Goal: Task Accomplishment & Management: Complete application form

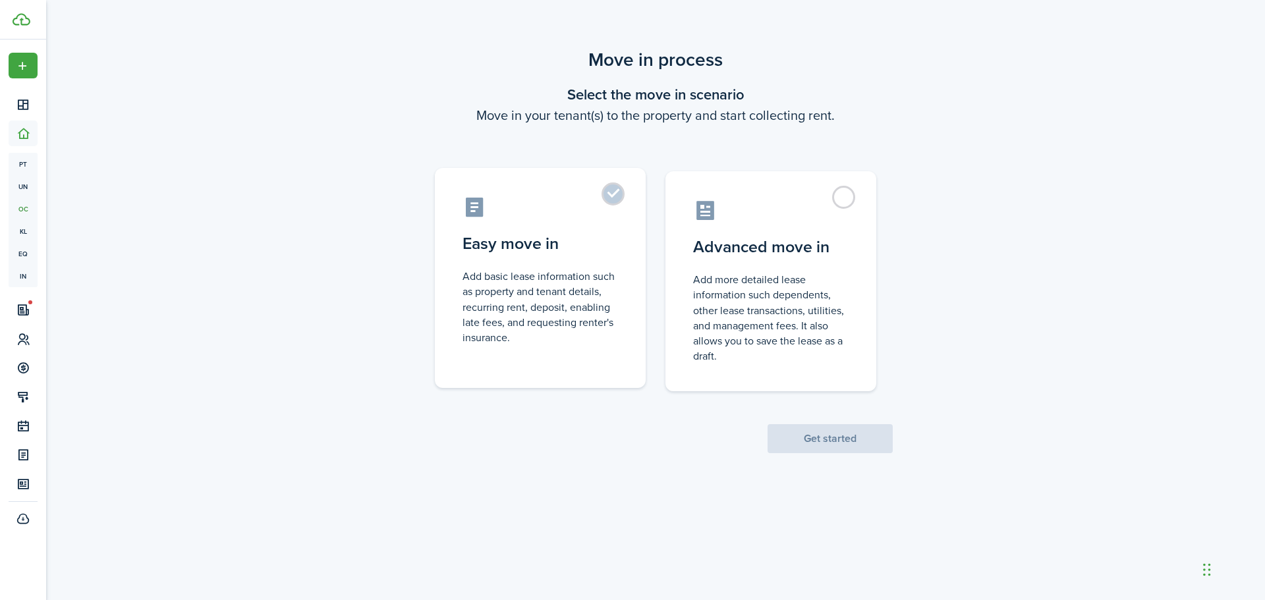
click at [567, 188] on label "Easy move in Add basic lease information such as property and tenant details, r…" at bounding box center [540, 278] width 211 height 220
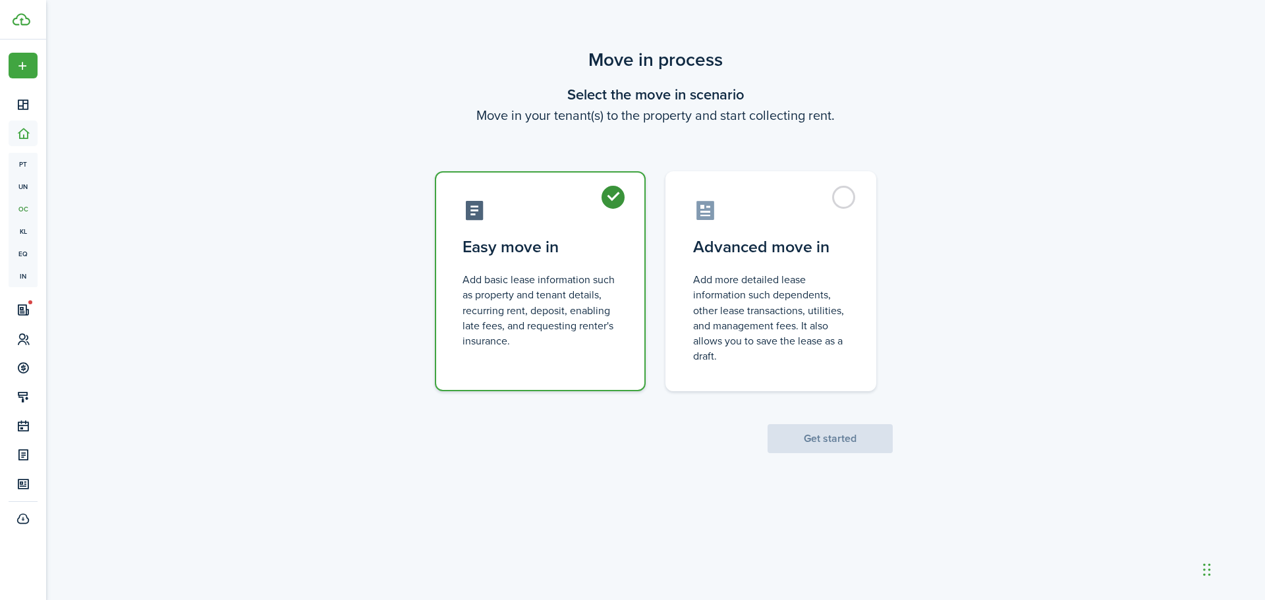
radio input "true"
click at [818, 435] on button "Get started" at bounding box center [830, 438] width 125 height 29
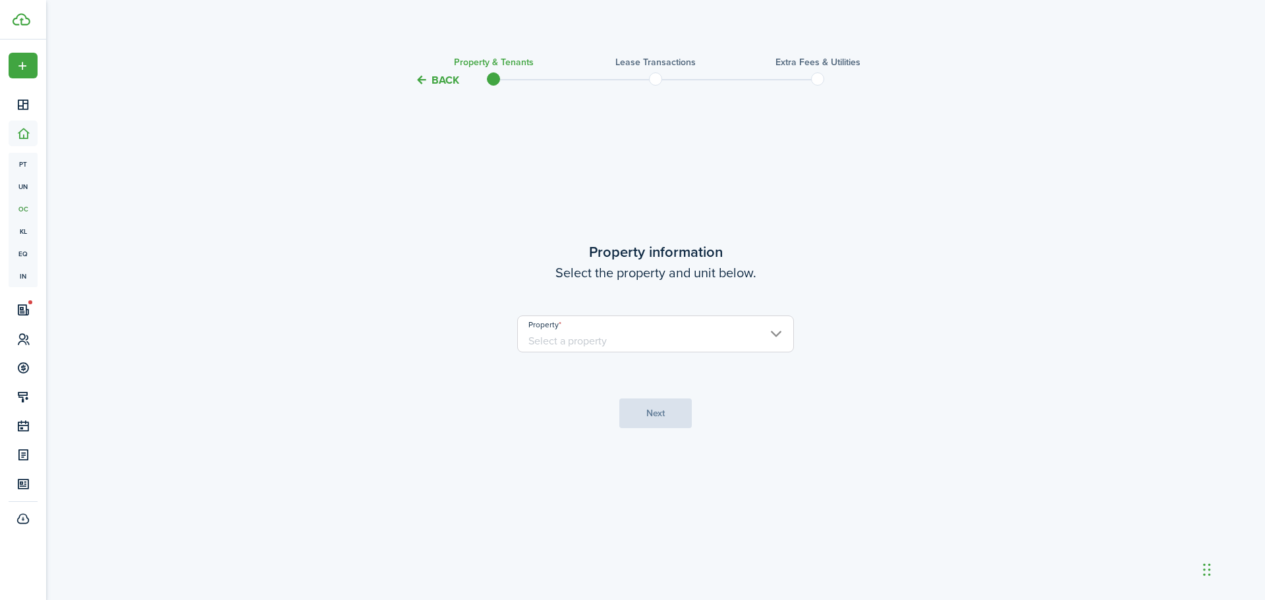
click at [745, 316] on input "Property" at bounding box center [655, 334] width 277 height 37
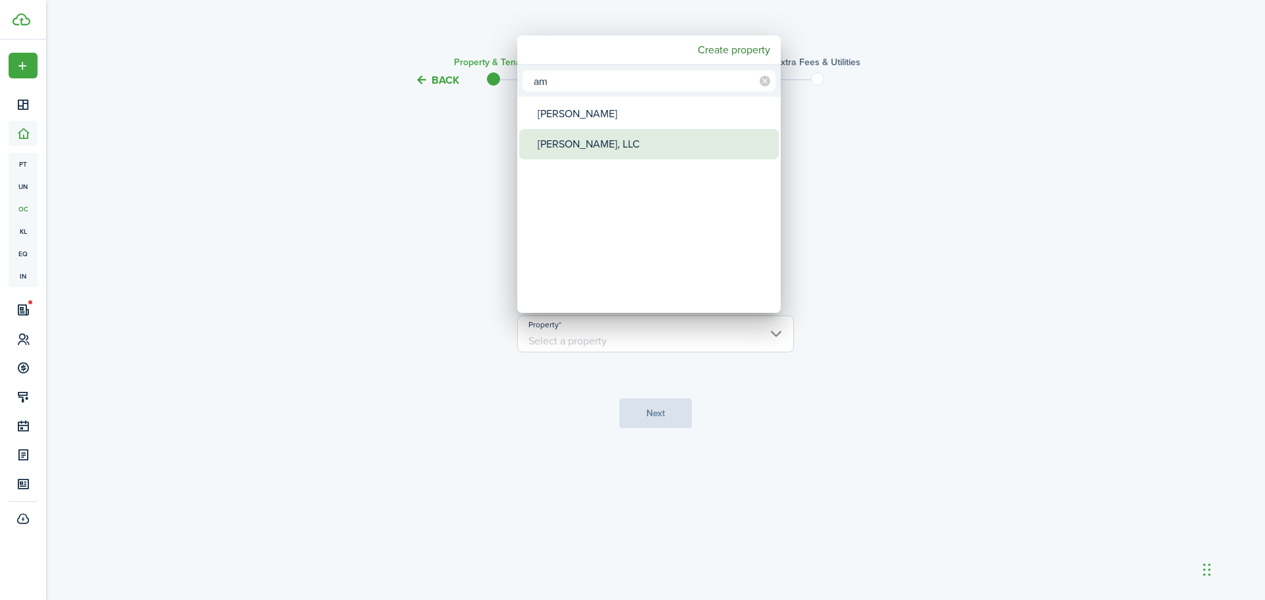
type input "am"
click at [602, 141] on div "[PERSON_NAME], LLC" at bounding box center [654, 144] width 233 height 30
type input "[PERSON_NAME], LLC"
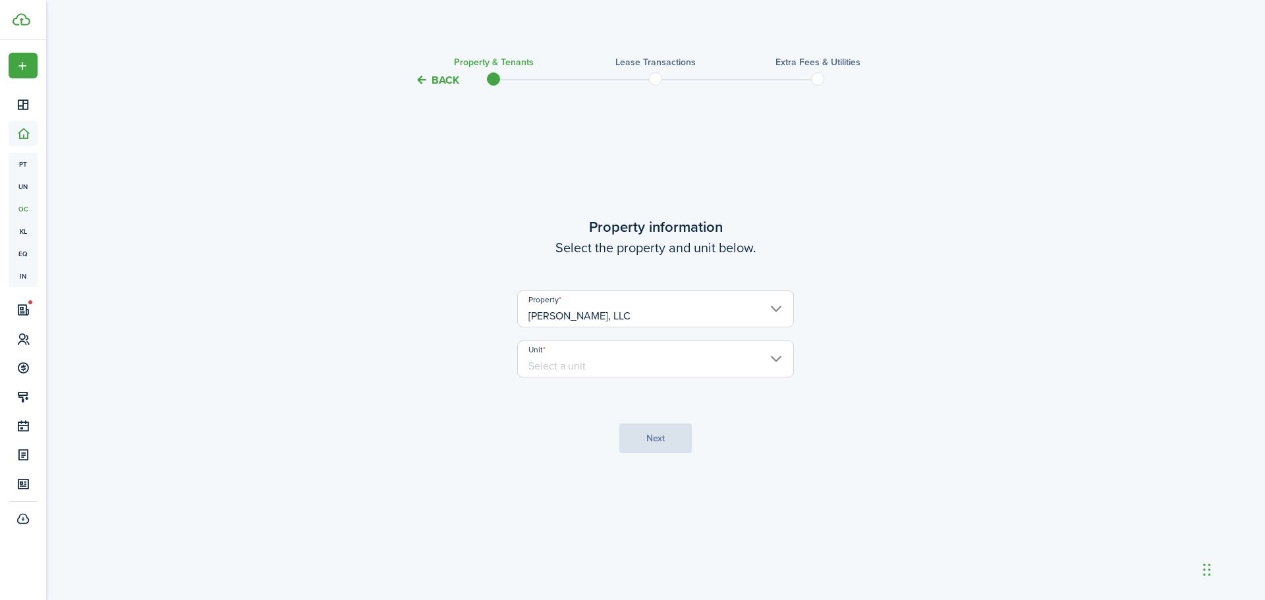
click at [581, 360] on input "Unit" at bounding box center [655, 359] width 277 height 37
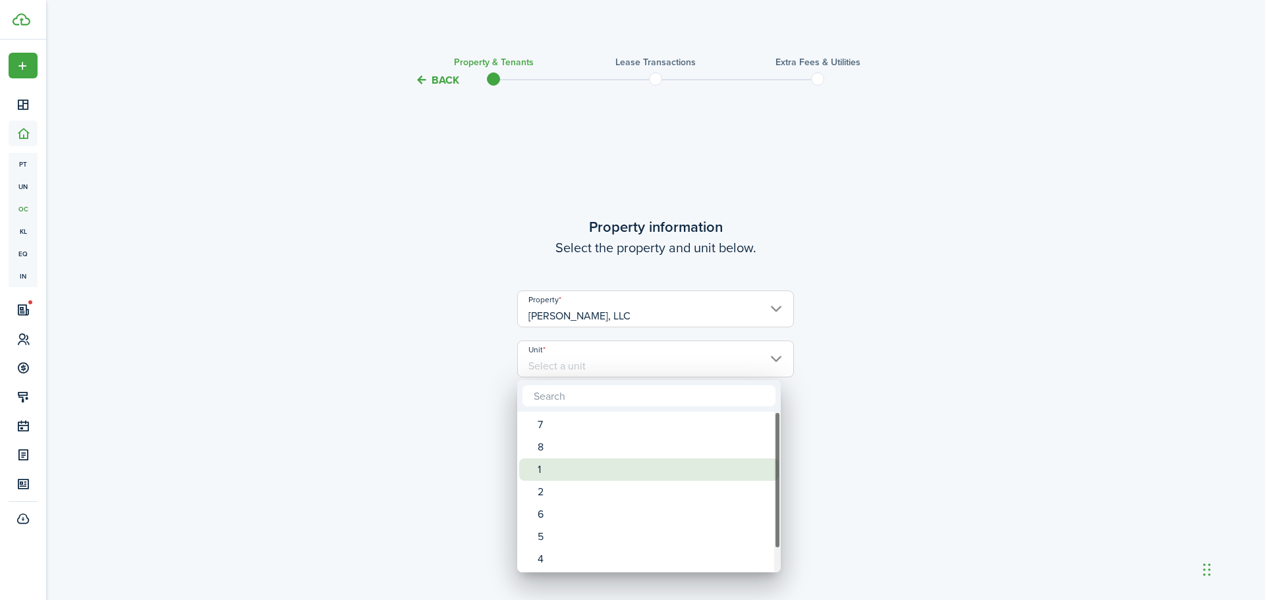
click at [565, 472] on div "1" at bounding box center [654, 470] width 233 height 22
type input "1"
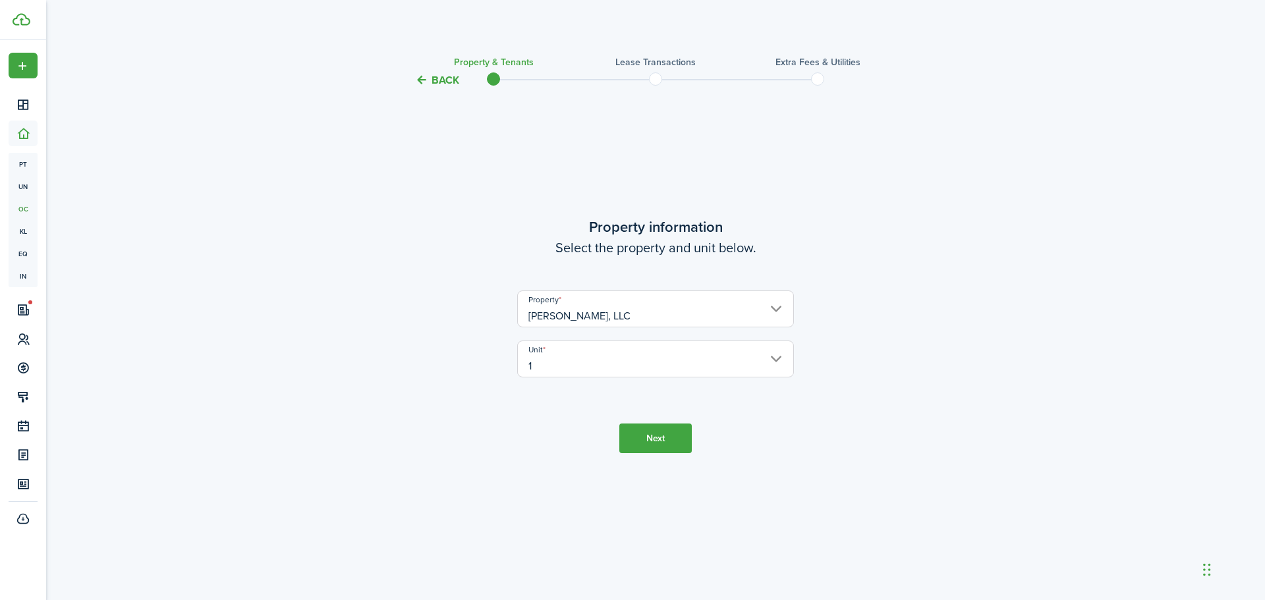
click at [662, 439] on button "Next" at bounding box center [655, 439] width 72 height 30
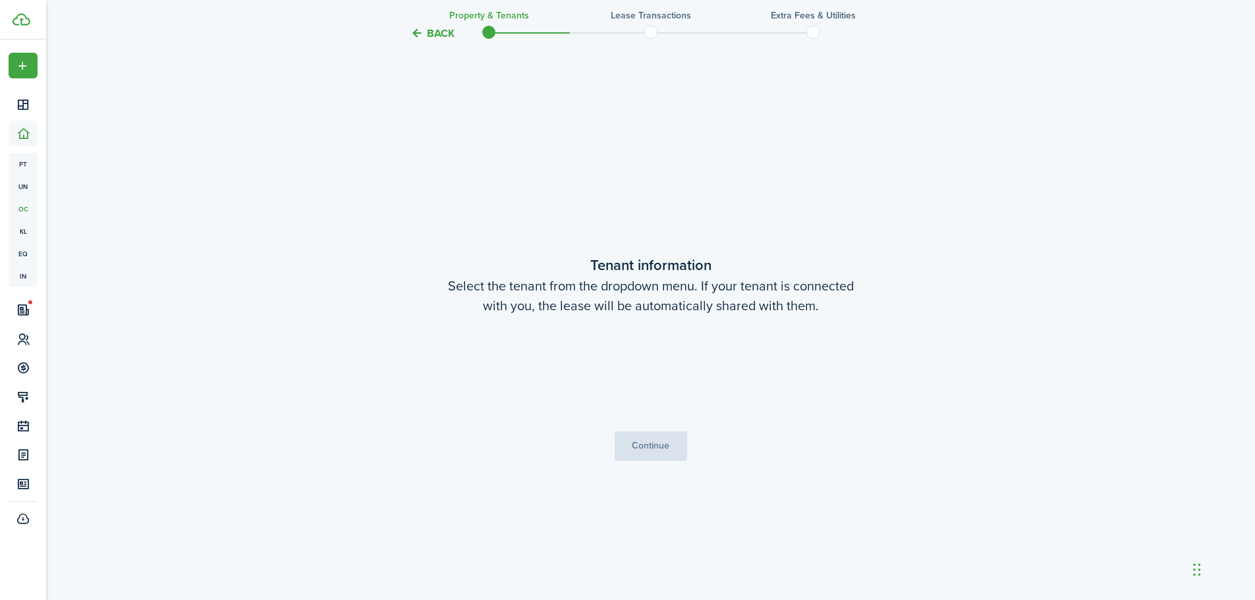
scroll to position [512, 0]
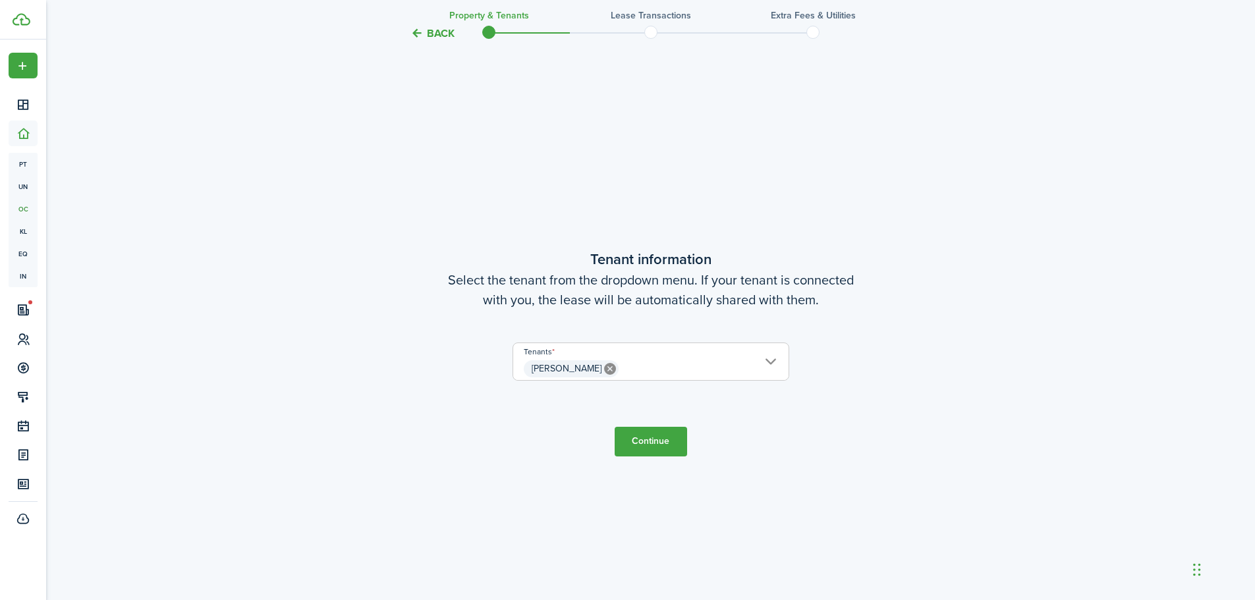
click at [649, 462] on tc-wizard-step "Tenant information Select the tenant from the dropdown menu. If your tenant is …" at bounding box center [651, 352] width 554 height 600
click at [652, 437] on button "Continue" at bounding box center [651, 442] width 72 height 30
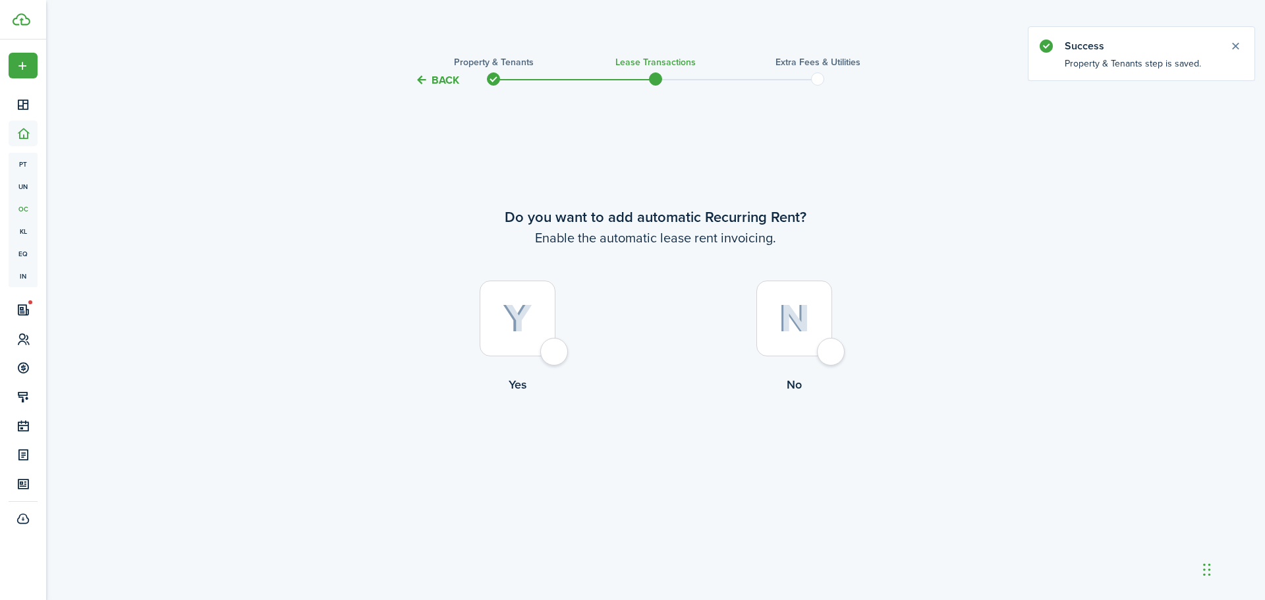
click at [517, 329] on img at bounding box center [518, 318] width 30 height 29
radio input "true"
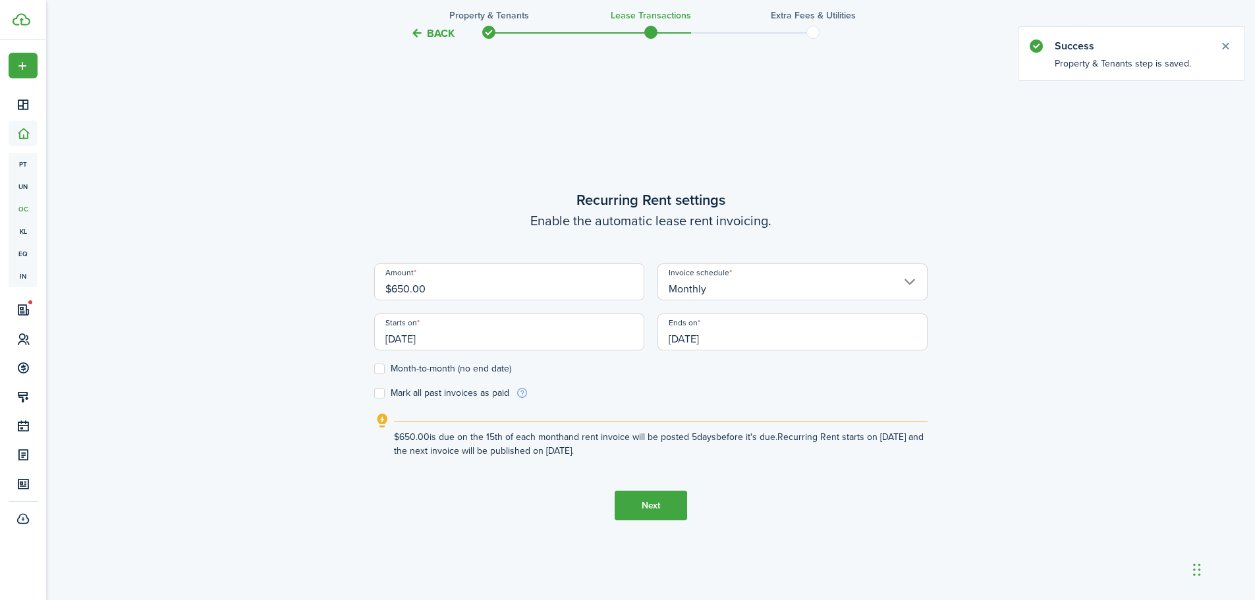
scroll to position [512, 0]
click at [842, 314] on input "[DATE]" at bounding box center [793, 329] width 270 height 37
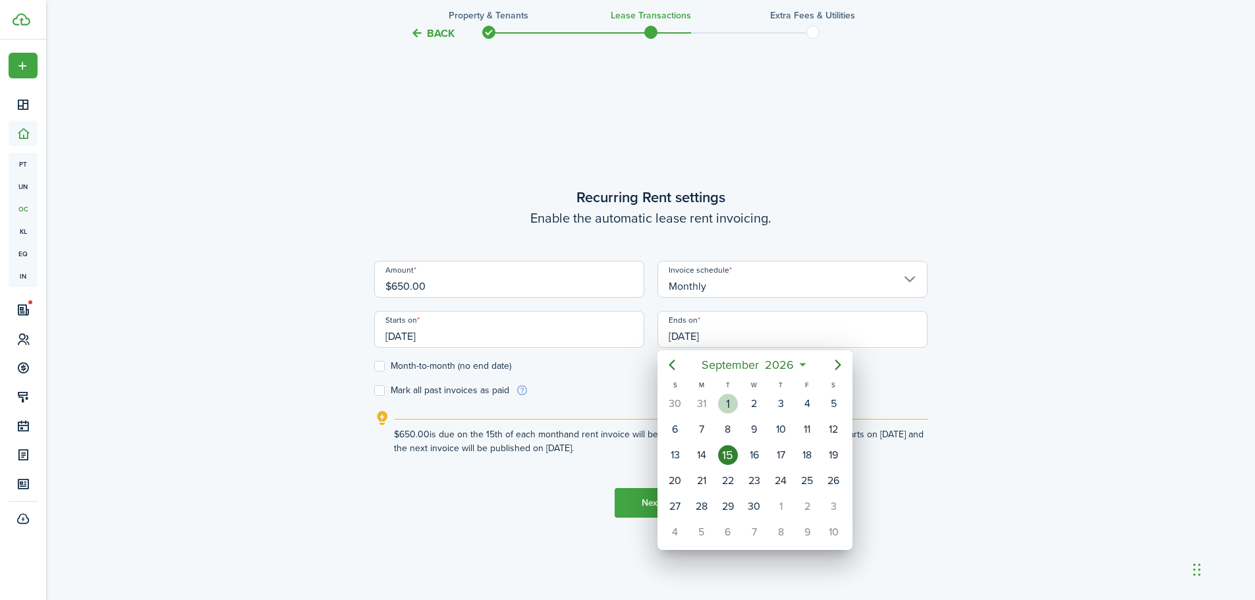
click at [702, 401] on div "31" at bounding box center [702, 404] width 20 height 20
type input "[DATE]"
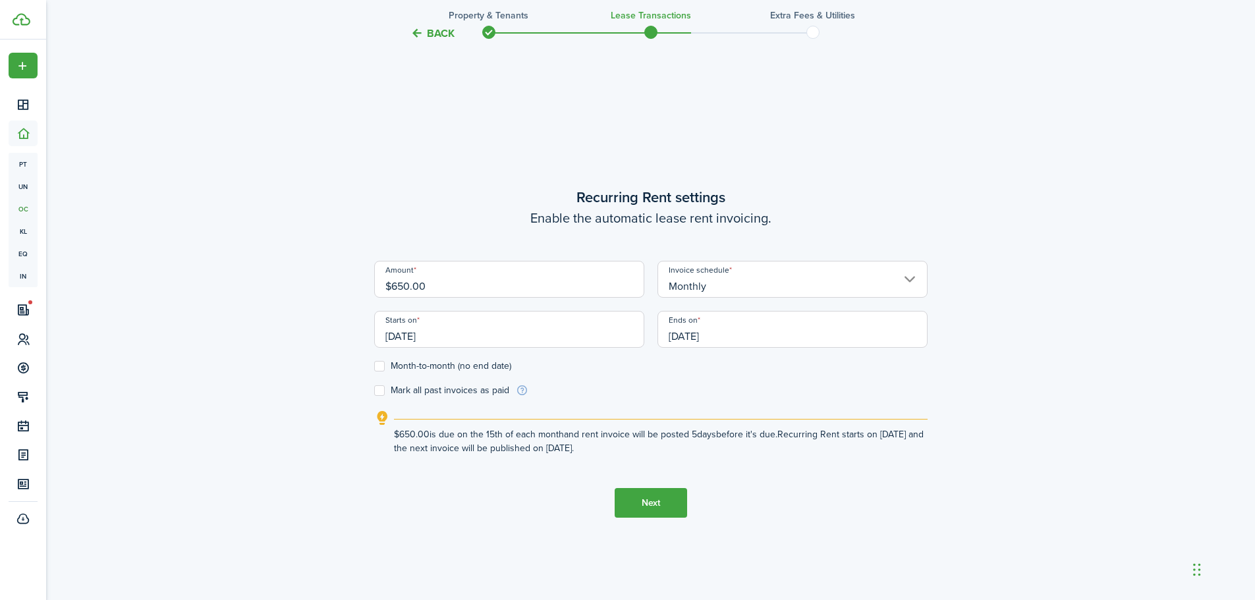
click at [679, 509] on button "Next" at bounding box center [651, 503] width 72 height 30
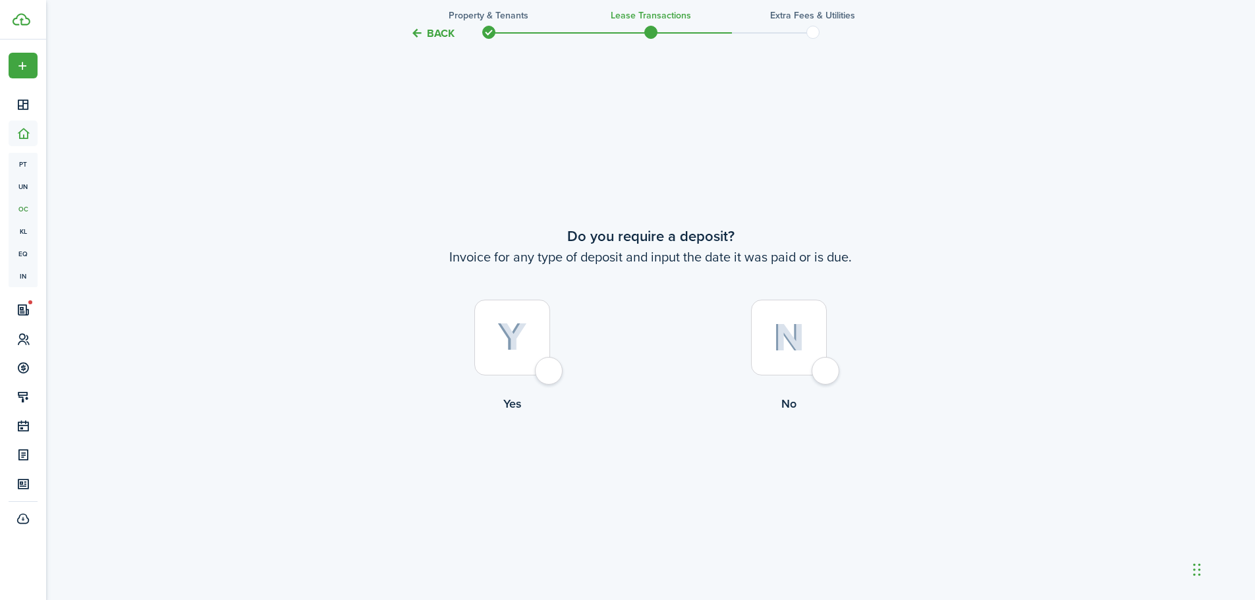
scroll to position [1112, 0]
click at [484, 339] on div at bounding box center [512, 337] width 76 height 76
radio input "true"
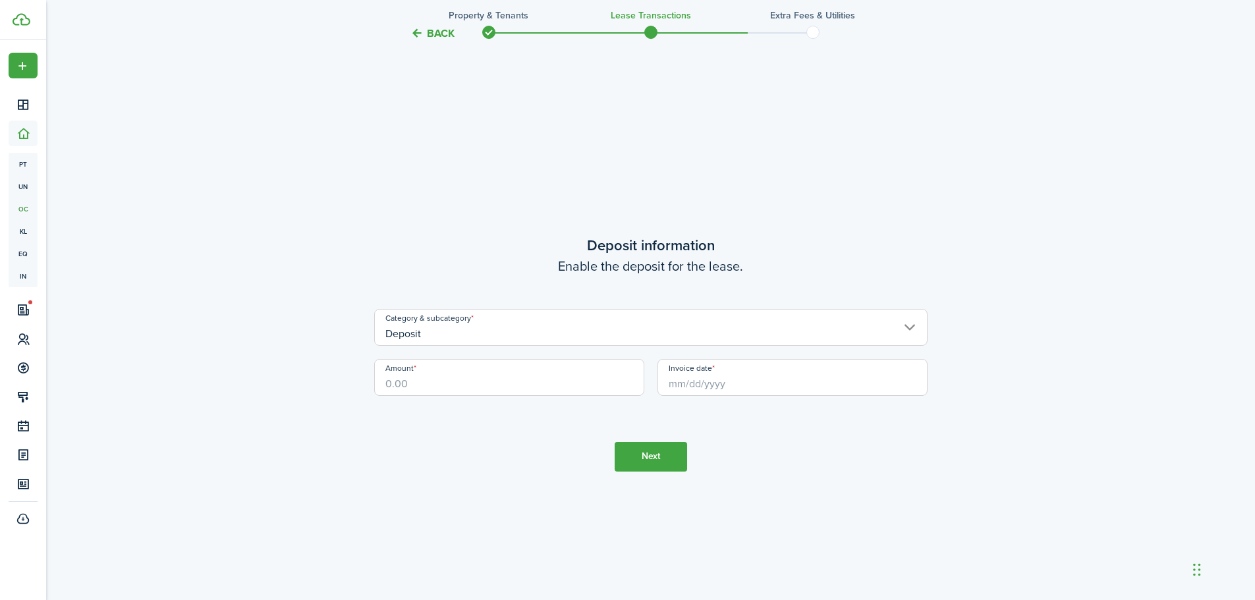
scroll to position [1713, 0]
click at [484, 380] on input "Amount" at bounding box center [509, 376] width 270 height 37
click at [715, 384] on input "Invoice date" at bounding box center [793, 376] width 270 height 37
type input "$650.00"
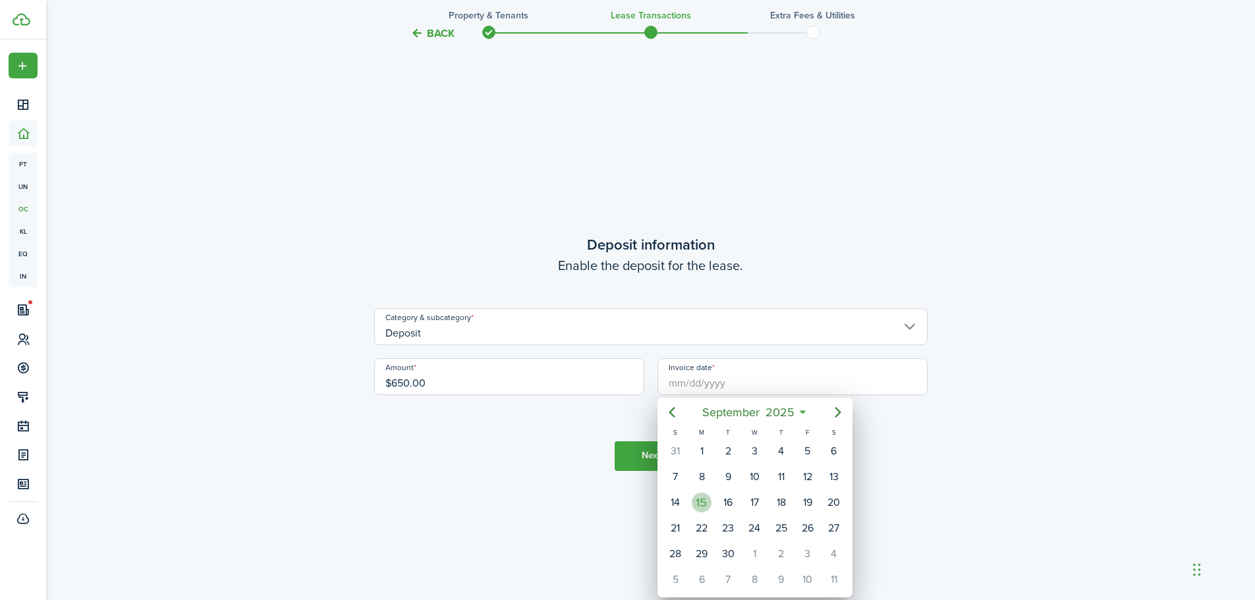
click at [692, 504] on div "15" at bounding box center [702, 503] width 20 height 20
type input "[DATE]"
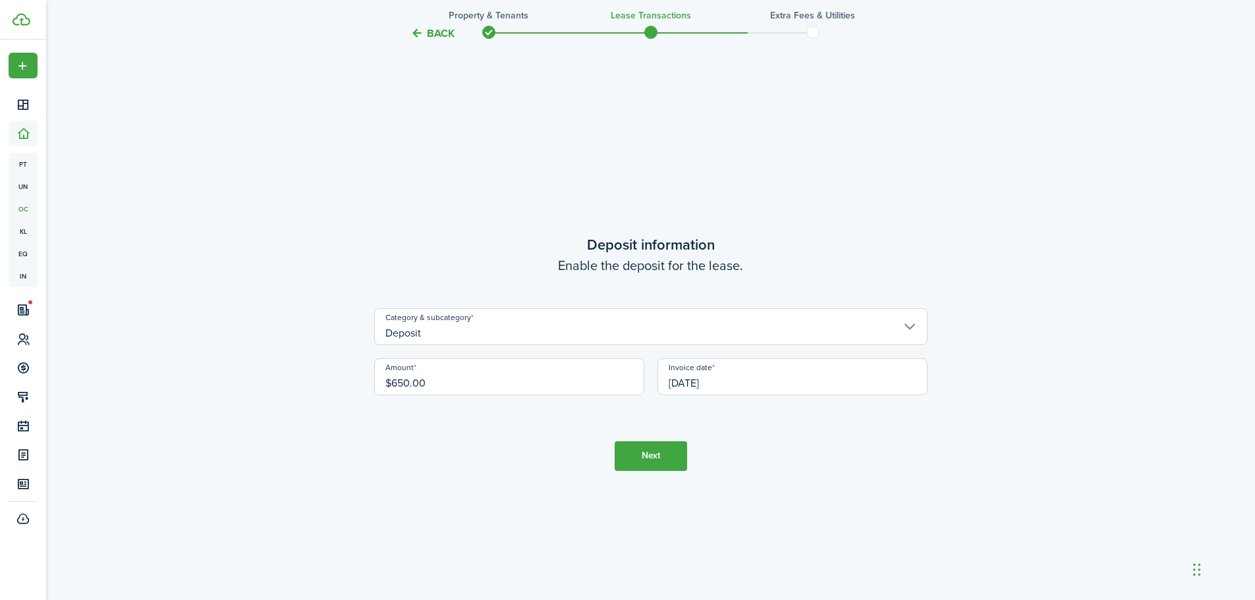
click at [656, 463] on button "Next" at bounding box center [651, 457] width 72 height 30
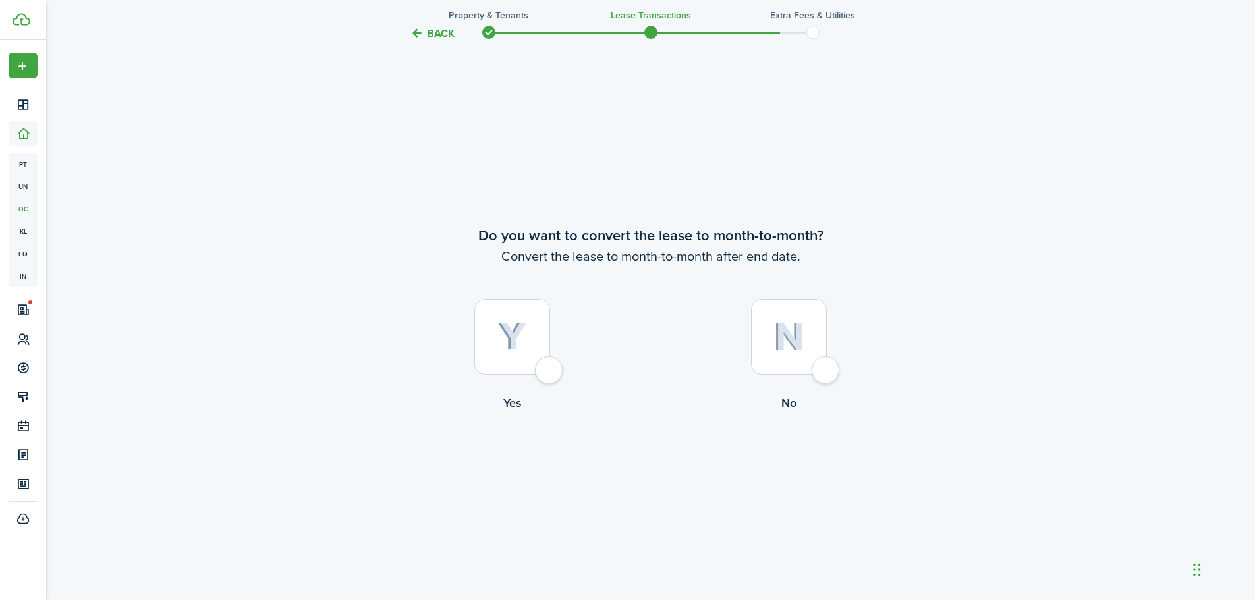
scroll to position [2313, 0]
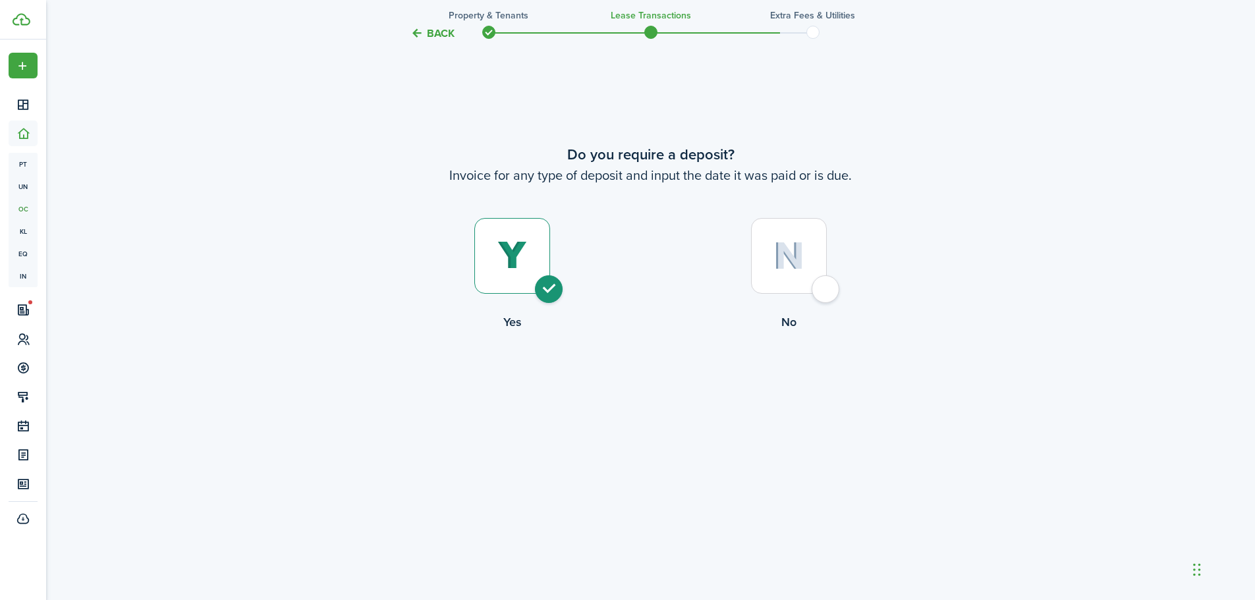
click at [774, 260] on div at bounding box center [789, 256] width 76 height 76
radio input "false"
radio input "true"
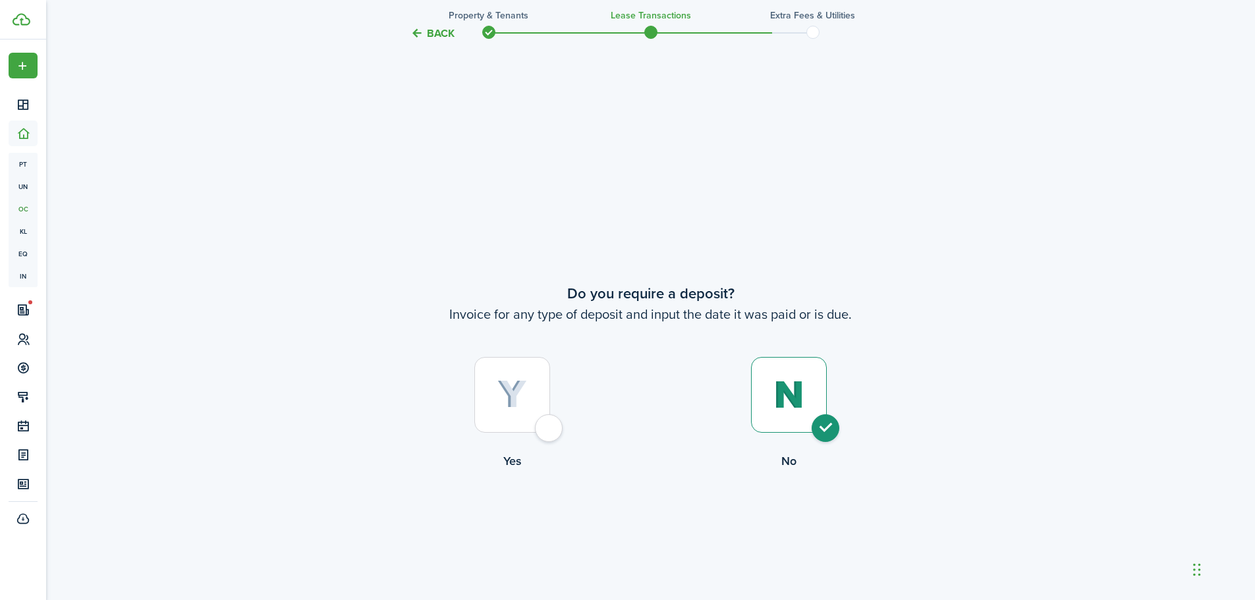
click at [508, 396] on img at bounding box center [513, 394] width 30 height 29
radio input "true"
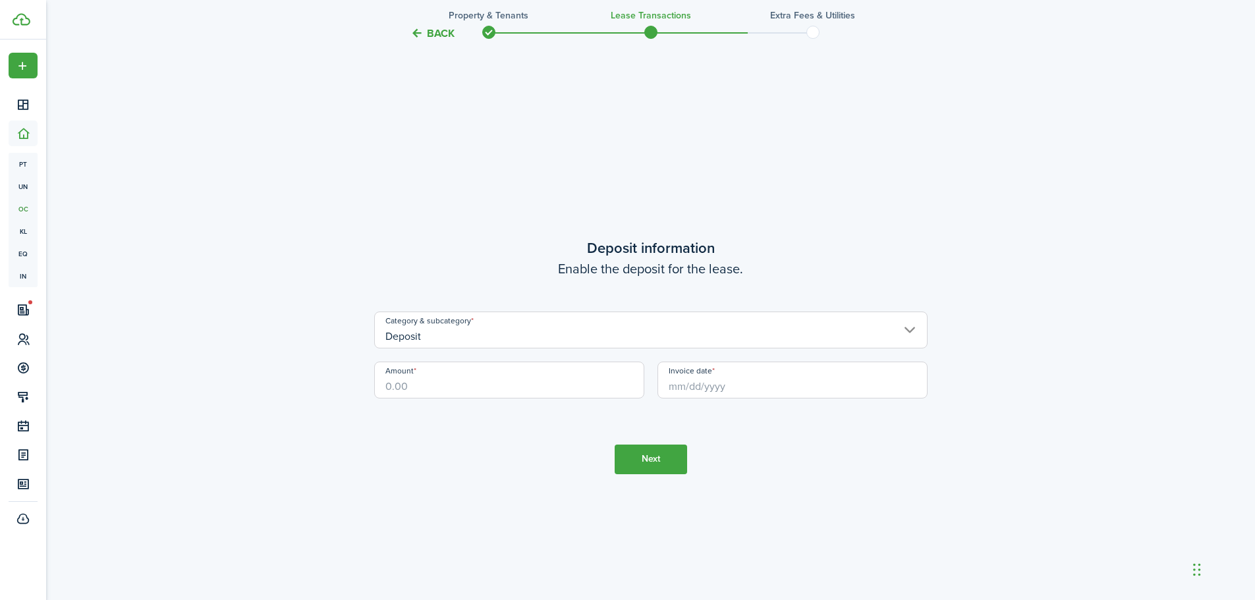
scroll to position [1713, 0]
click at [558, 384] on input "Amount" at bounding box center [509, 376] width 270 height 37
click at [720, 386] on input "Invoice date" at bounding box center [793, 376] width 270 height 37
type input "$650.00"
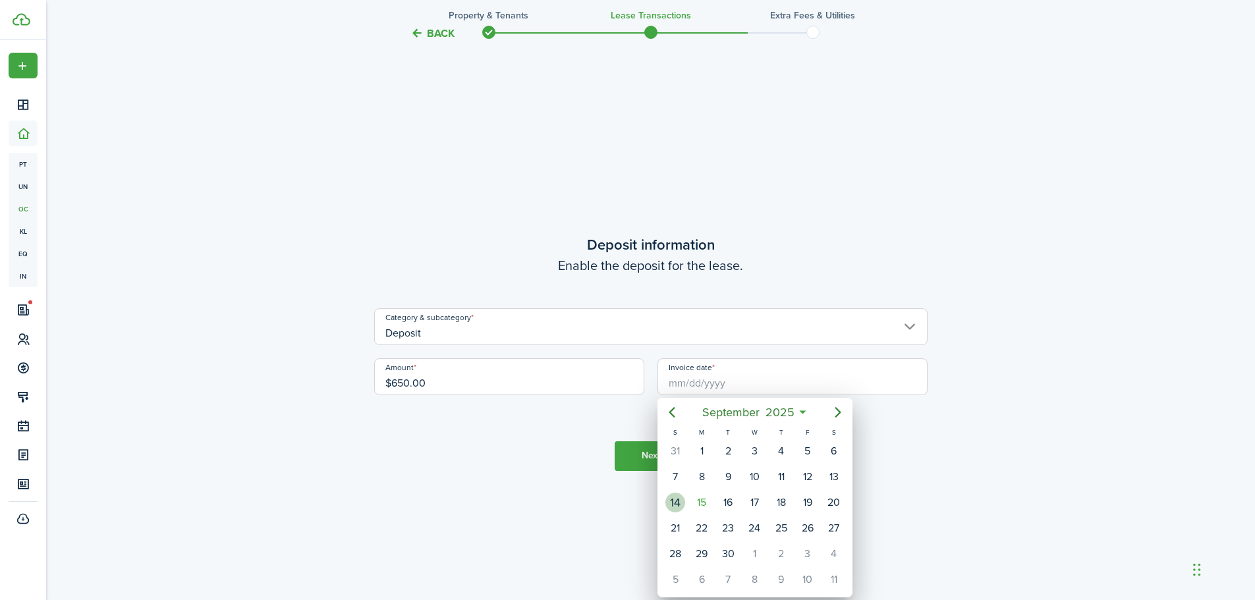
click at [680, 504] on div "14" at bounding box center [676, 503] width 20 height 20
type input "[DATE]"
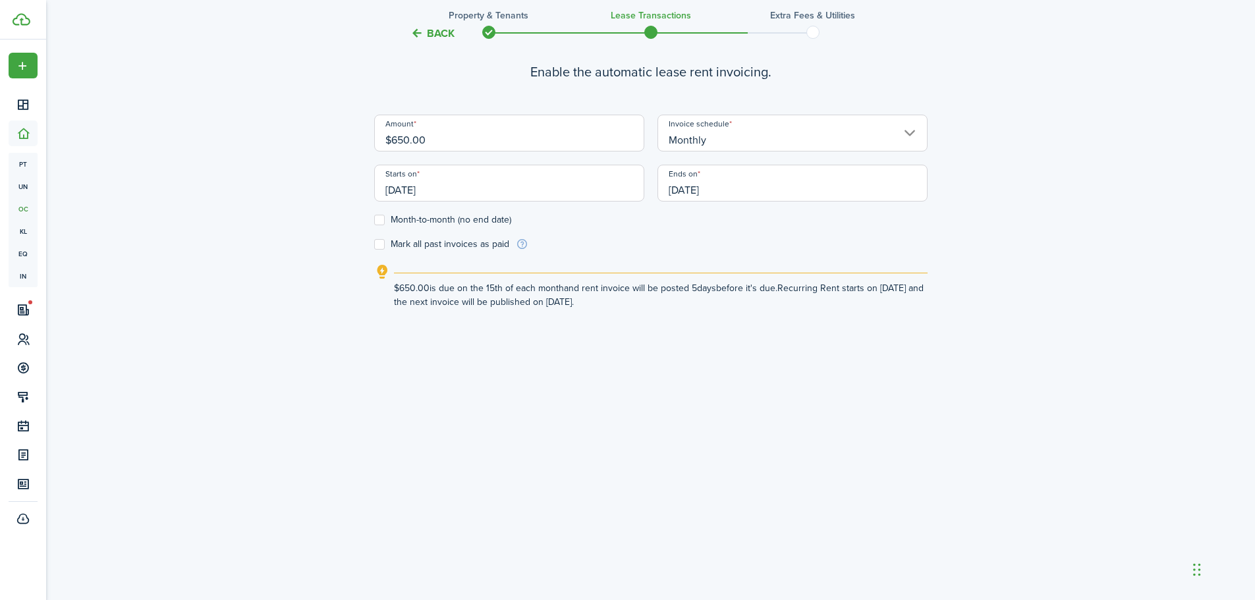
scroll to position [395, 0]
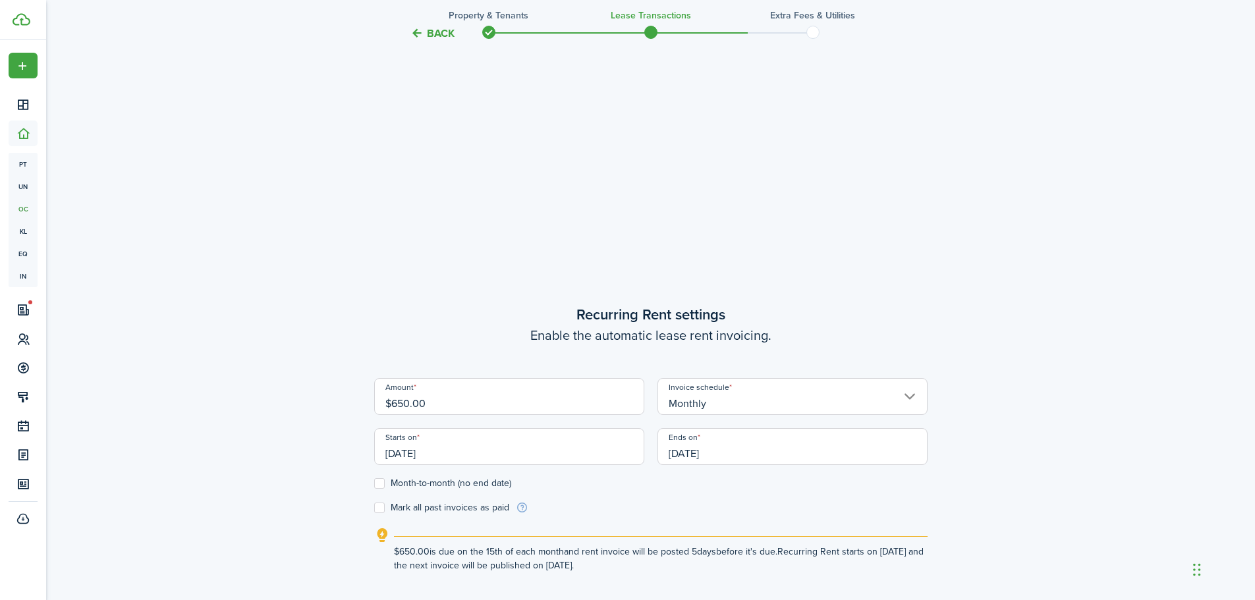
click at [419, 500] on form "Amount $650.00 Invoice schedule Monthly Starts on [DATE] Ends on [DATE] Month-t…" at bounding box center [651, 446] width 554 height 136
click at [418, 504] on label "Mark all past invoices as paid" at bounding box center [441, 508] width 135 height 11
click at [374, 508] on input "Mark all past invoices as paid" at bounding box center [374, 508] width 1 height 1
checkbox input "true"
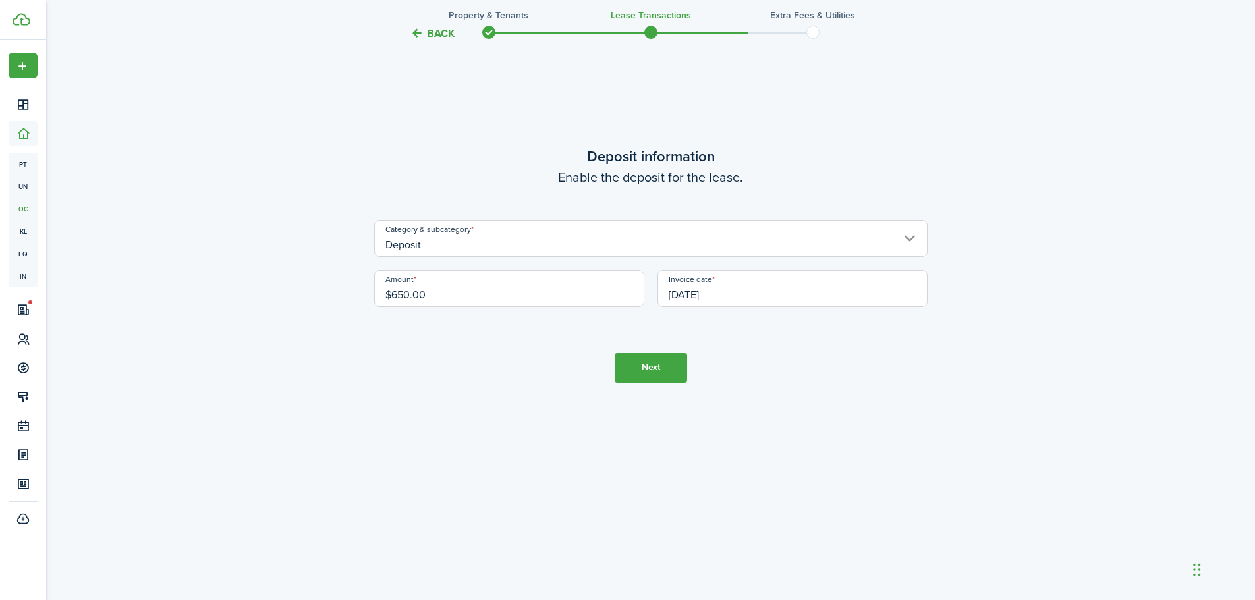
click at [656, 363] on button "Next" at bounding box center [651, 368] width 72 height 30
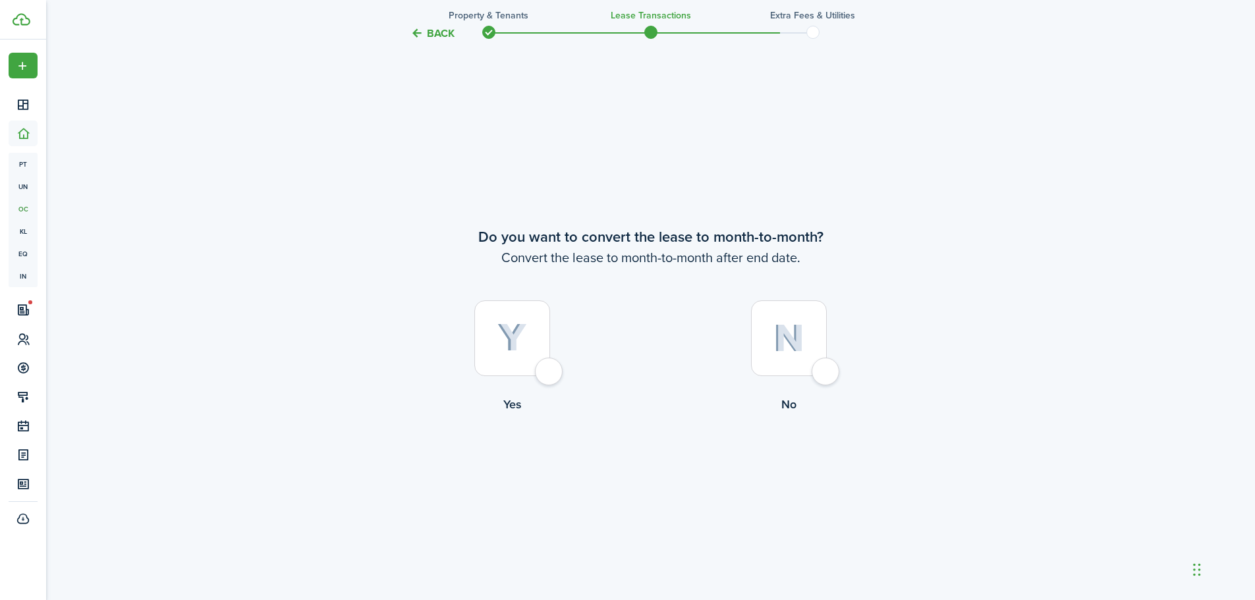
scroll to position [2313, 0]
click at [776, 345] on img at bounding box center [789, 336] width 31 height 28
radio input "true"
click at [650, 476] on button "Continue" at bounding box center [651, 466] width 72 height 30
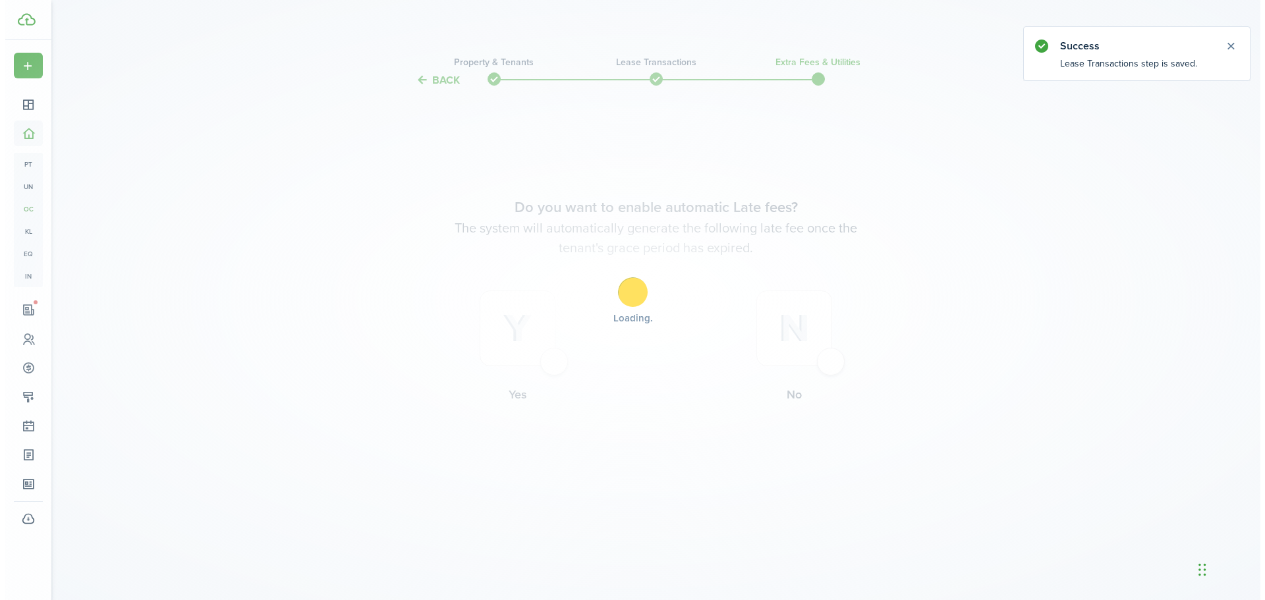
scroll to position [0, 0]
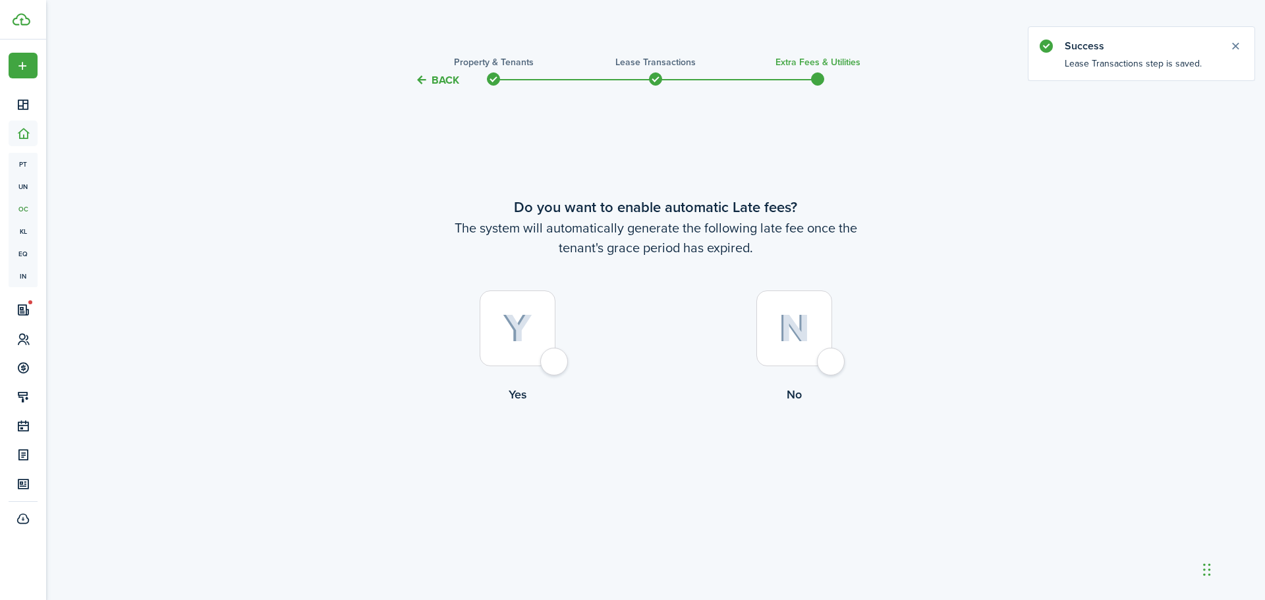
click at [511, 357] on div at bounding box center [518, 329] width 76 height 76
radio input "true"
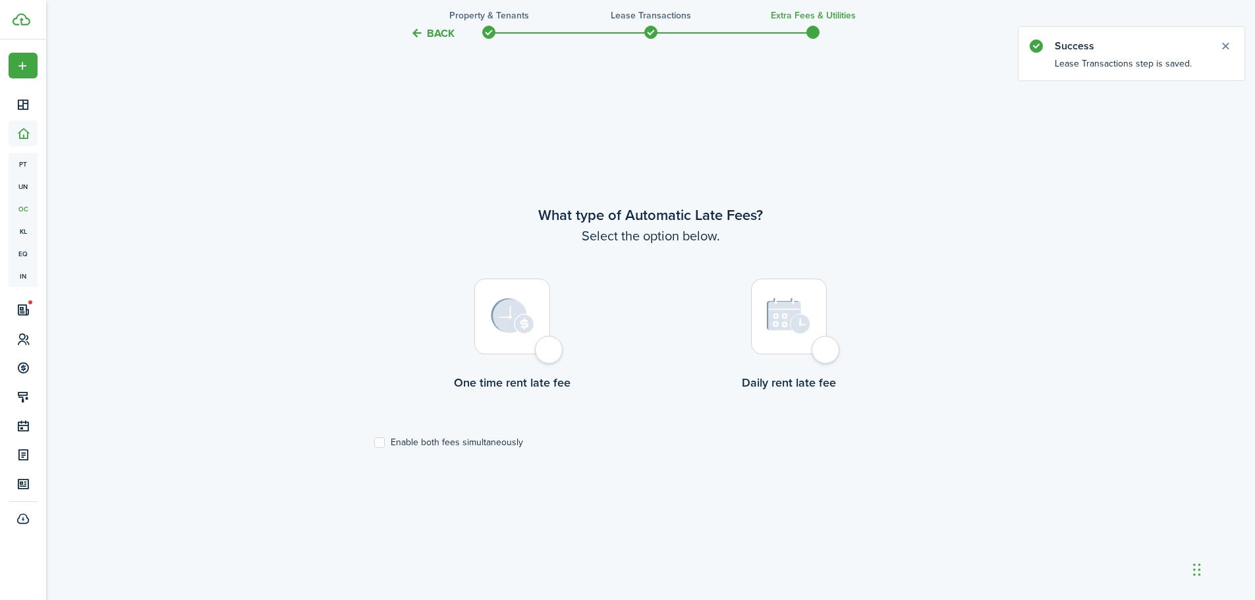
scroll to position [512, 0]
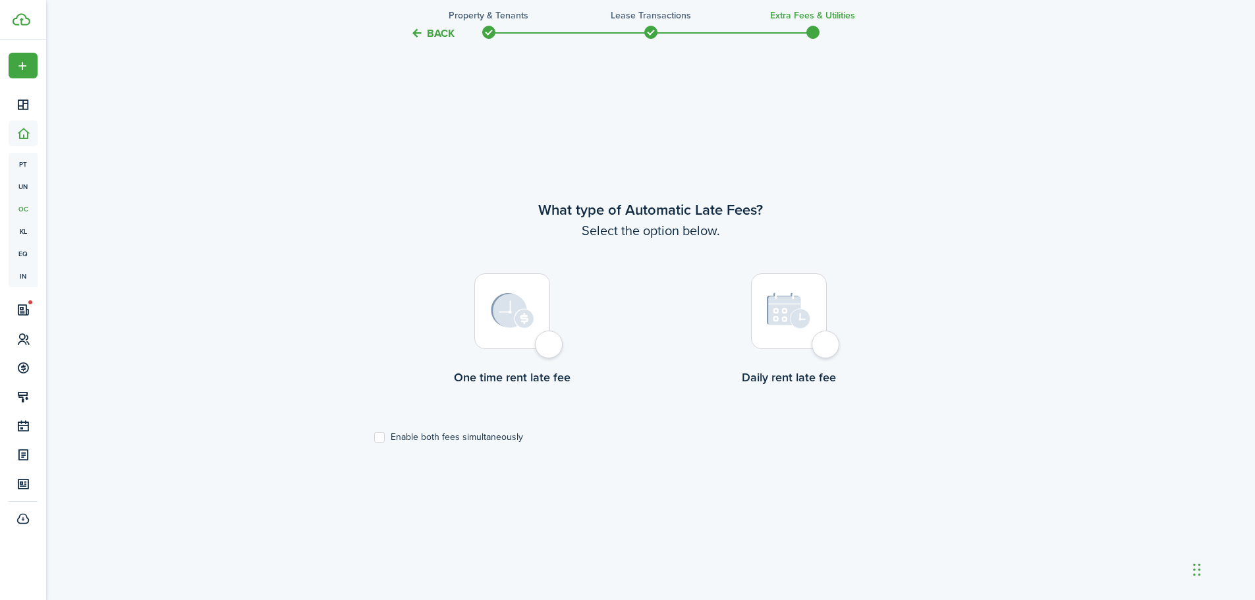
click at [509, 315] on img at bounding box center [512, 311] width 43 height 36
radio input "true"
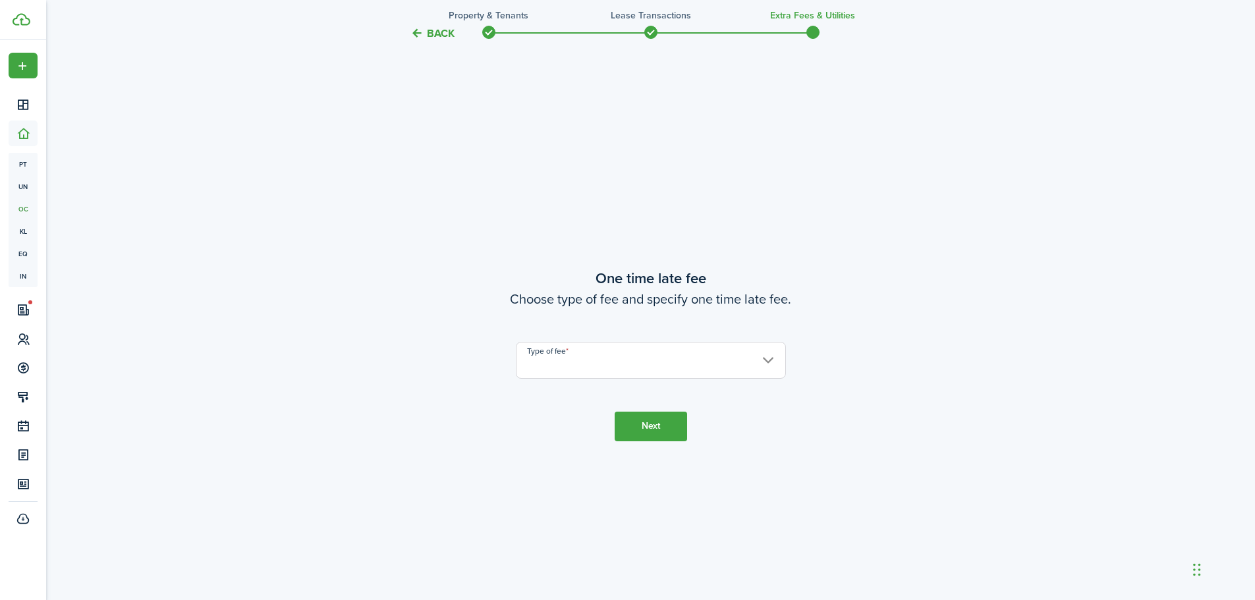
scroll to position [1112, 0]
click at [619, 368] on input "Type of fee" at bounding box center [651, 358] width 270 height 37
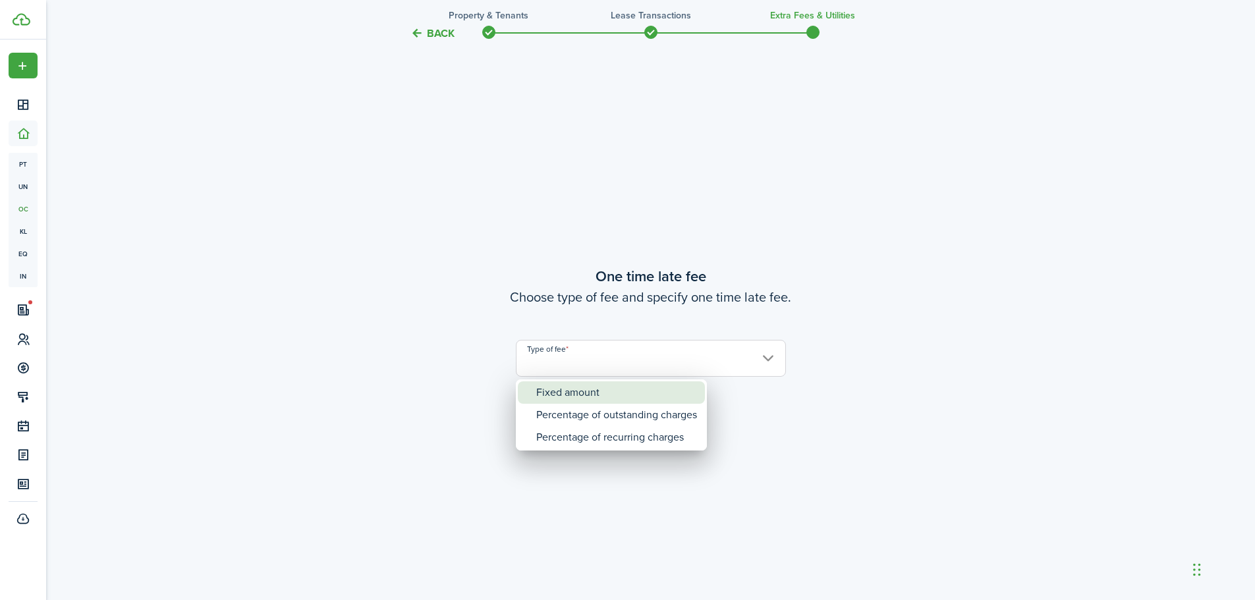
click at [585, 393] on div "Fixed amount" at bounding box center [616, 393] width 161 height 22
type input "Fixed amount"
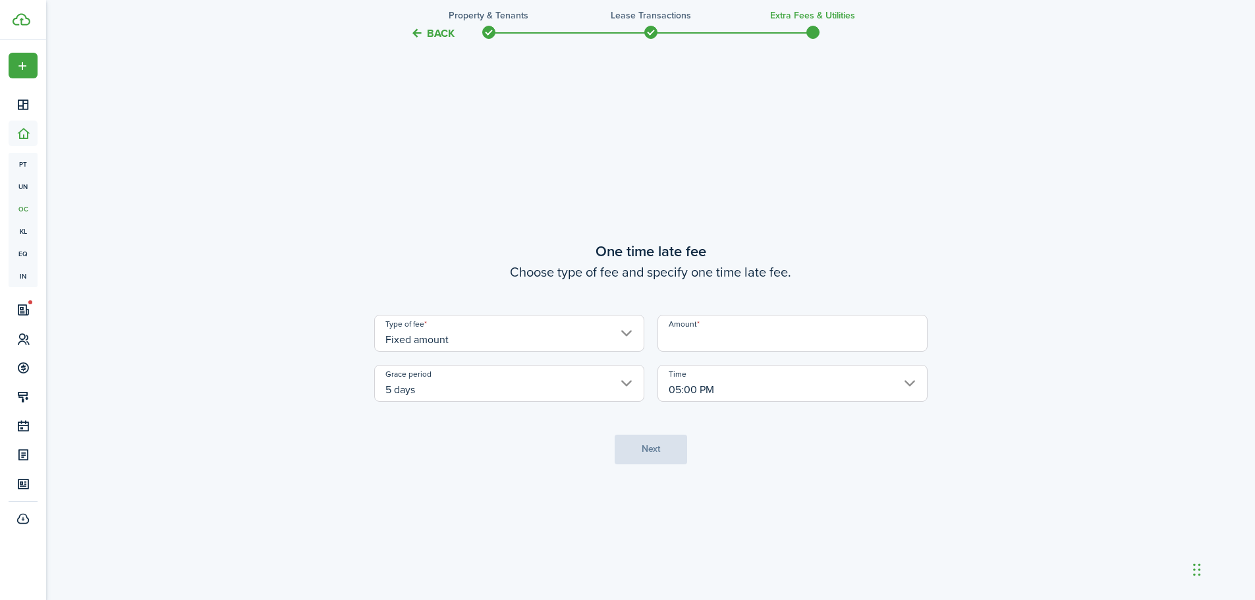
click at [708, 342] on input "Amount" at bounding box center [793, 333] width 270 height 37
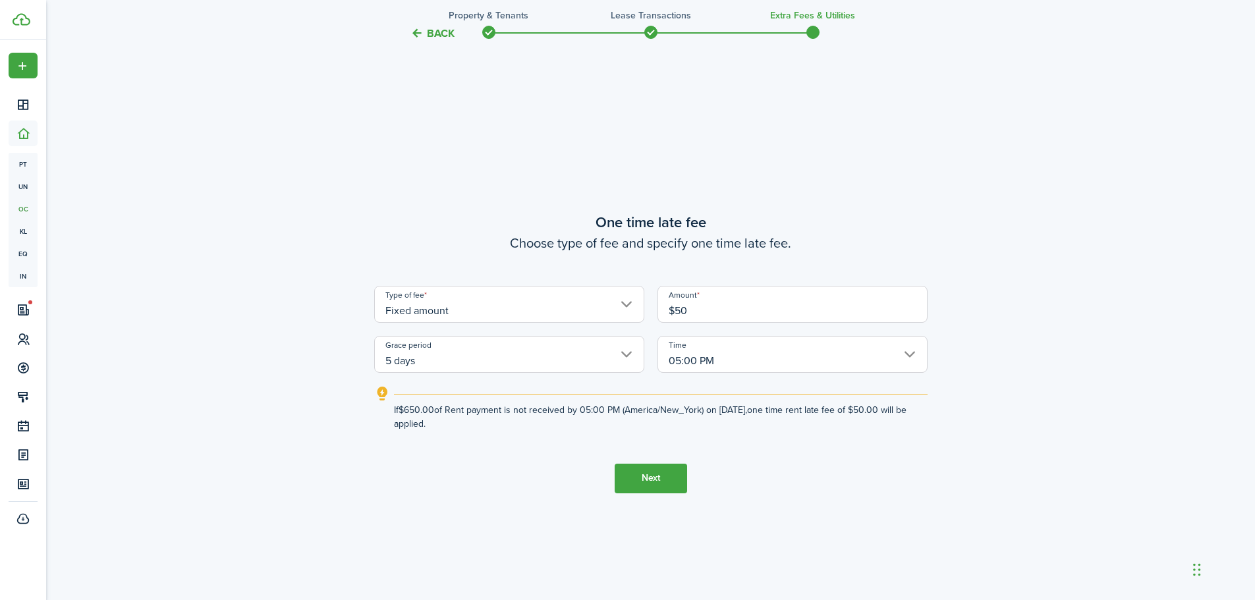
type input "$50.00"
click at [644, 489] on button "Next" at bounding box center [651, 479] width 72 height 30
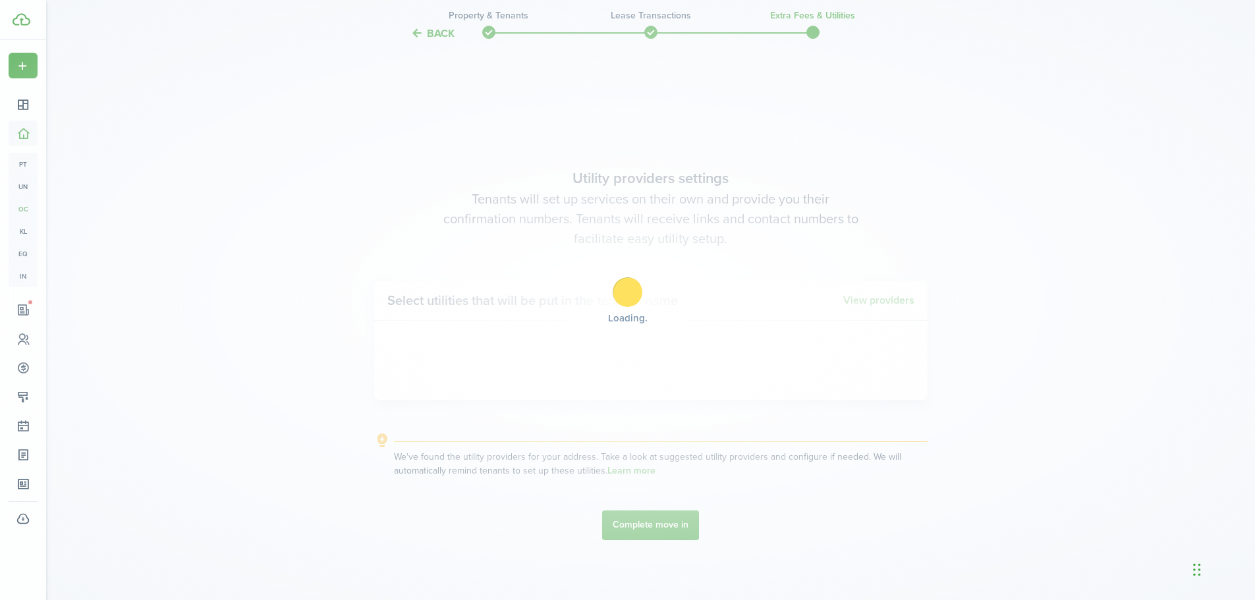
scroll to position [1713, 0]
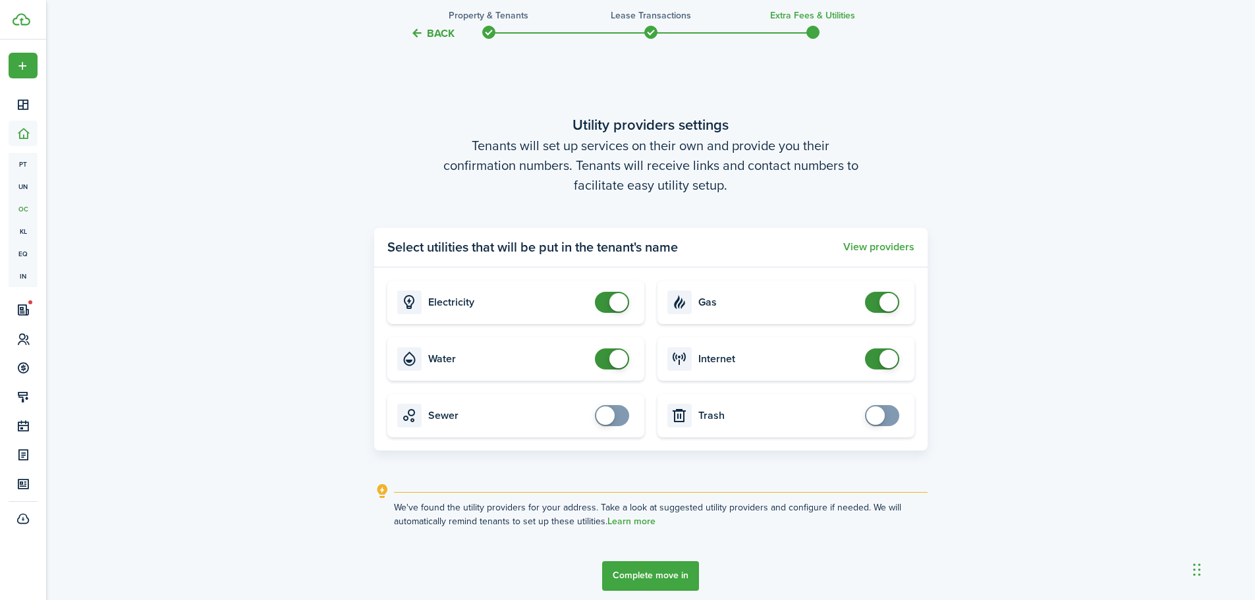
checkbox input "false"
click at [607, 368] on span at bounding box center [612, 359] width 13 height 21
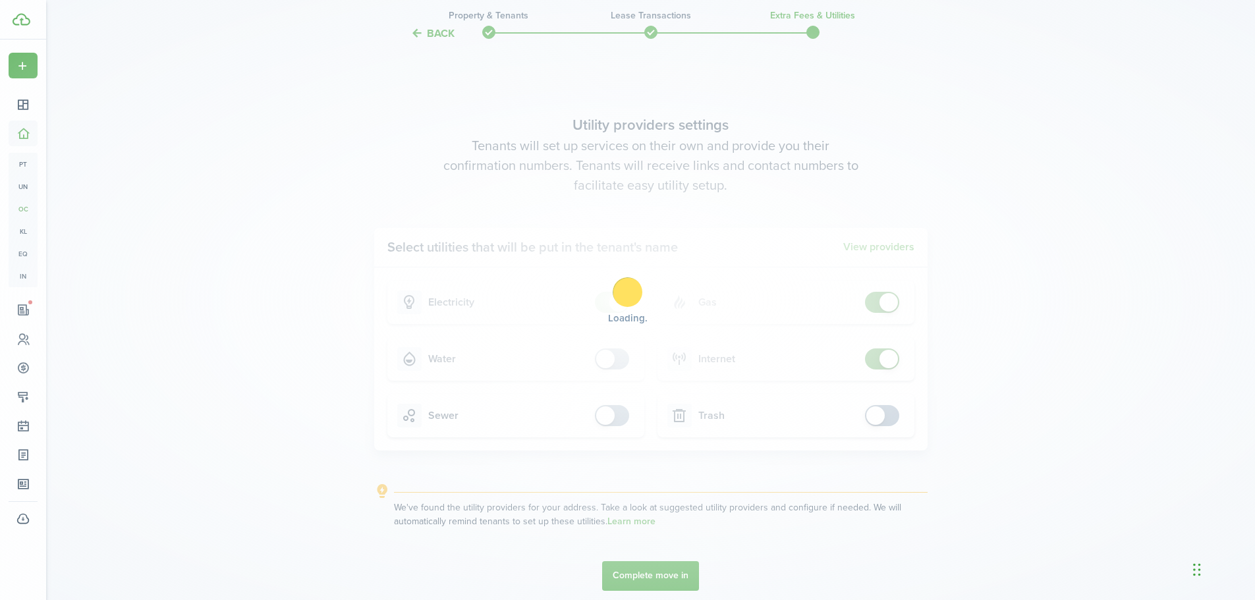
click at [623, 290] on div at bounding box center [628, 292] width 30 height 30
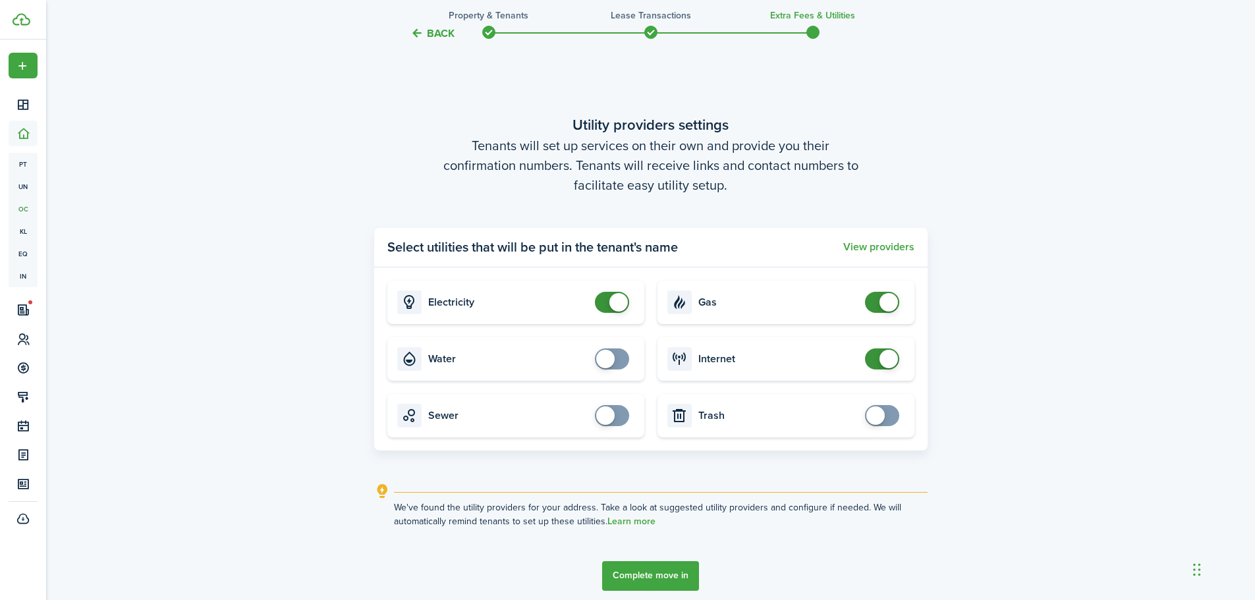
checkbox input "false"
click at [612, 297] on span at bounding box center [619, 302] width 18 height 18
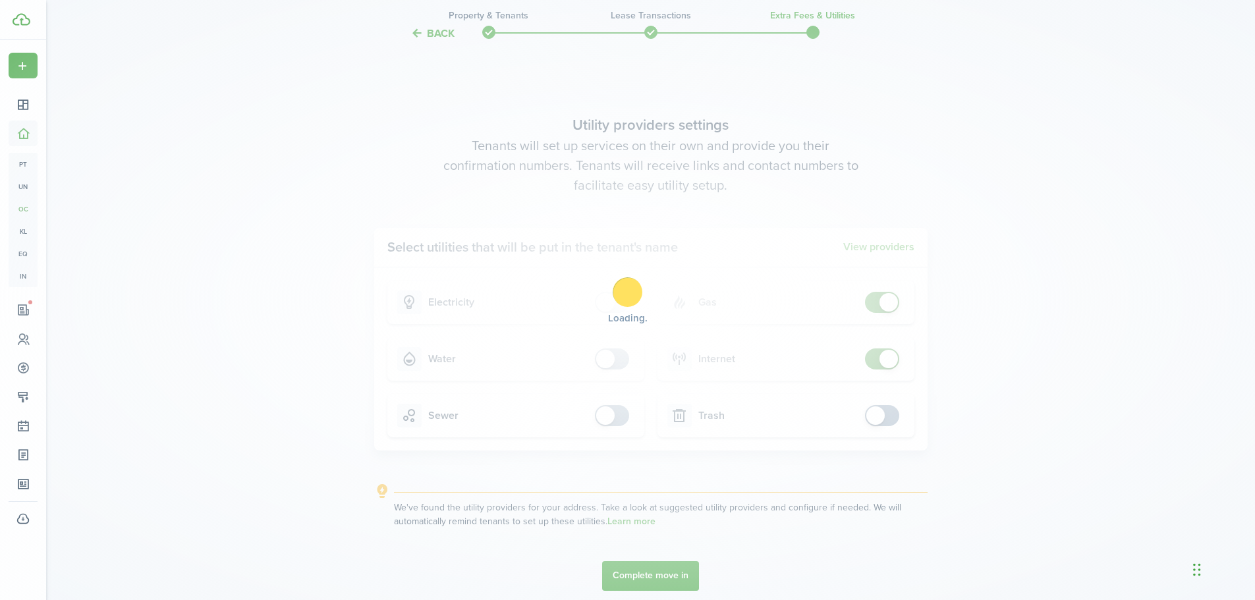
click at [892, 297] on div "Loading" at bounding box center [627, 300] width 1255 height 600
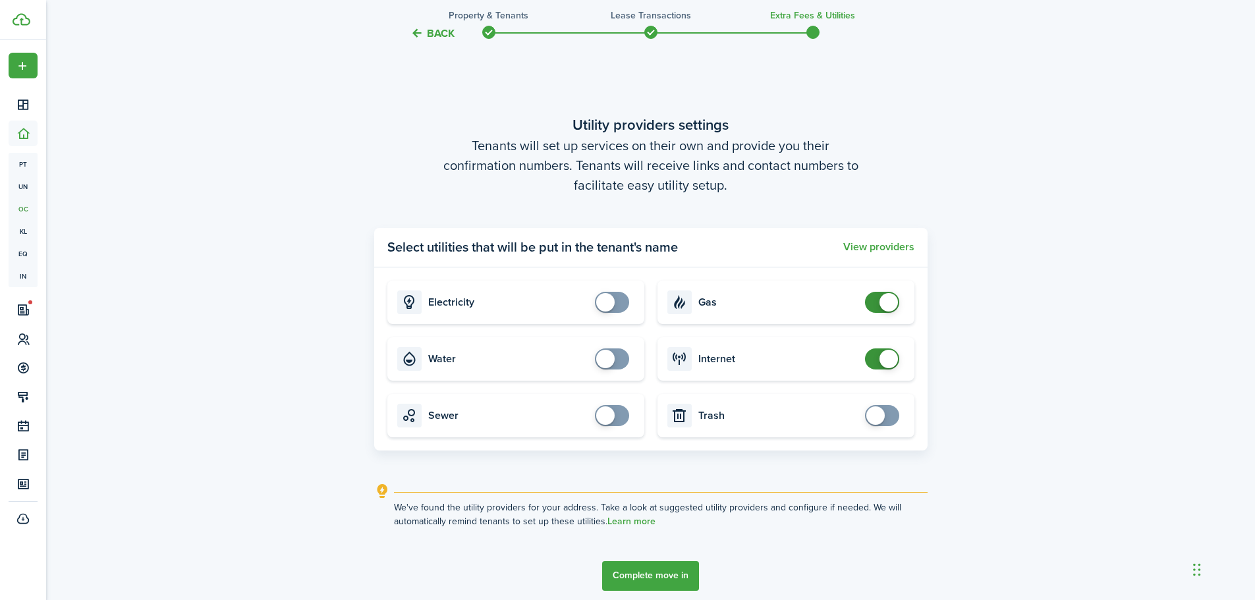
checkbox input "false"
click at [892, 298] on span at bounding box center [889, 302] width 18 height 18
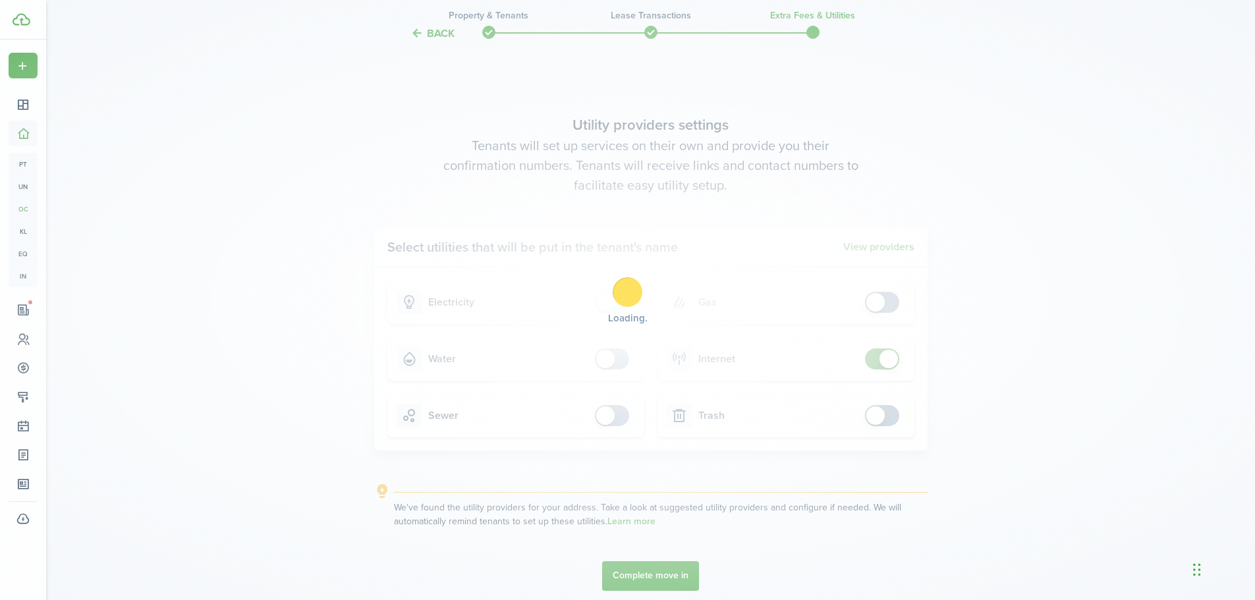
click at [889, 362] on div "Loading" at bounding box center [627, 300] width 1255 height 600
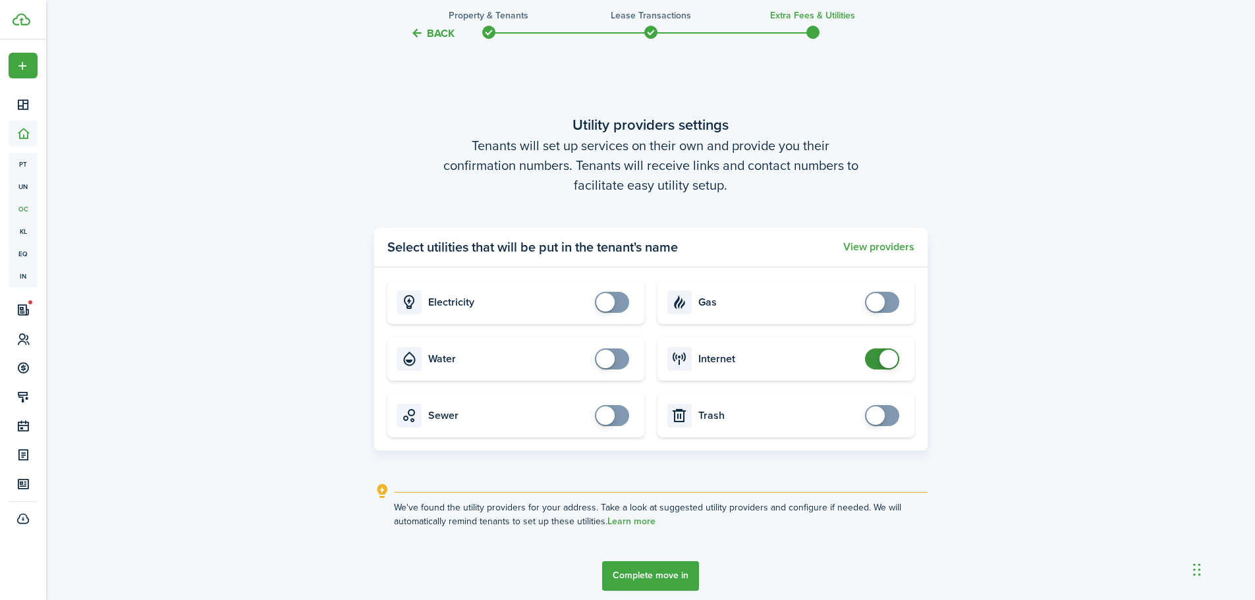
checkbox input "false"
click at [888, 366] on span at bounding box center [889, 359] width 18 height 18
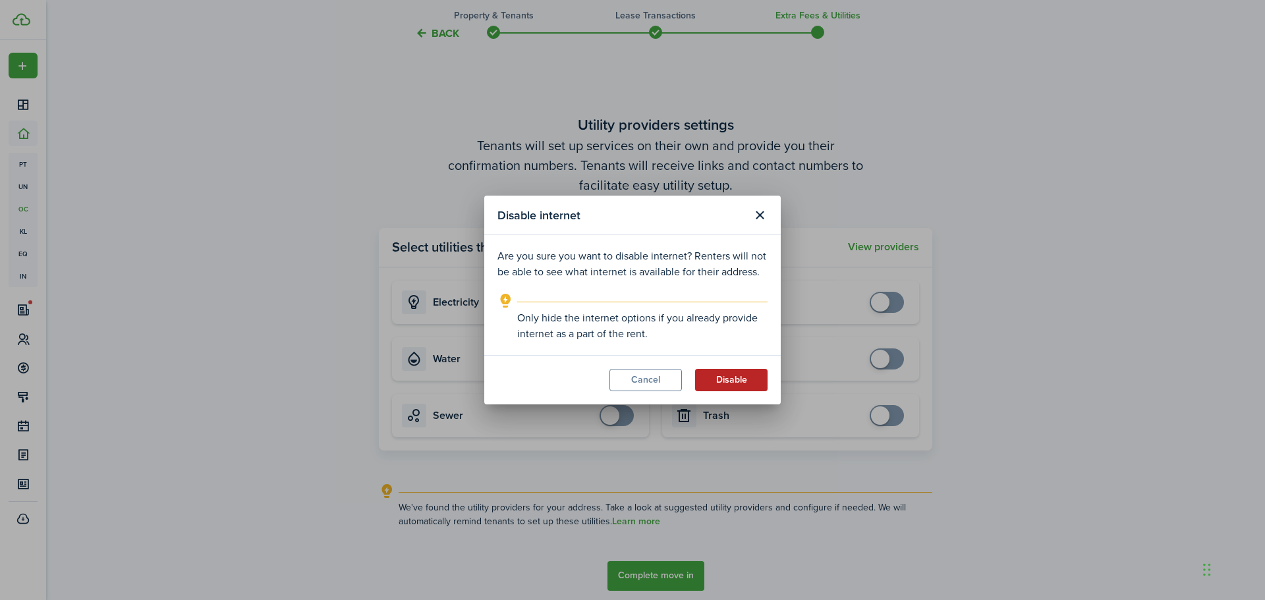
click at [758, 374] on button "Disable" at bounding box center [731, 380] width 72 height 22
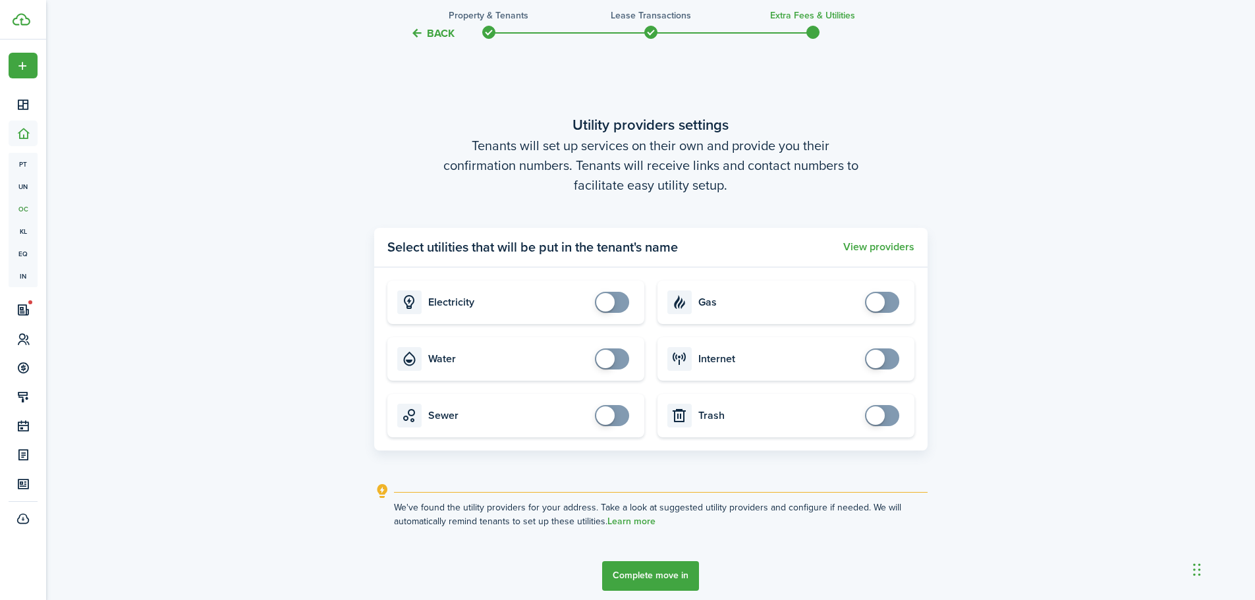
click at [651, 569] on button "Complete move in" at bounding box center [650, 576] width 97 height 30
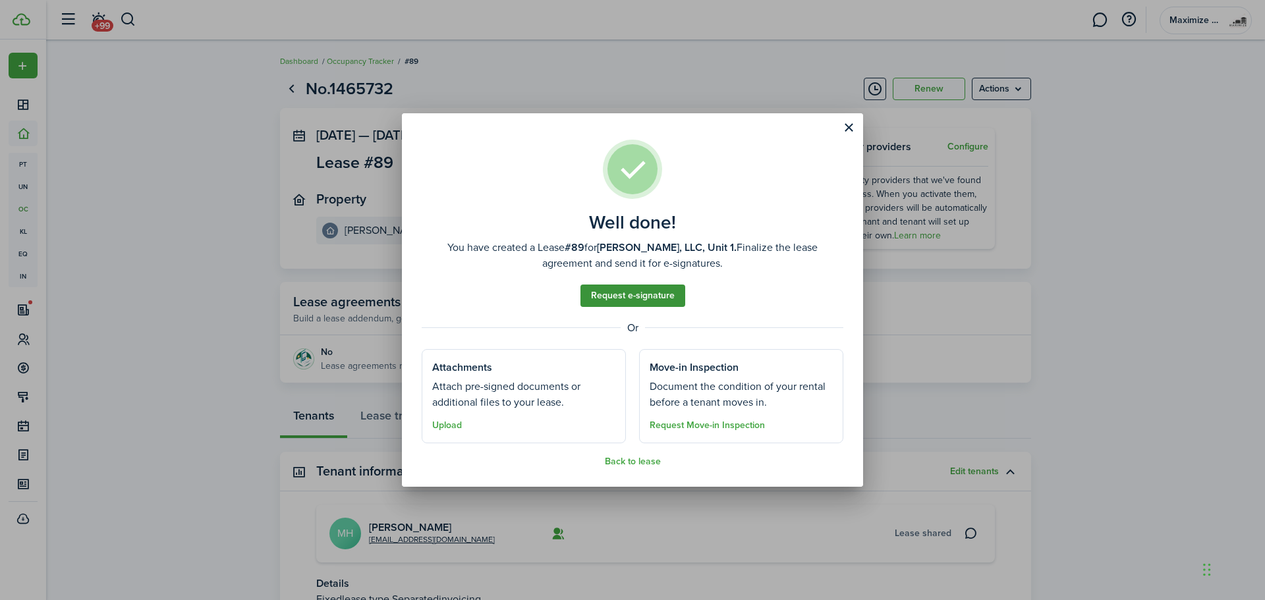
click at [659, 295] on link "Request e-signature" at bounding box center [633, 296] width 105 height 22
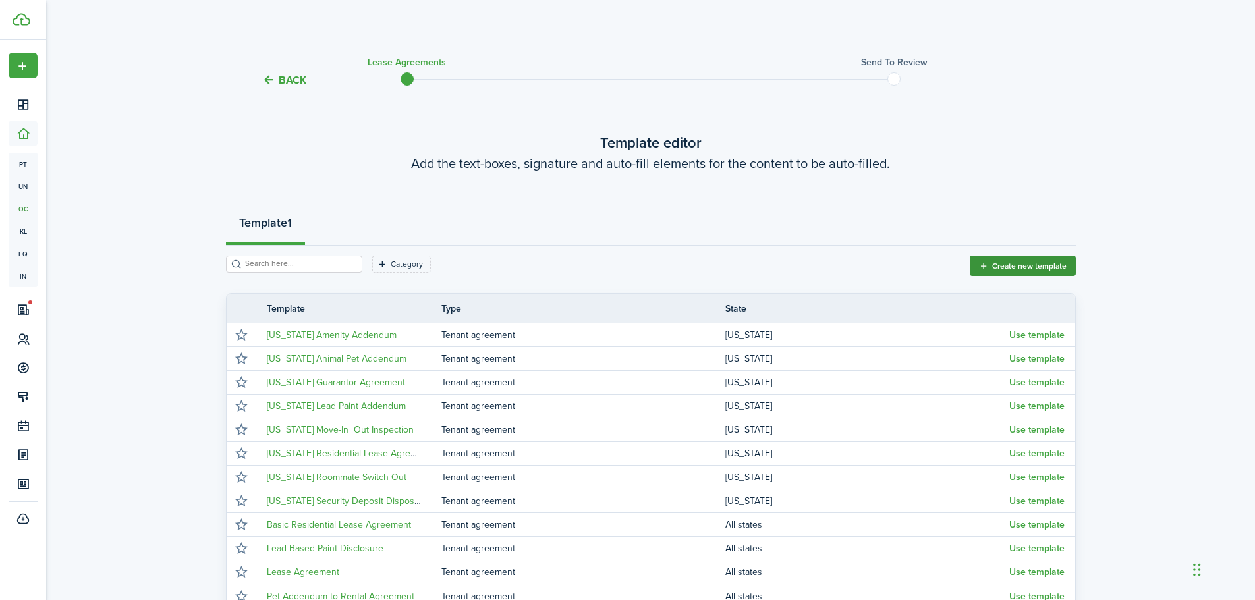
click at [994, 268] on button "Create new template" at bounding box center [1023, 266] width 106 height 20
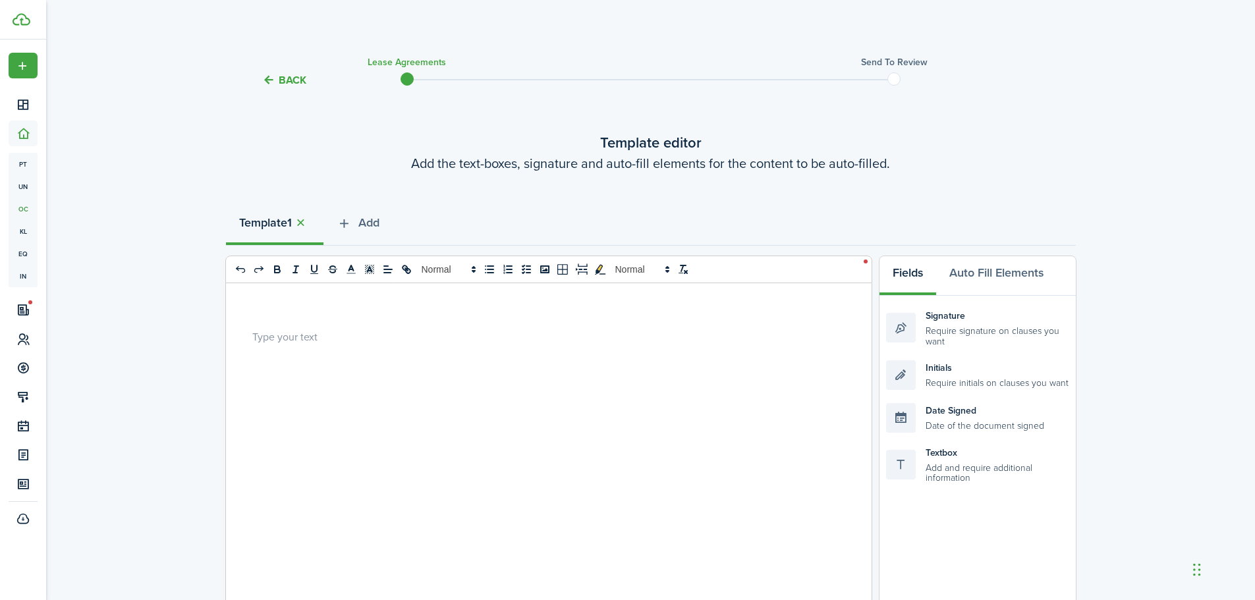
click at [493, 366] on div at bounding box center [544, 541] width 636 height 517
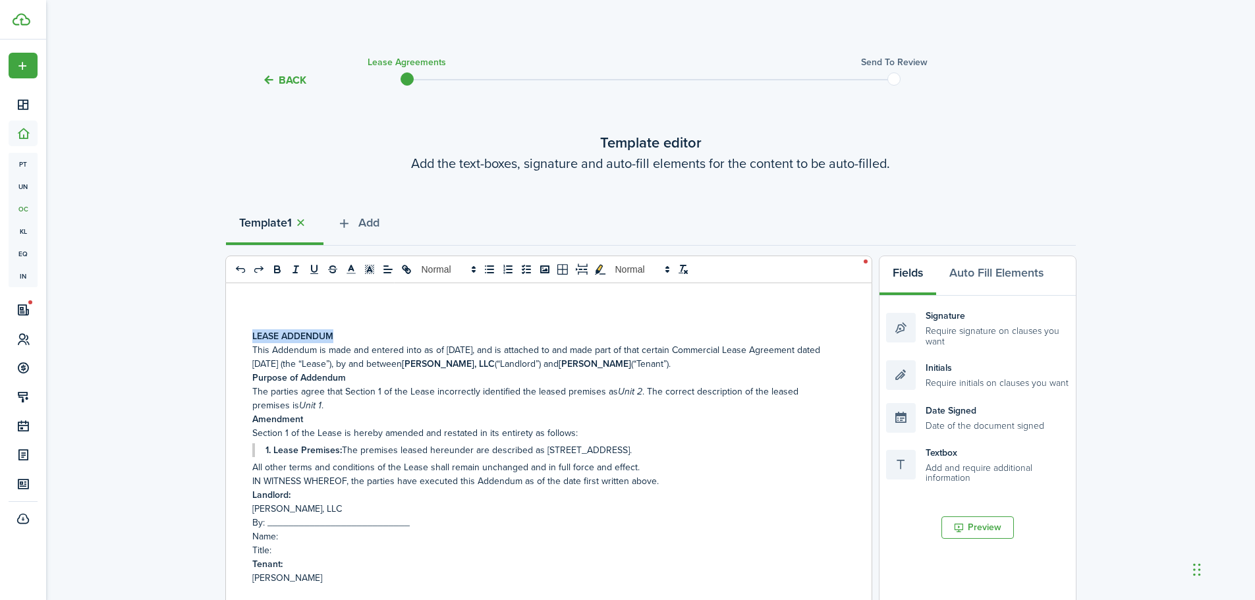
drag, startPoint x: 367, startPoint y: 332, endPoint x: 215, endPoint y: 310, distance: 153.9
click at [215, 310] on div "Back Lease Agreements Send to review Template editor Add the text-boxes, signat…" at bounding box center [650, 517] width 1209 height 942
click at [386, 266] on line at bounding box center [386, 266] width 4 height 0
click at [389, 297] on icon at bounding box center [387, 302] width 11 height 11
click at [648, 333] on p "LEASE ADDENDUM" at bounding box center [543, 336] width 583 height 14
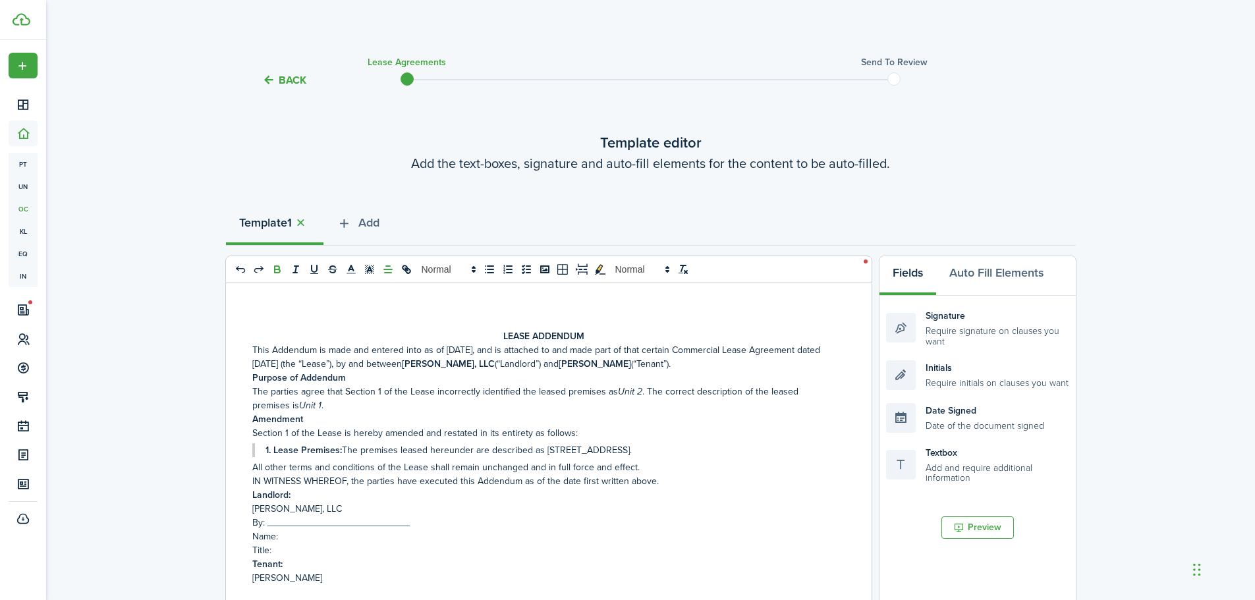
click at [259, 437] on p "Section 1 of the Lease is hereby amended and restated in its entirety as follow…" at bounding box center [543, 433] width 583 height 14
click at [252, 436] on p "Section 1 of the Lease is hereby amended and restated in its entirety as follow…" at bounding box center [543, 433] width 583 height 14
click at [249, 472] on div "LEASE ADDENDUM This Addendum is made and entered into as of [DATE], and is atta…" at bounding box center [544, 541] width 636 height 517
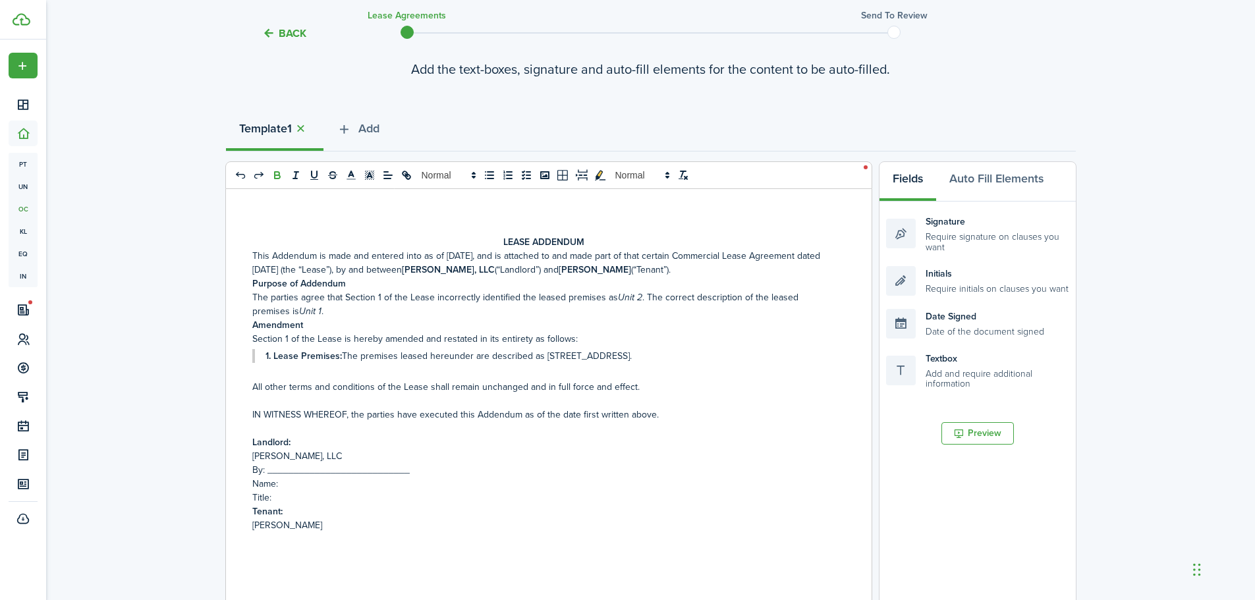
scroll to position [198, 0]
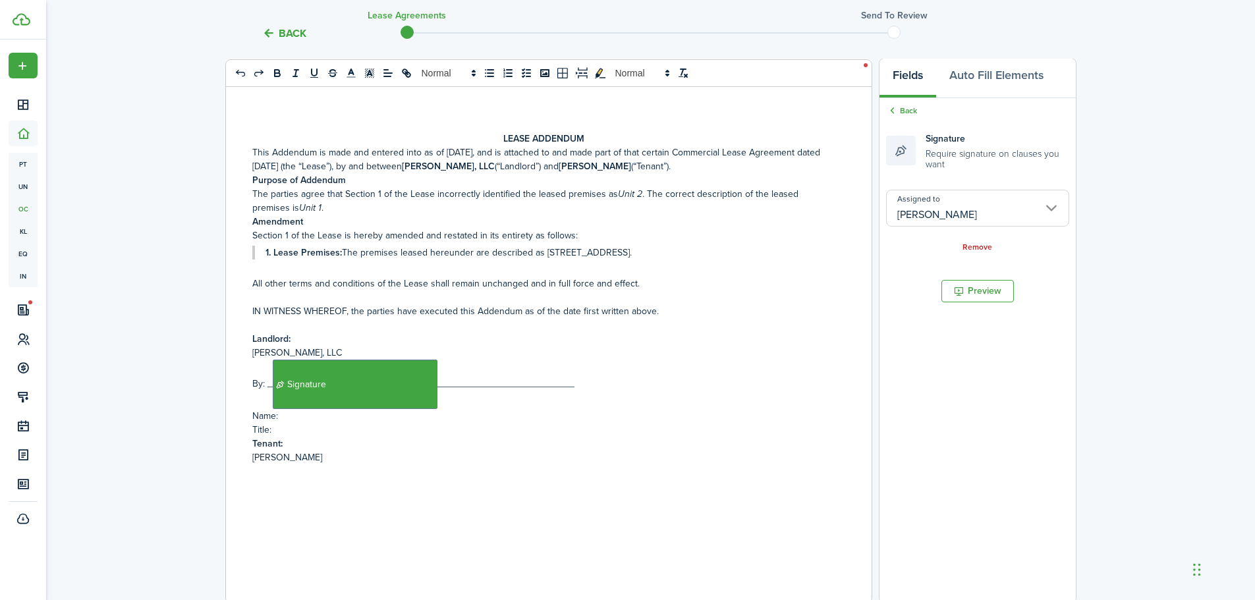
drag, startPoint x: 488, startPoint y: 390, endPoint x: 511, endPoint y: 387, distance: 24.0
click at [488, 391] on p "By: _﻿ Signature ﻿__________________________" at bounding box center [543, 384] width 583 height 49
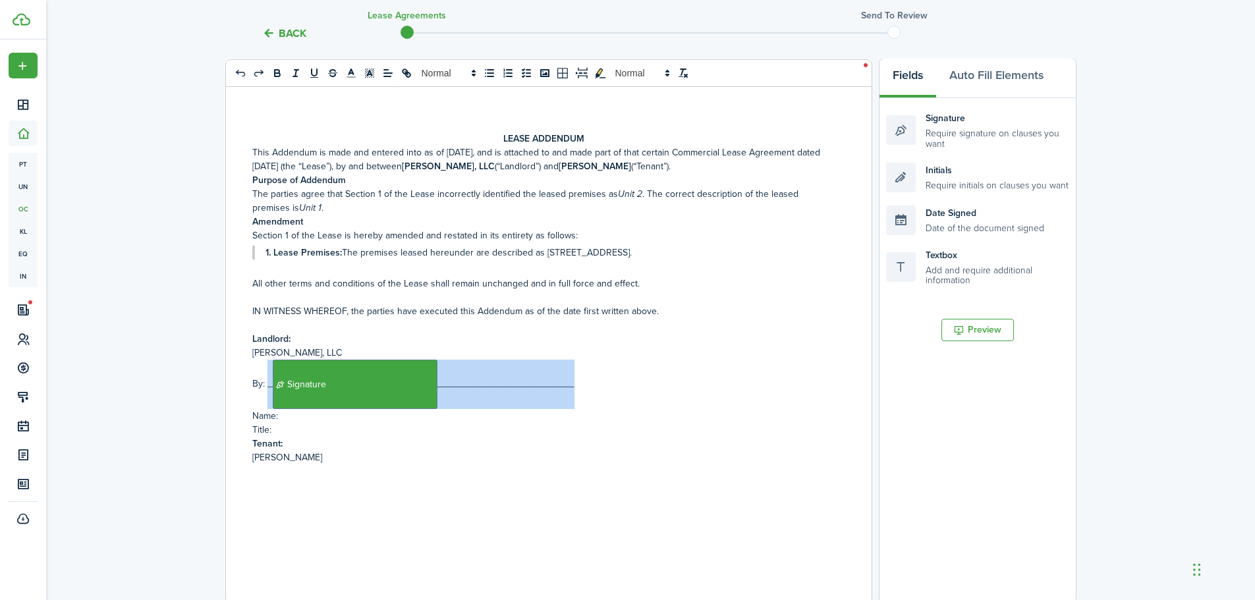
drag, startPoint x: 590, startPoint y: 397, endPoint x: 269, endPoint y: 388, distance: 321.1
click at [269, 388] on p "By: _﻿ Signature ﻿__________________________" at bounding box center [543, 384] width 583 height 49
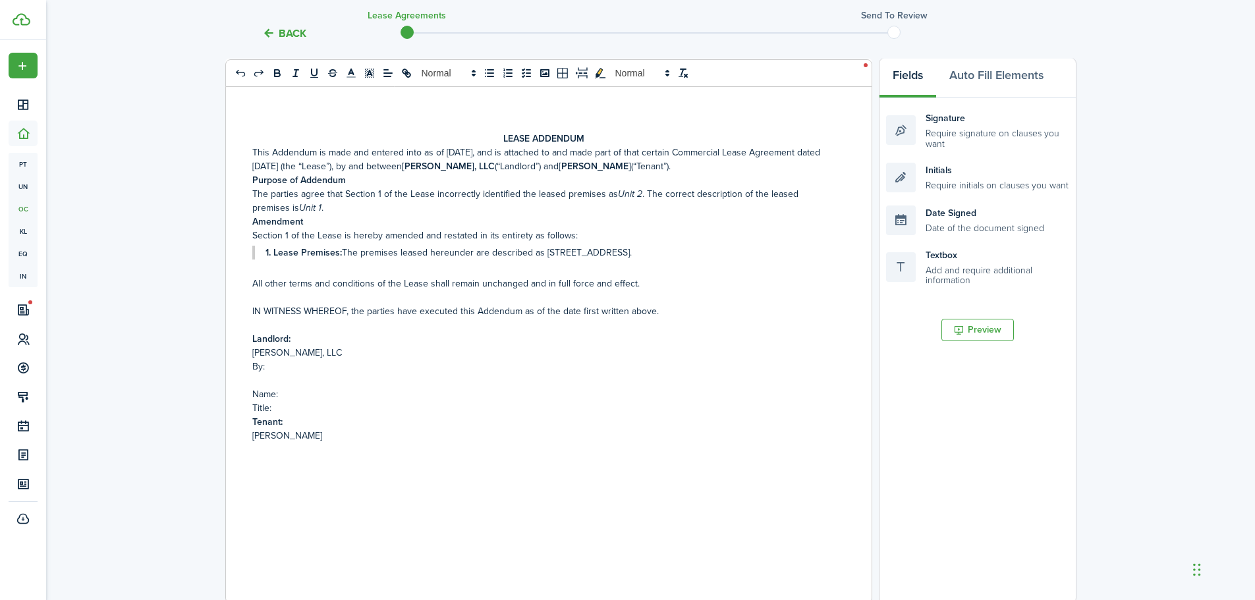
click at [290, 368] on p "By:" at bounding box center [543, 367] width 583 height 14
click at [306, 364] on p "By:" at bounding box center [543, 367] width 583 height 14
click at [300, 364] on p at bounding box center [543, 367] width 583 height 14
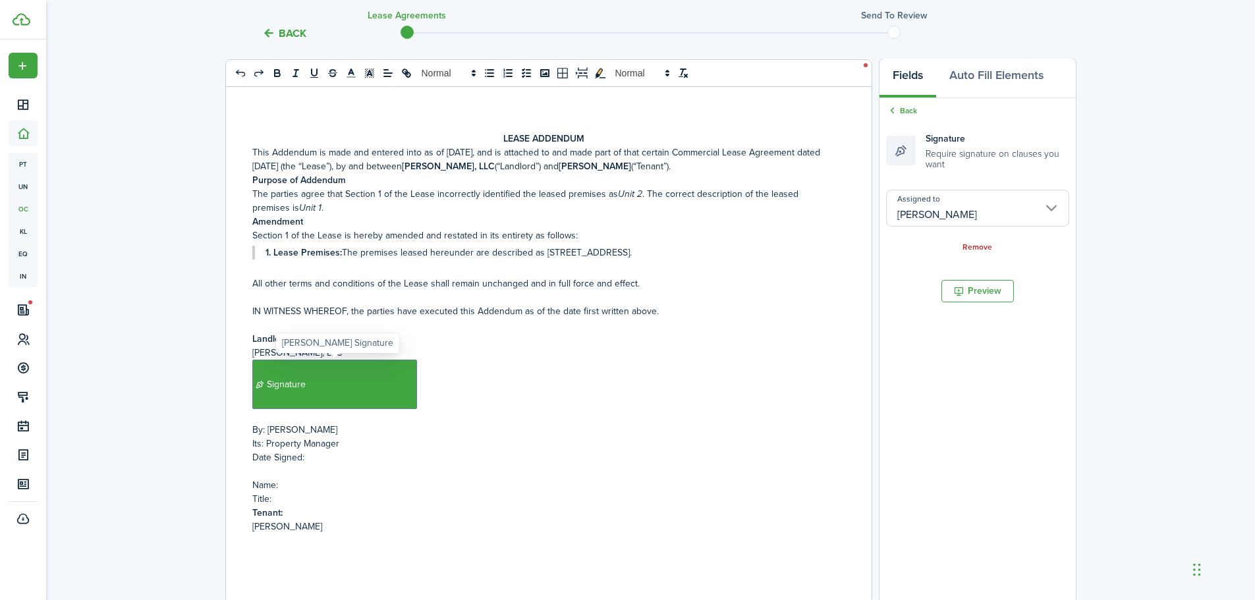
drag, startPoint x: 949, startPoint y: 132, endPoint x: 277, endPoint y: 371, distance: 713.2
click at [277, 371] on span "Signature" at bounding box center [334, 384] width 165 height 49
click at [952, 221] on input "[PERSON_NAME]" at bounding box center [977, 208] width 183 height 37
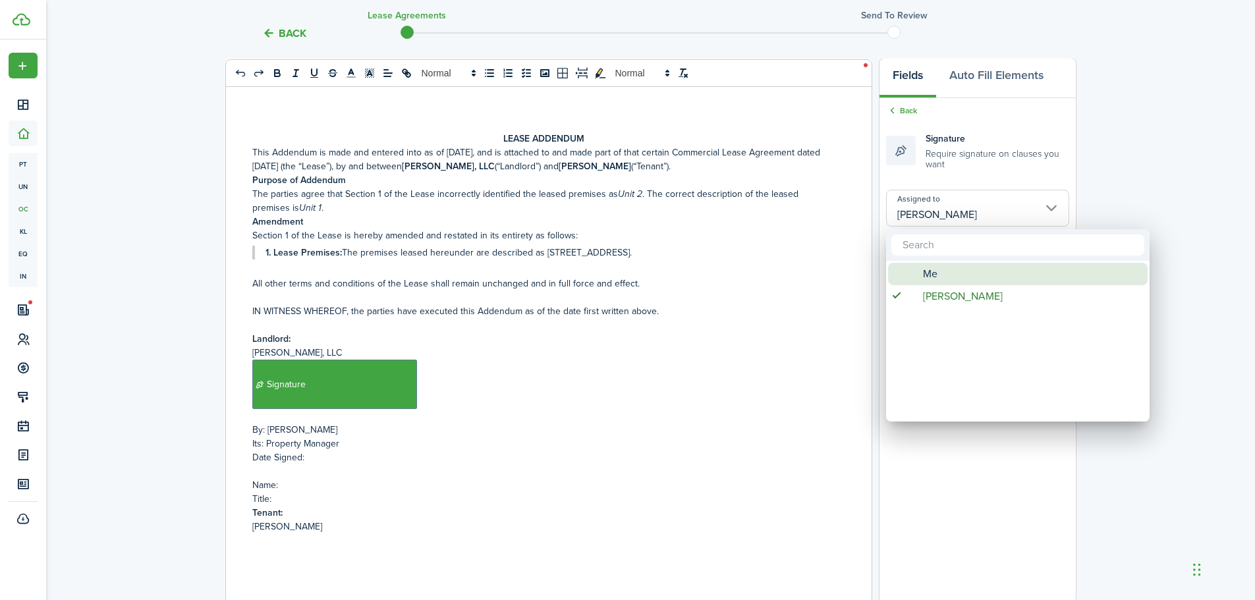
click at [934, 270] on span "Me" at bounding box center [930, 274] width 14 height 22
type input "Me"
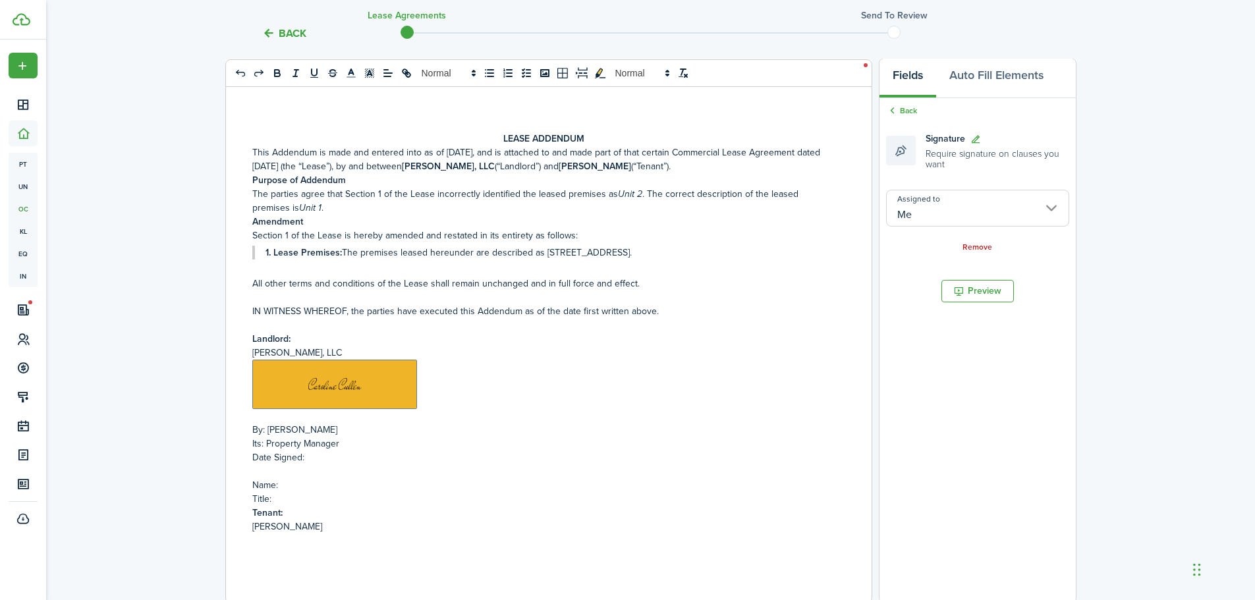
click at [322, 461] on p "Date Signed:" at bounding box center [543, 458] width 583 height 14
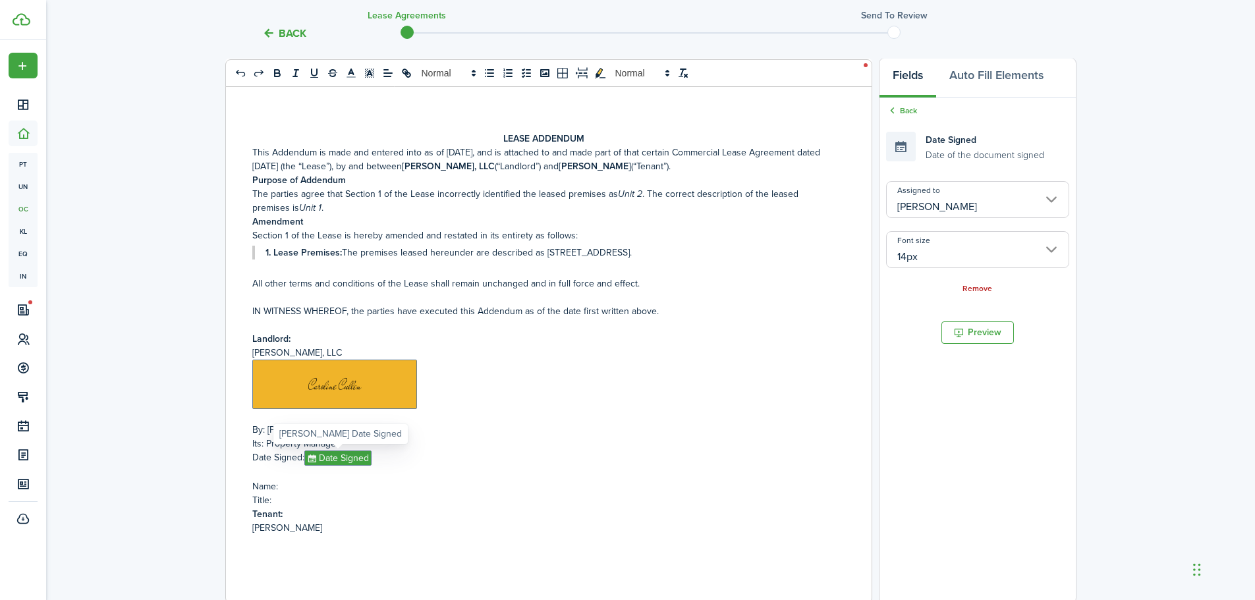
click at [344, 462] on span "Date Signed" at bounding box center [337, 458] width 67 height 15
click at [927, 194] on input "[PERSON_NAME]" at bounding box center [977, 199] width 183 height 37
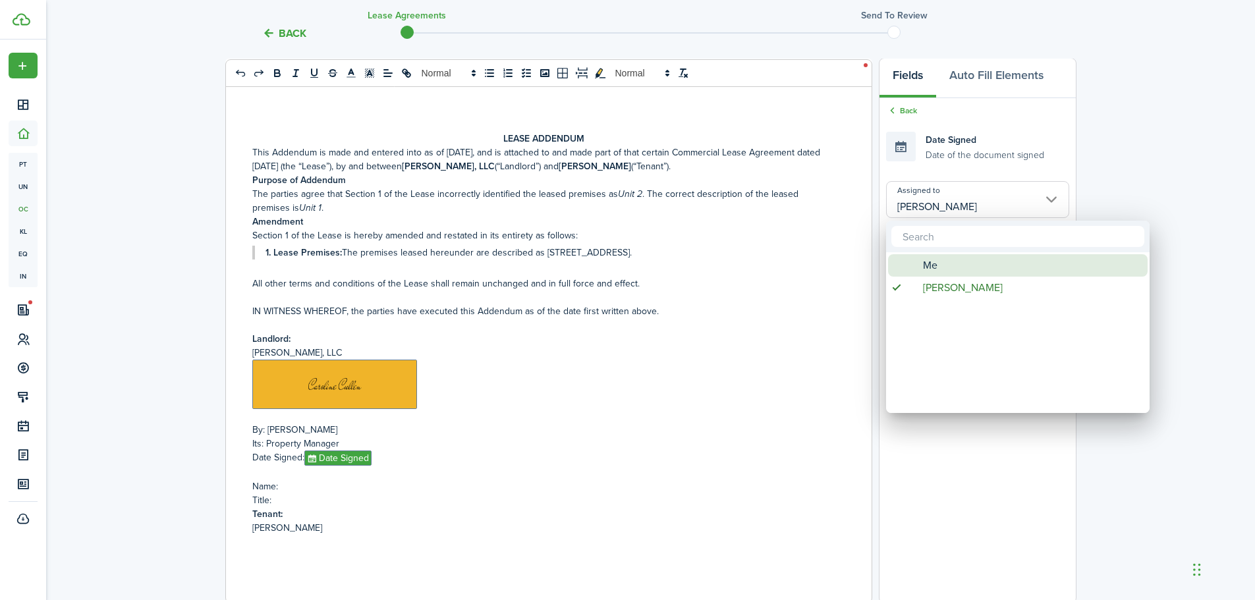
click at [918, 269] on div "Me" at bounding box center [1023, 265] width 233 height 22
type input "Me"
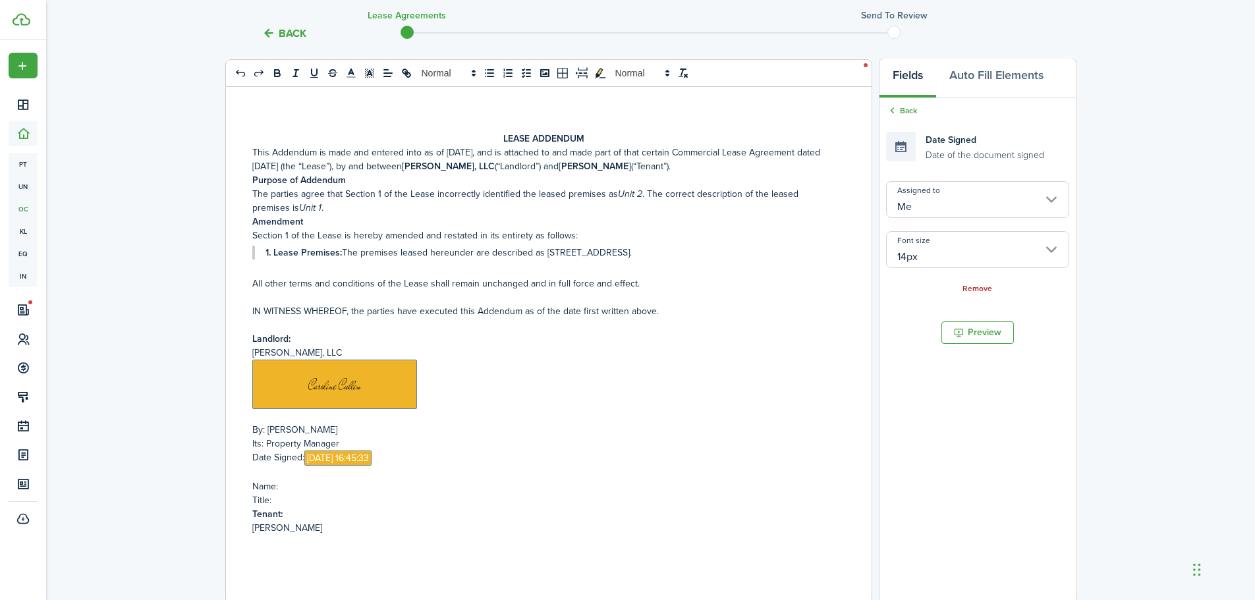
click at [321, 487] on p "Name:" at bounding box center [543, 487] width 583 height 14
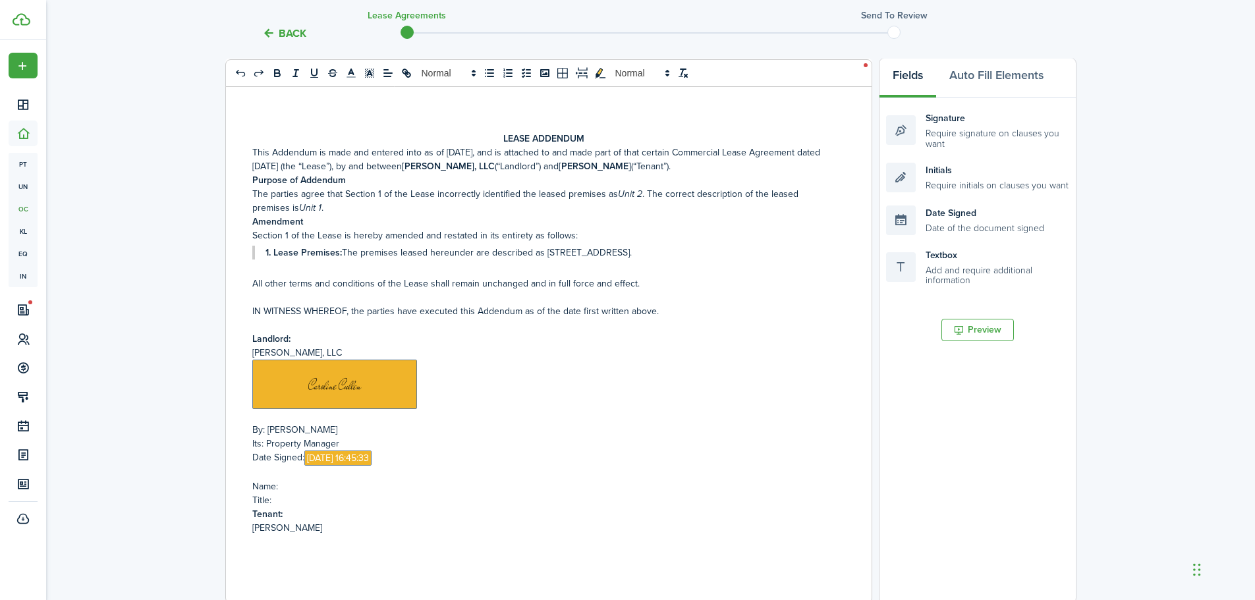
drag, startPoint x: 321, startPoint y: 487, endPoint x: 256, endPoint y: 484, distance: 64.6
click at [256, 484] on p "Name:" at bounding box center [543, 487] width 583 height 14
drag, startPoint x: 246, startPoint y: 483, endPoint x: 273, endPoint y: 501, distance: 32.4
click at [273, 501] on div "LEASE ADDENDUM This Addendum is made and entered into as of [DATE], and is atta…" at bounding box center [544, 344] width 636 height 517
click at [302, 499] on p "Tenant:" at bounding box center [543, 501] width 583 height 14
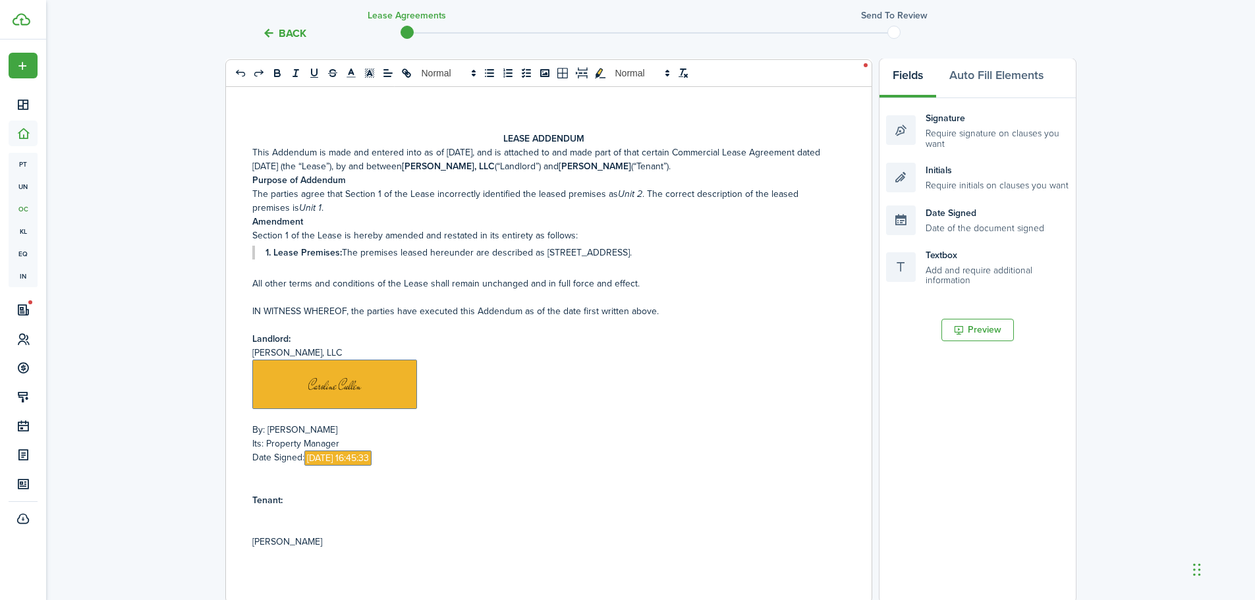
click at [311, 548] on p "[PERSON_NAME]" at bounding box center [543, 542] width 583 height 14
drag, startPoint x: 318, startPoint y: 548, endPoint x: 215, endPoint y: 543, distance: 102.9
click at [215, 543] on div "Back Lease Agreements Send to review Template editor Add the text-boxes, signat…" at bounding box center [650, 319] width 1209 height 942
copy p "[PERSON_NAME]"
click at [262, 517] on p at bounding box center [543, 514] width 583 height 14
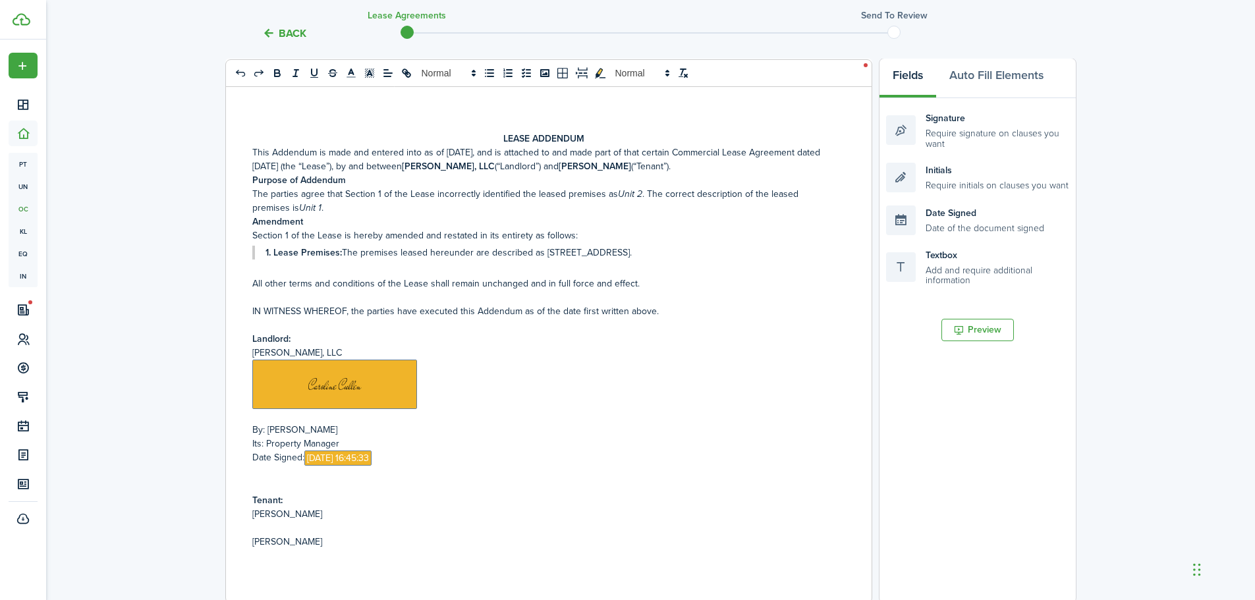
click at [326, 522] on p at bounding box center [543, 528] width 583 height 14
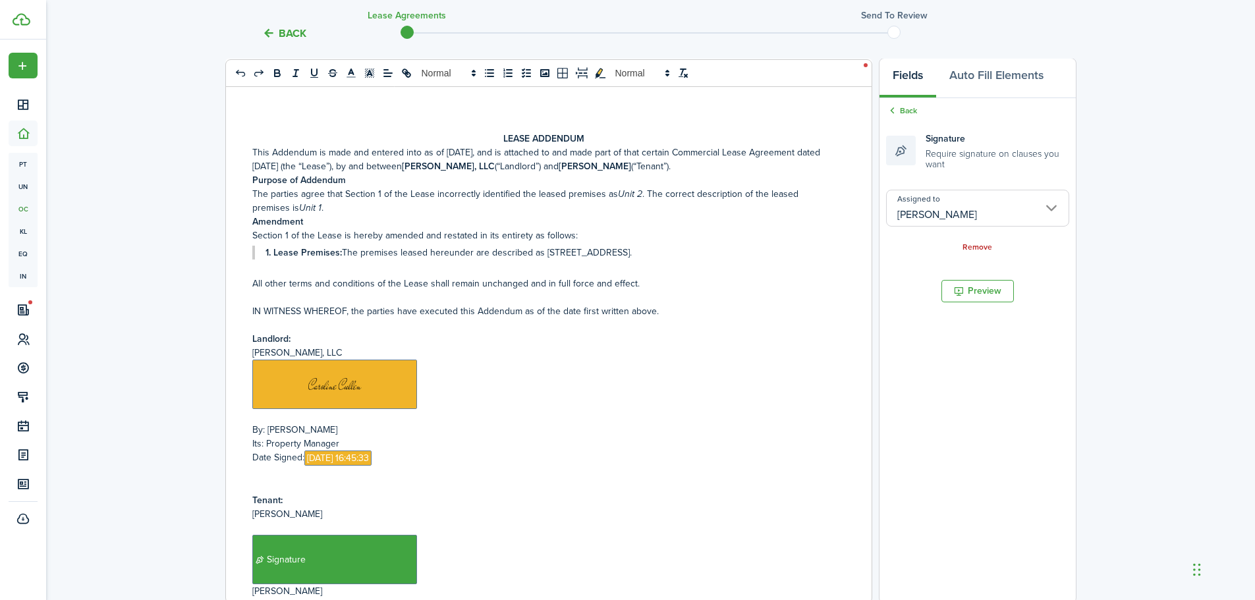
click at [274, 557] on span "Signature" at bounding box center [334, 559] width 165 height 49
click at [269, 532] on p at bounding box center [543, 528] width 583 height 14
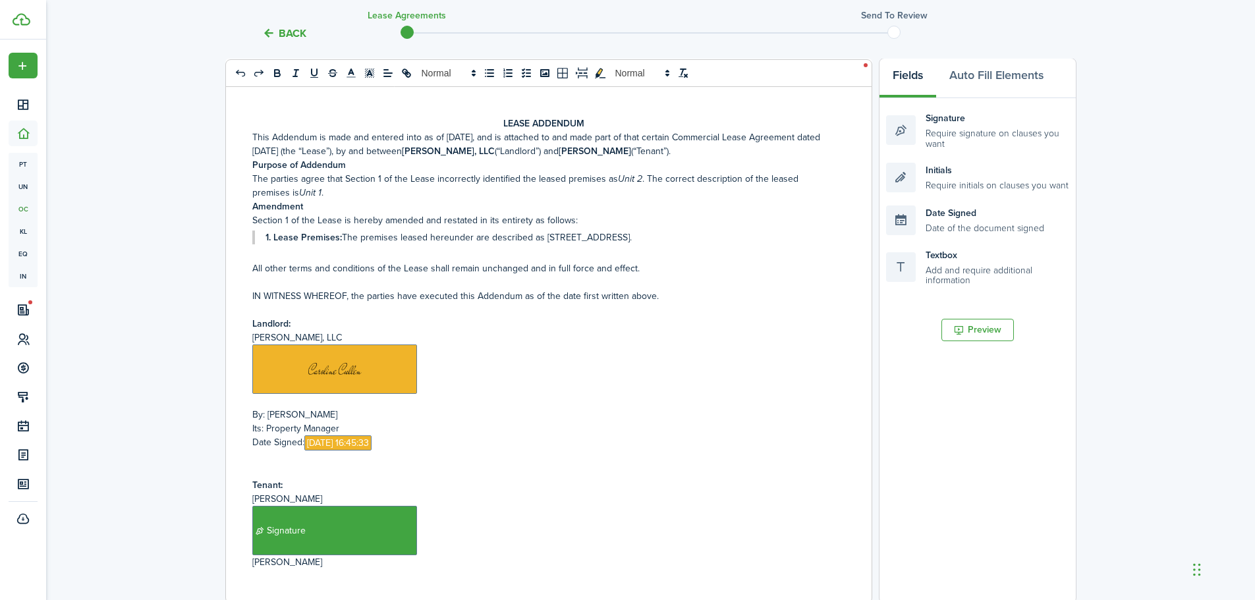
scroll to position [28, 0]
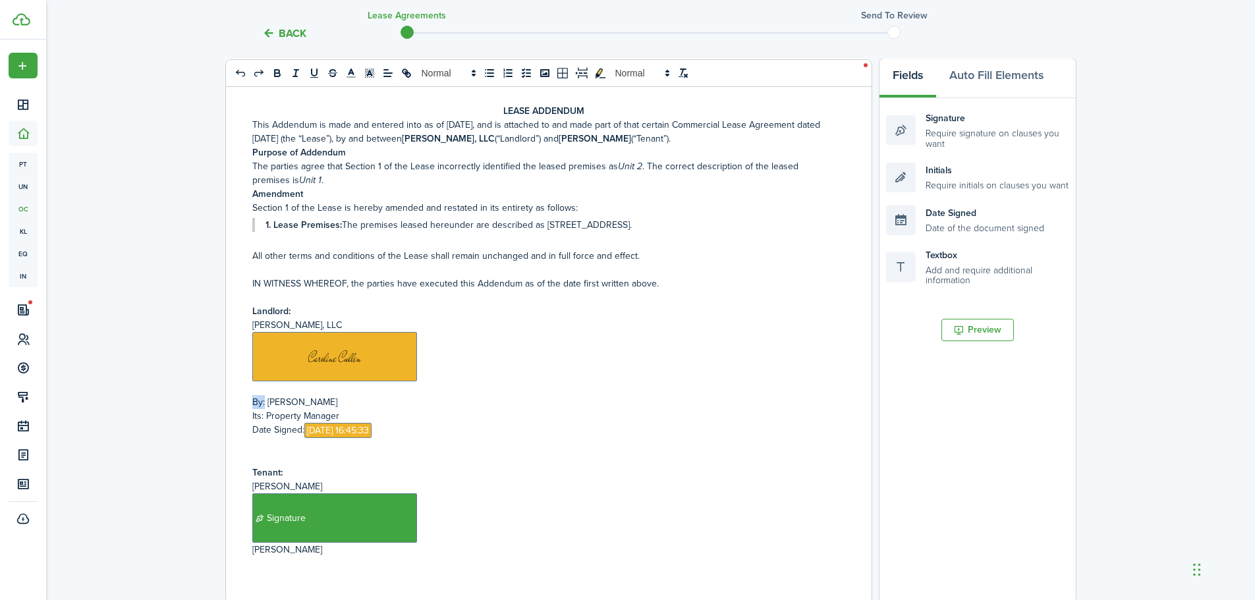
drag, startPoint x: 249, startPoint y: 402, endPoint x: 264, endPoint y: 403, distance: 14.5
click at [264, 403] on div "LEASE ADDENDUM This Addendum is made and entered into as of [DATE], and is atta…" at bounding box center [544, 344] width 636 height 517
copy p "By:"
click at [247, 554] on div "LEASE ADDENDUM This Addendum is made and entered into as of [DATE], and is atta…" at bounding box center [544, 344] width 636 height 517
click at [258, 568] on div "LEASE ADDENDUM This Addendum is made and entered into as of [DATE], and is atta…" at bounding box center [544, 344] width 636 height 517
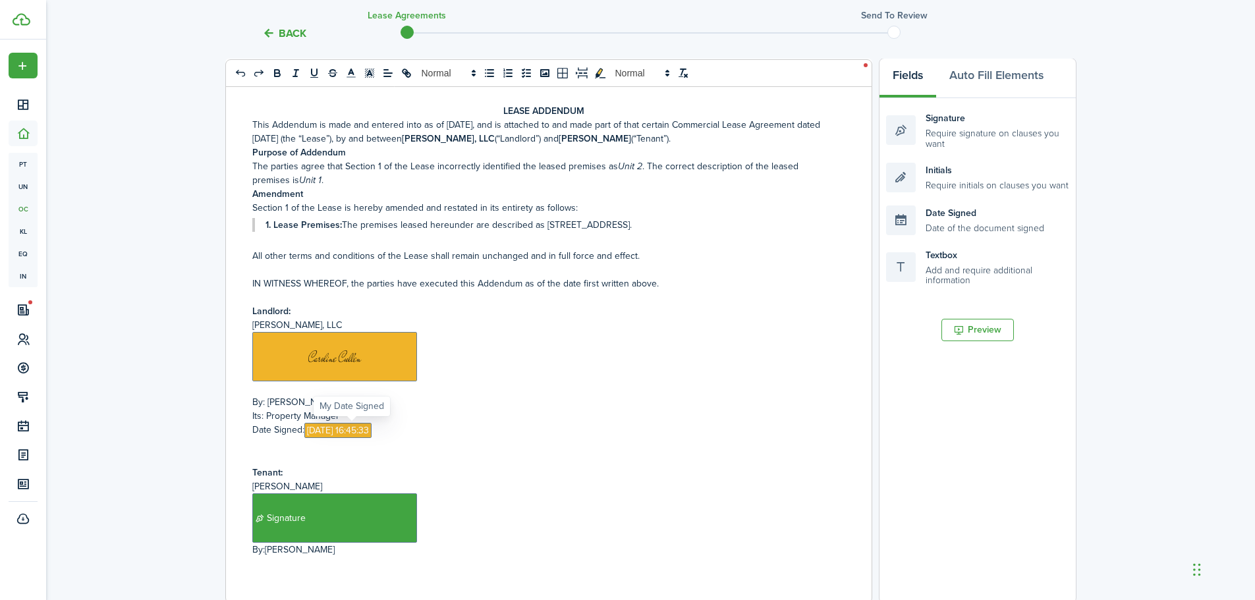
drag, startPoint x: 252, startPoint y: 428, endPoint x: 305, endPoint y: 428, distance: 53.4
click at [305, 428] on p "Date Signed:﻿ [DATE] 16:45:33 ﻿" at bounding box center [543, 430] width 583 height 15
copy p "Date Signed:﻿"
click at [300, 577] on div "LEASE ADDENDUM This Addendum is made and entered into as of [DATE], and is atta…" at bounding box center [544, 344] width 636 height 517
click at [343, 558] on div "LEASE ADDENDUM This Addendum is made and entered into as of [DATE], and is atta…" at bounding box center [544, 344] width 636 height 517
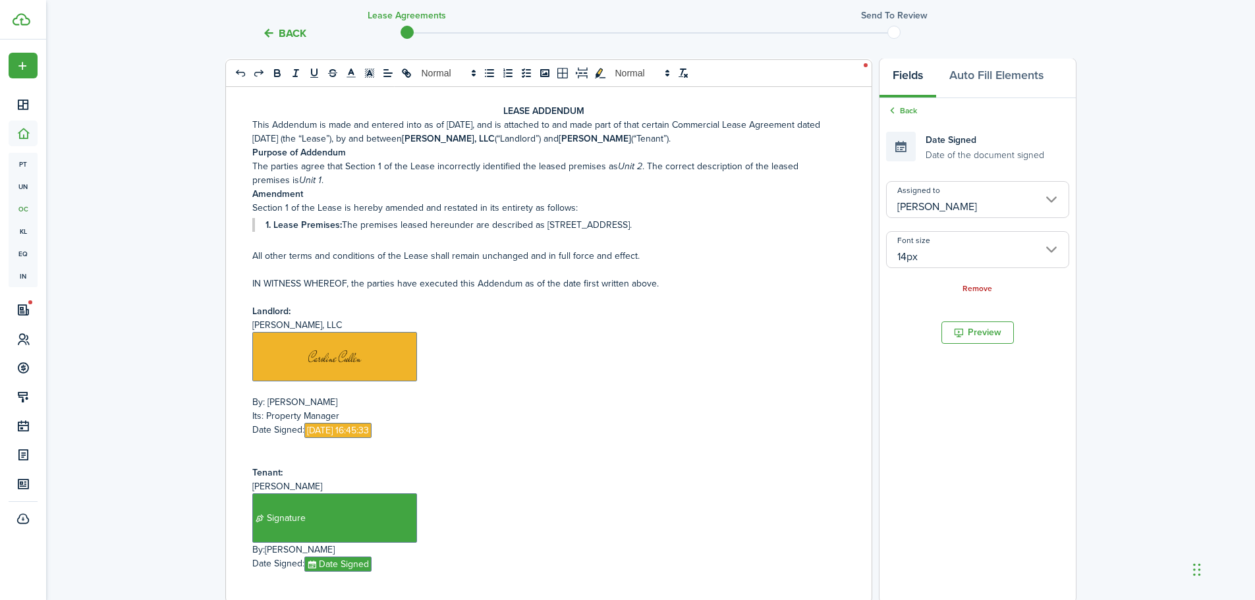
click at [264, 547] on p "By:[PERSON_NAME]" at bounding box center [543, 550] width 583 height 14
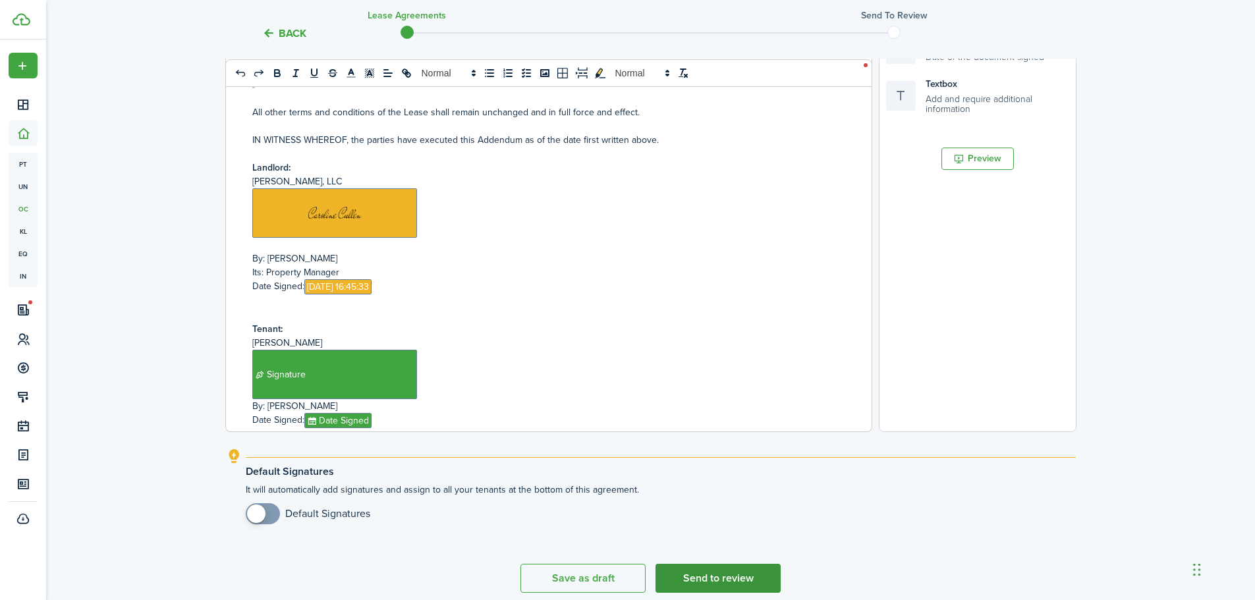
scroll to position [424, 0]
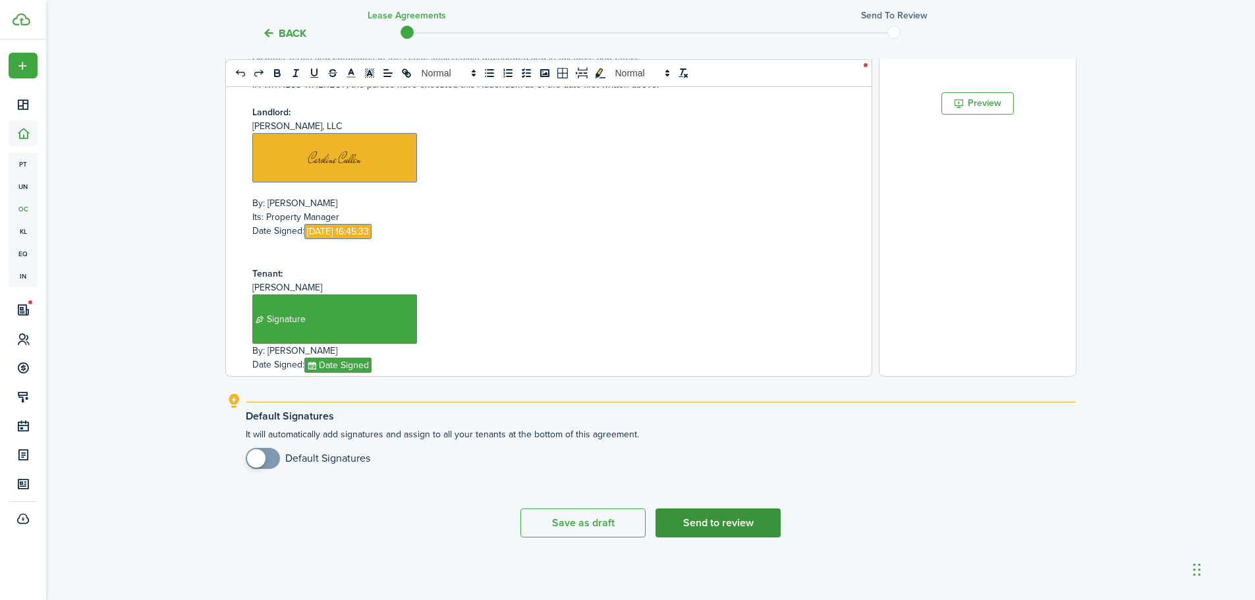
click at [689, 519] on button "Send to review" at bounding box center [718, 523] width 125 height 29
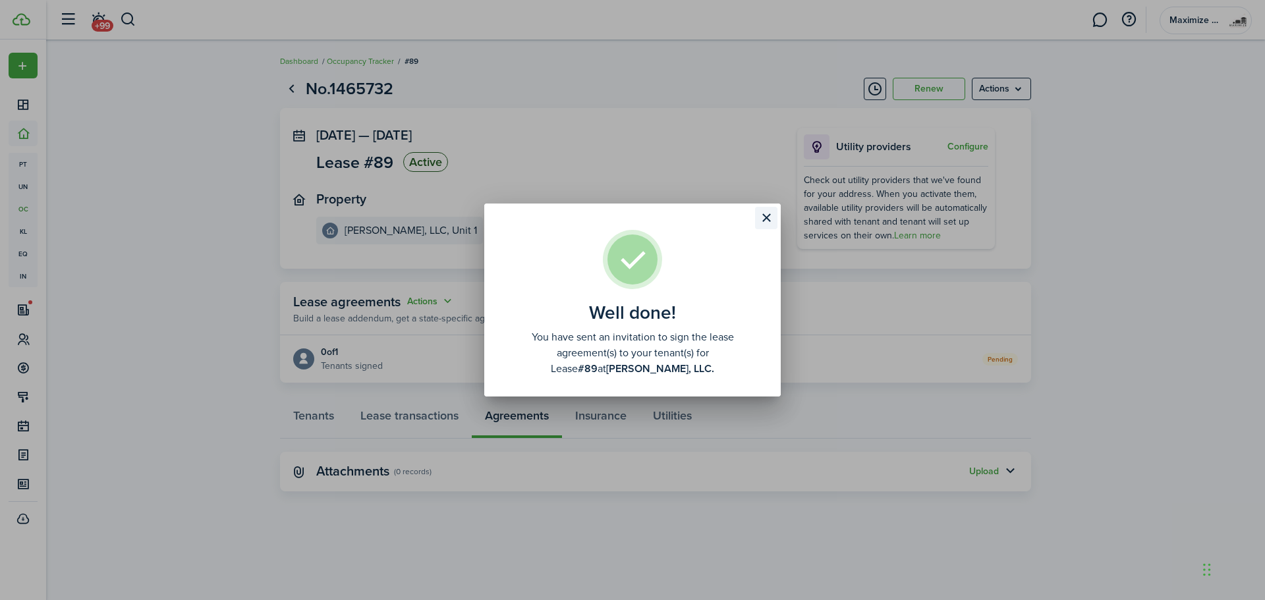
click at [768, 210] on button "Close modal" at bounding box center [766, 218] width 22 height 22
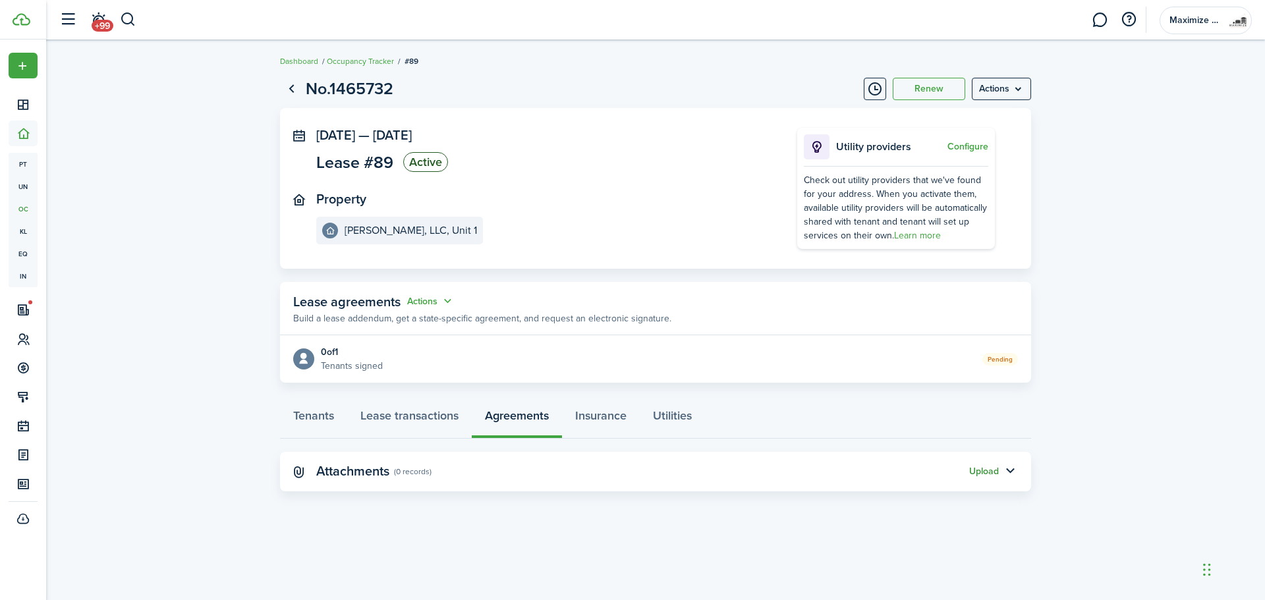
click at [998, 468] on button "Upload" at bounding box center [984, 472] width 30 height 11
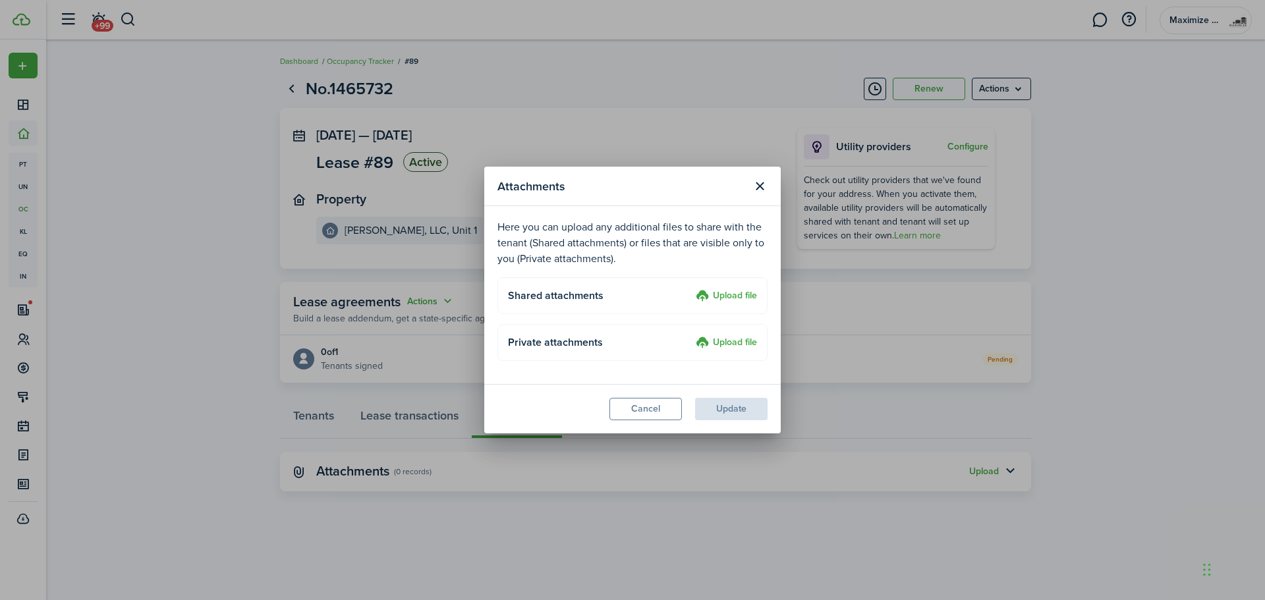
click at [715, 295] on label "Upload file" at bounding box center [726, 297] width 61 height 16
click at [691, 289] on input "Upload file" at bounding box center [691, 289] width 0 height 0
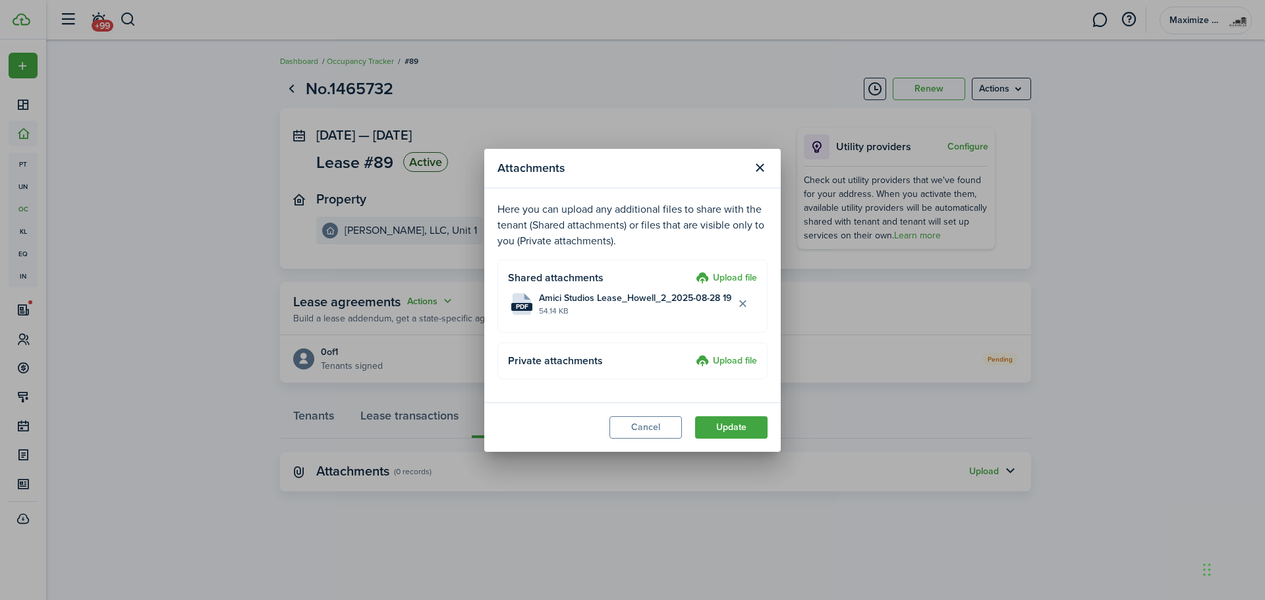
click at [732, 429] on button "Update" at bounding box center [731, 427] width 72 height 22
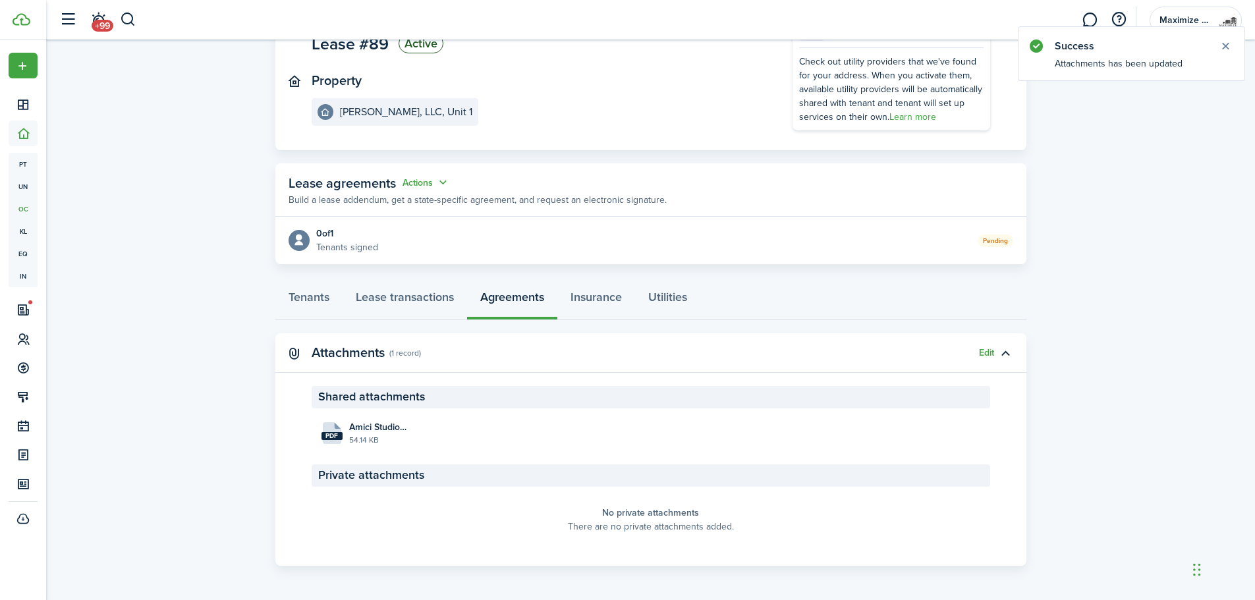
scroll to position [121, 0]
click at [384, 300] on link "Lease transactions" at bounding box center [405, 299] width 125 height 40
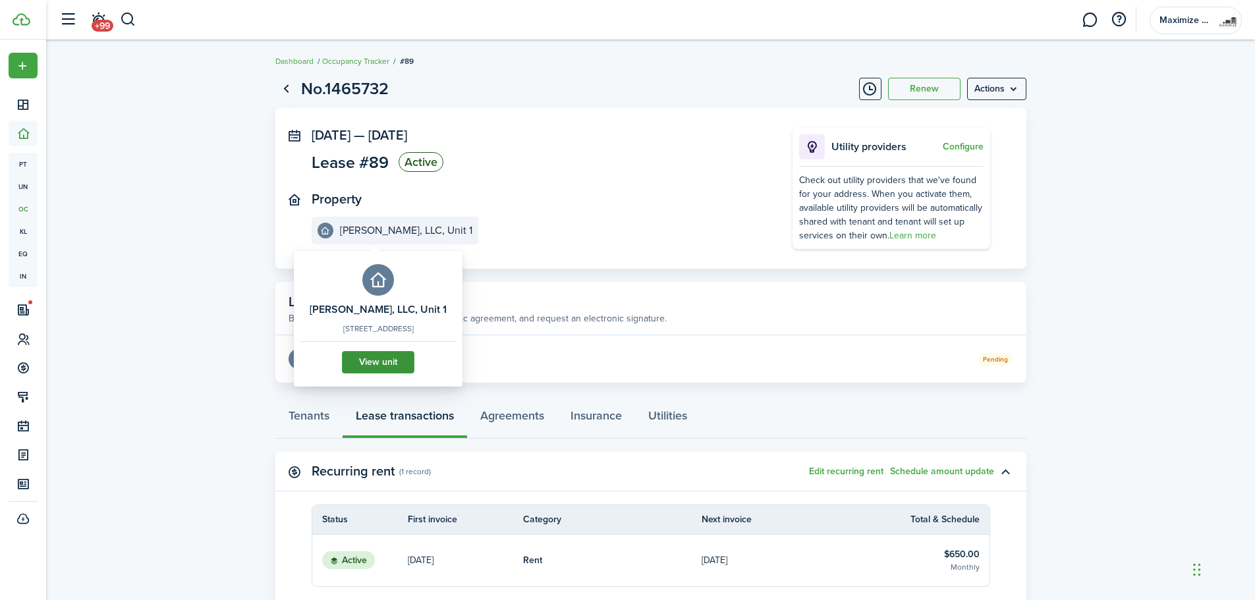
click at [378, 372] on link "View unit" at bounding box center [378, 362] width 72 height 22
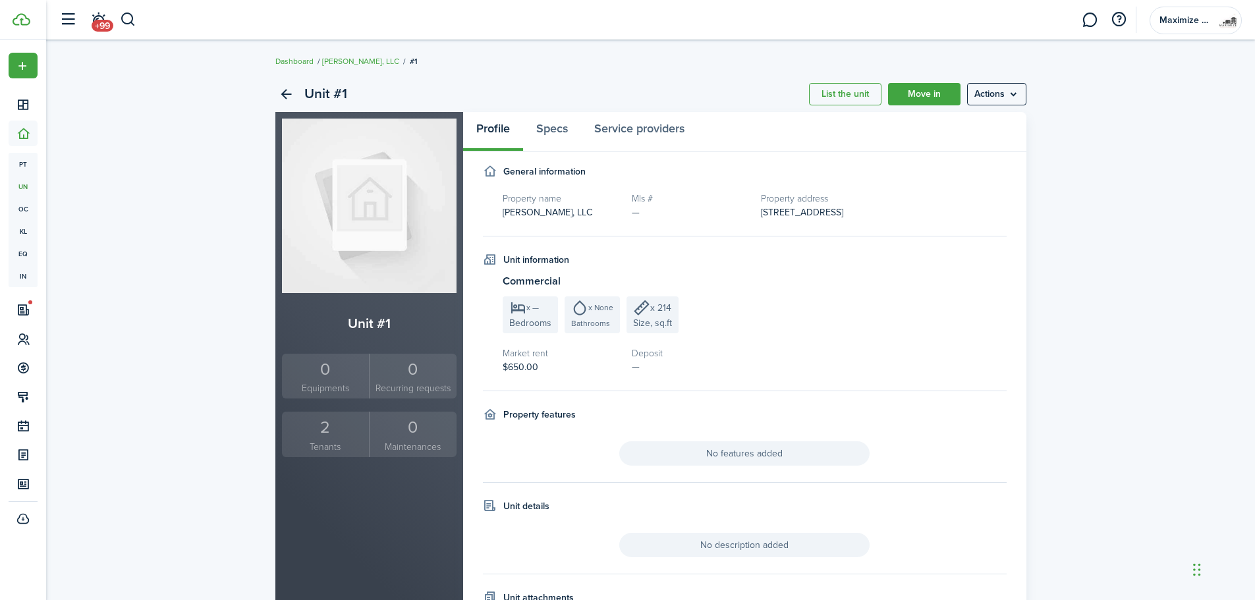
click at [333, 446] on small "Tenants" at bounding box center [325, 447] width 81 height 14
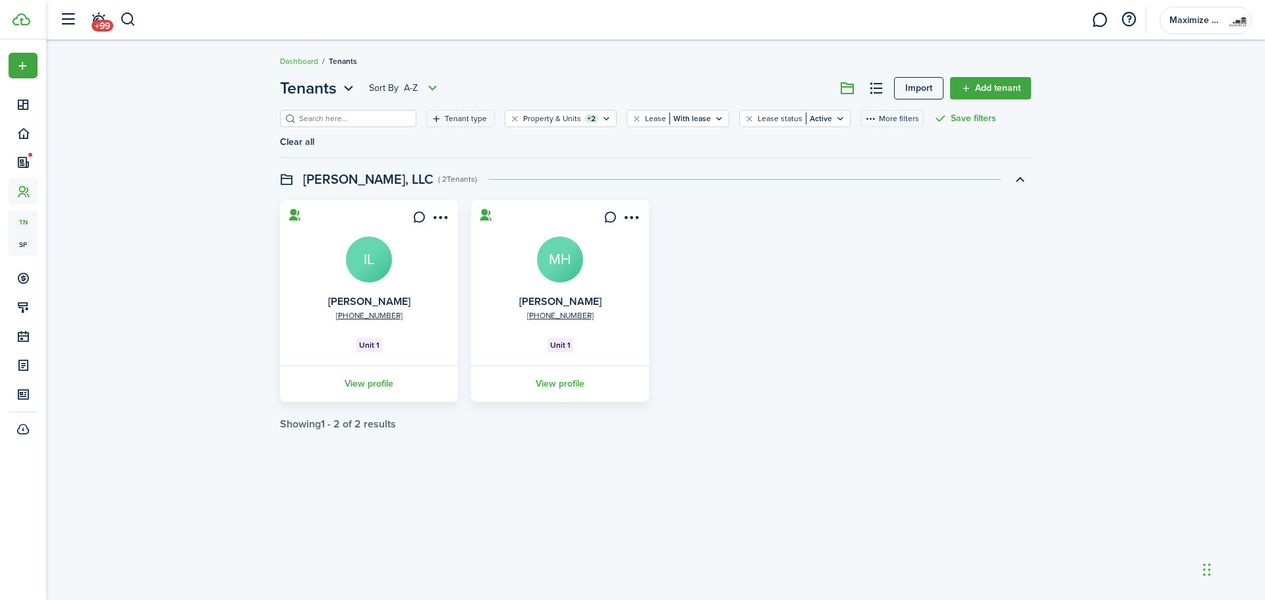
click at [555, 244] on avatar-text "MH" at bounding box center [560, 260] width 46 height 46
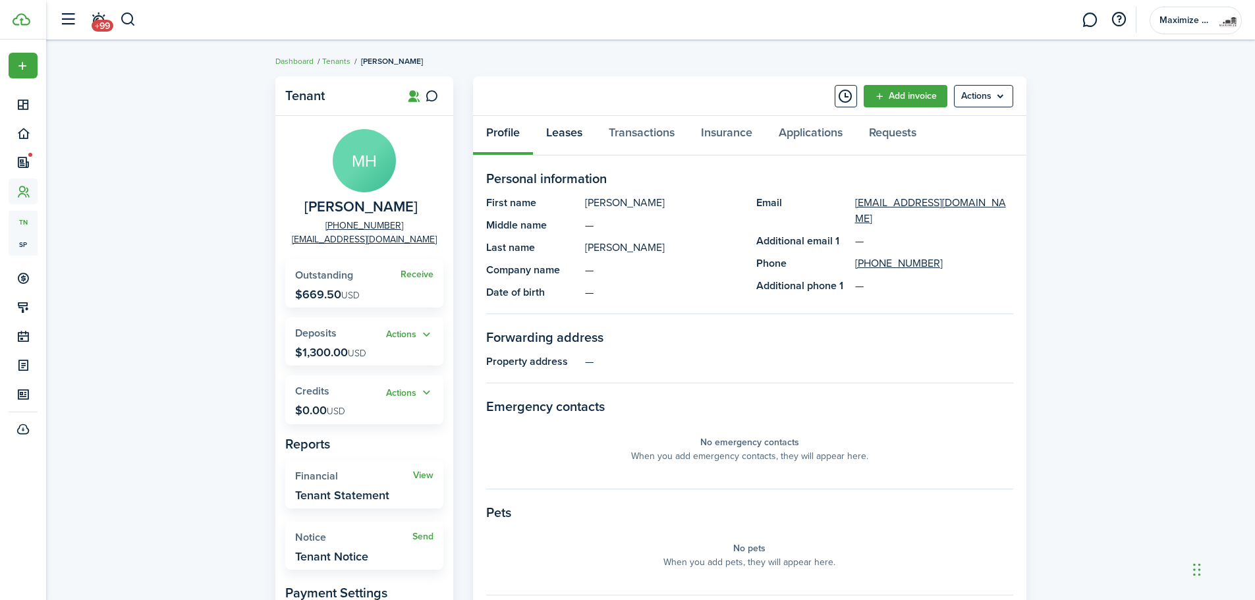
click at [563, 141] on link "Leases" at bounding box center [564, 136] width 63 height 40
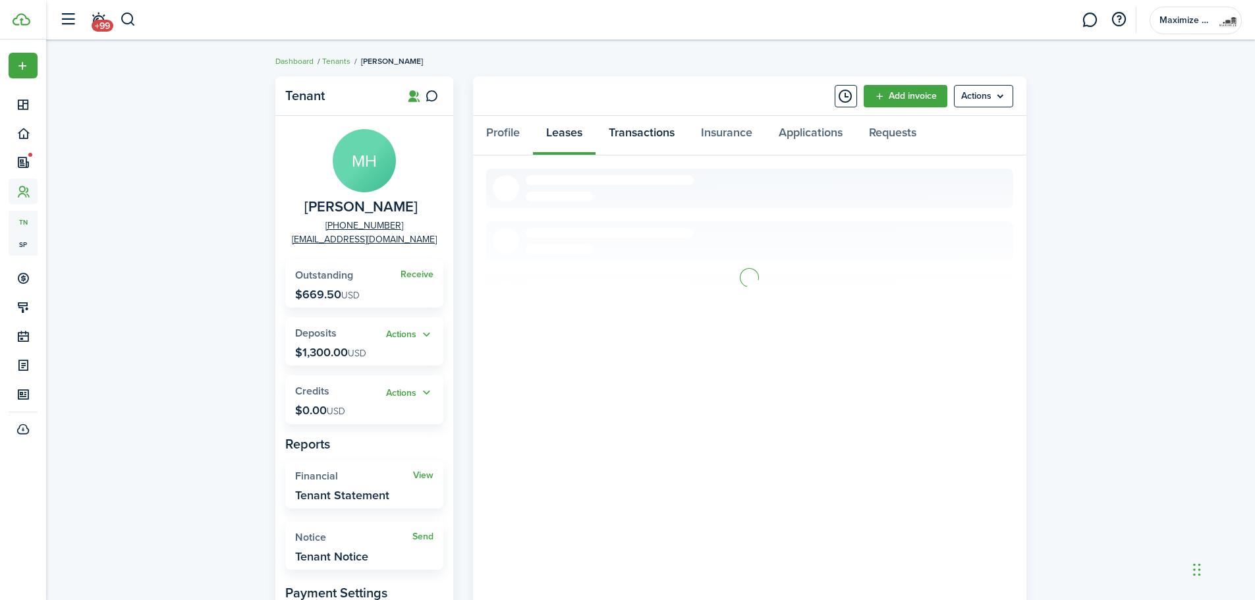
click at [637, 134] on link "Transactions" at bounding box center [642, 136] width 92 height 40
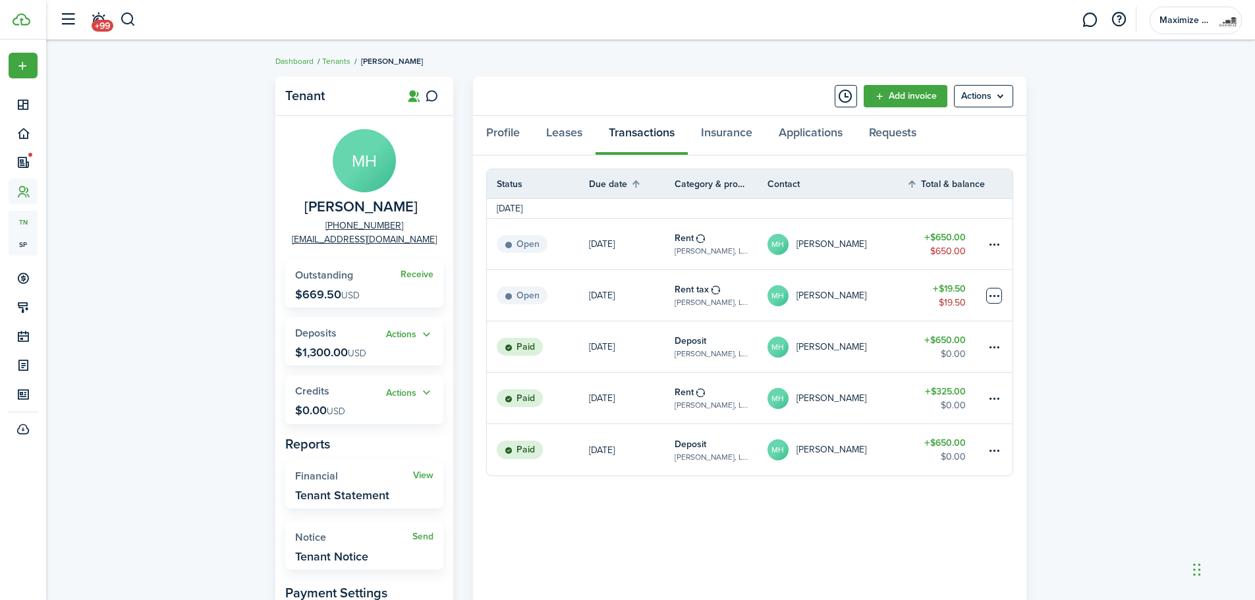
click at [988, 288] on table-menu-btn-icon at bounding box center [995, 296] width 16 height 16
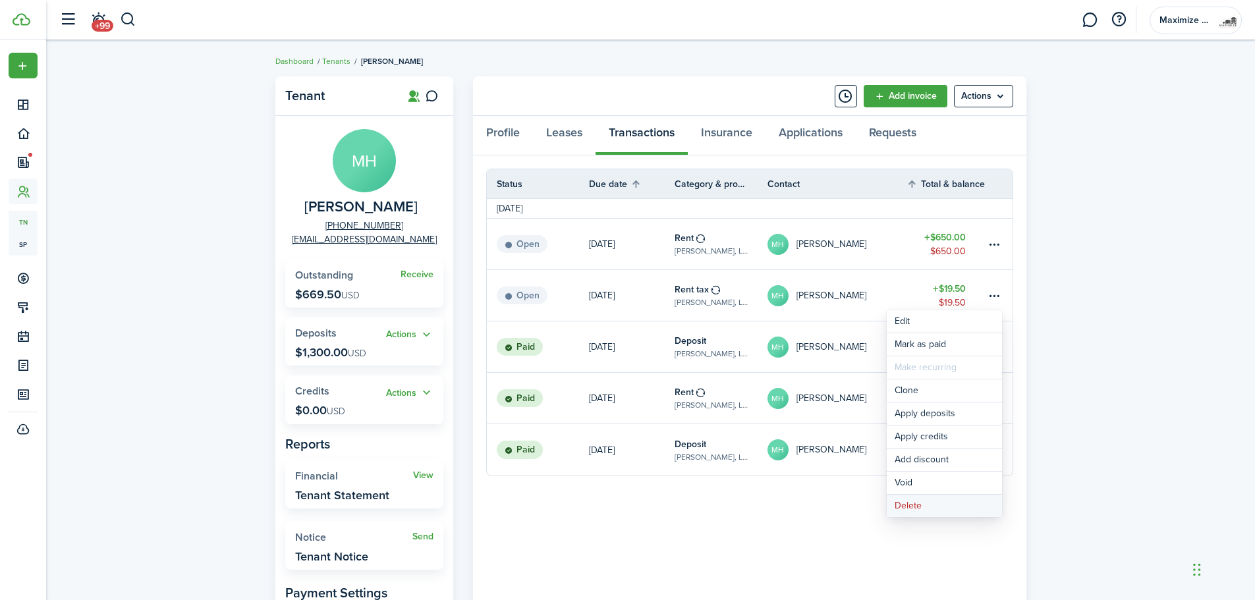
click at [923, 509] on button "Delete" at bounding box center [944, 506] width 115 height 22
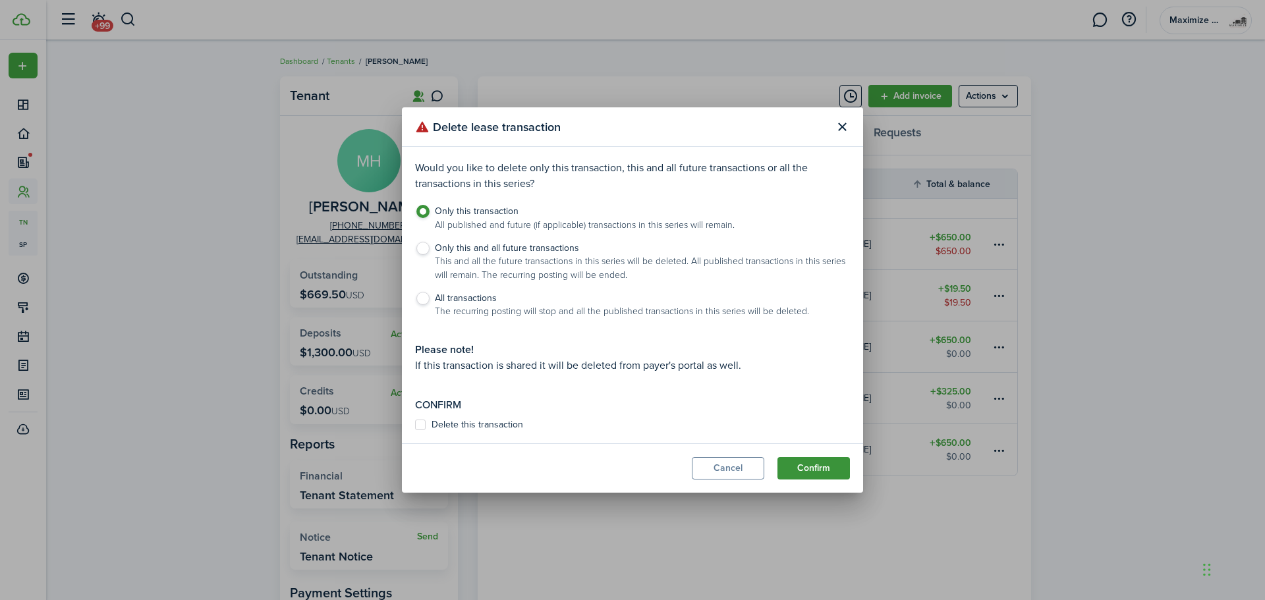
click at [814, 471] on button "Confirm" at bounding box center [814, 468] width 72 height 22
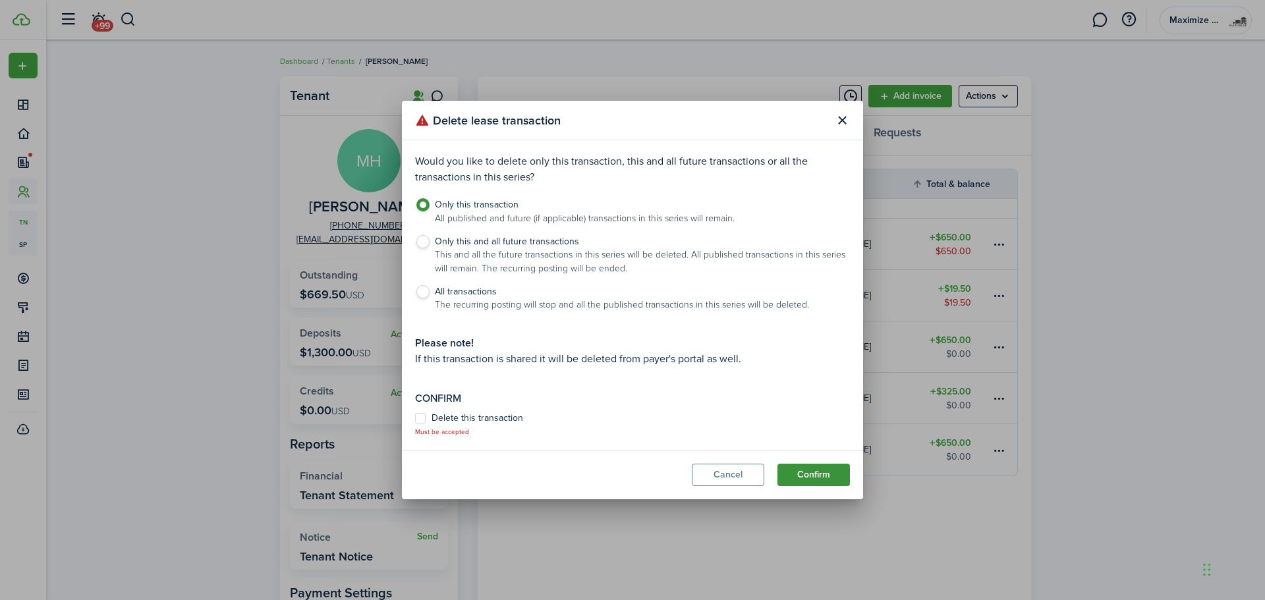
click at [818, 472] on button "Confirm" at bounding box center [814, 475] width 72 height 22
click at [824, 474] on button "Confirm" at bounding box center [814, 475] width 72 height 22
click at [468, 415] on label "Delete this transaction" at bounding box center [469, 418] width 108 height 11
click at [415, 424] on input "Delete this transaction" at bounding box center [415, 424] width 1 height 1
checkbox input "true"
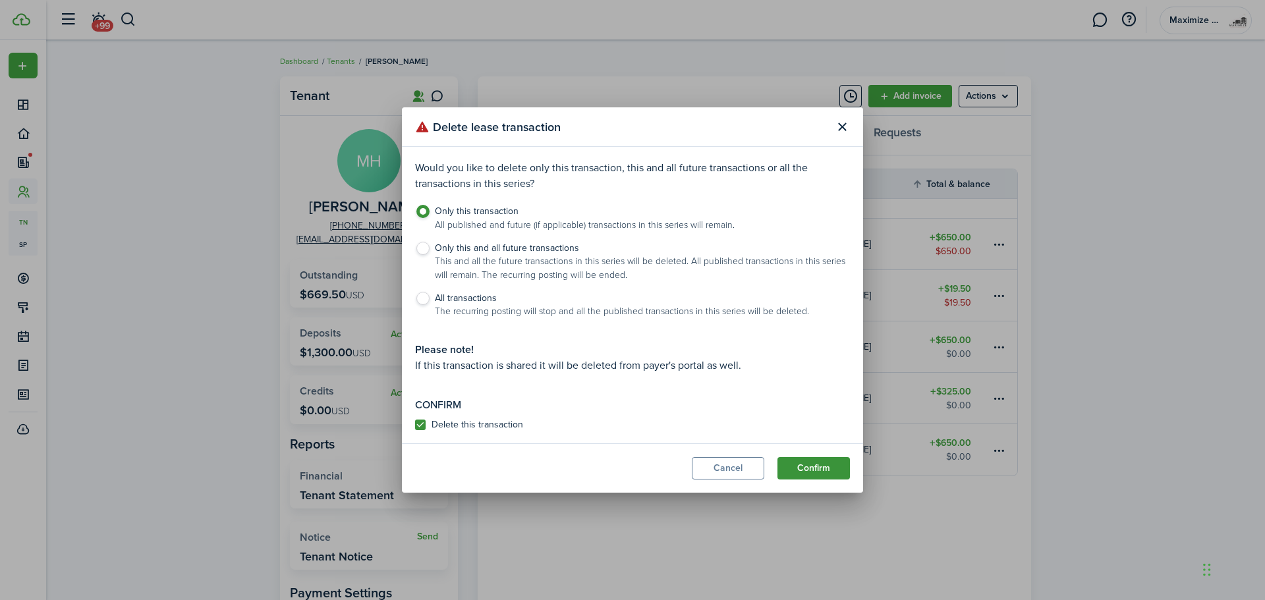
click at [812, 465] on button "Confirm" at bounding box center [814, 468] width 72 height 22
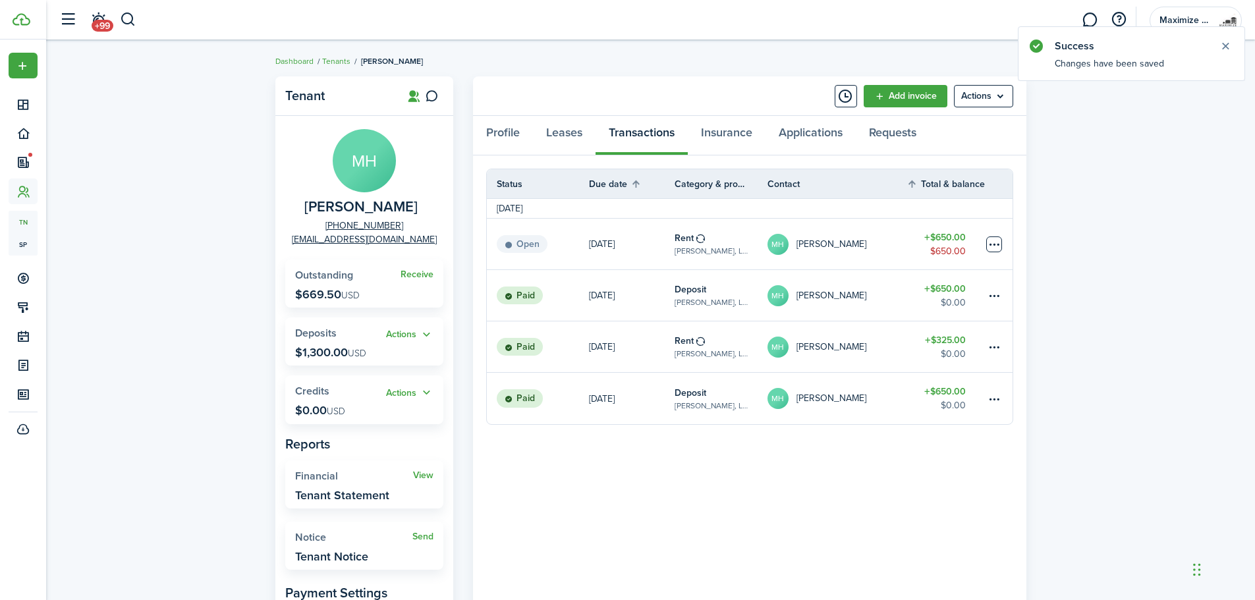
click at [990, 243] on table-menu-btn-icon at bounding box center [995, 245] width 16 height 16
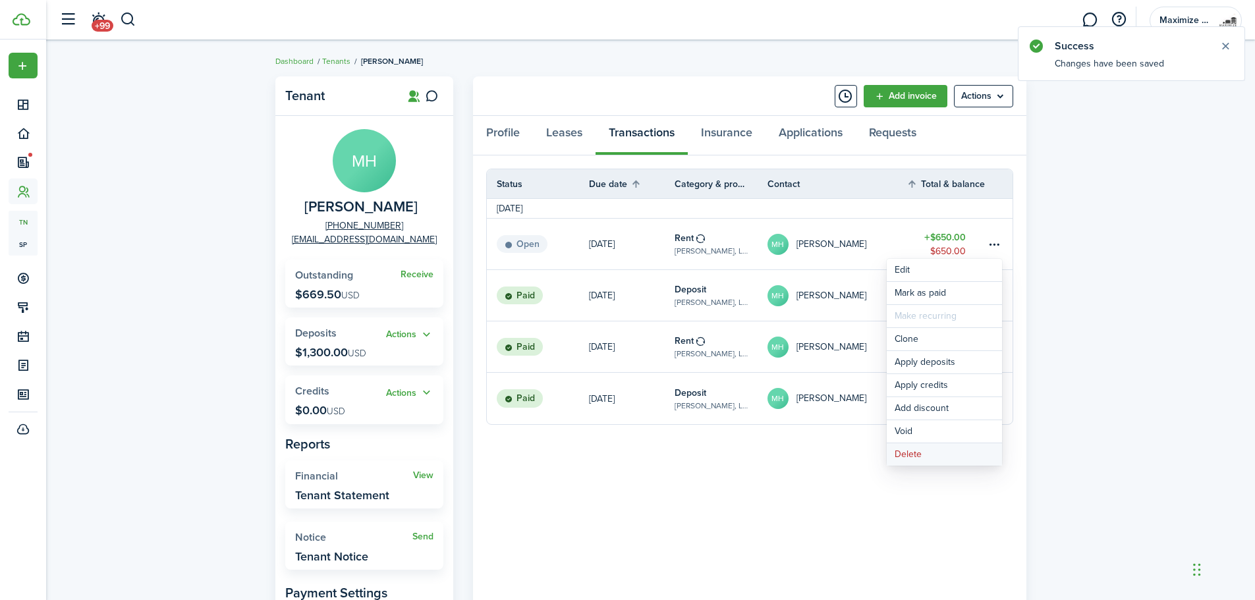
click at [938, 452] on button "Delete" at bounding box center [944, 454] width 115 height 22
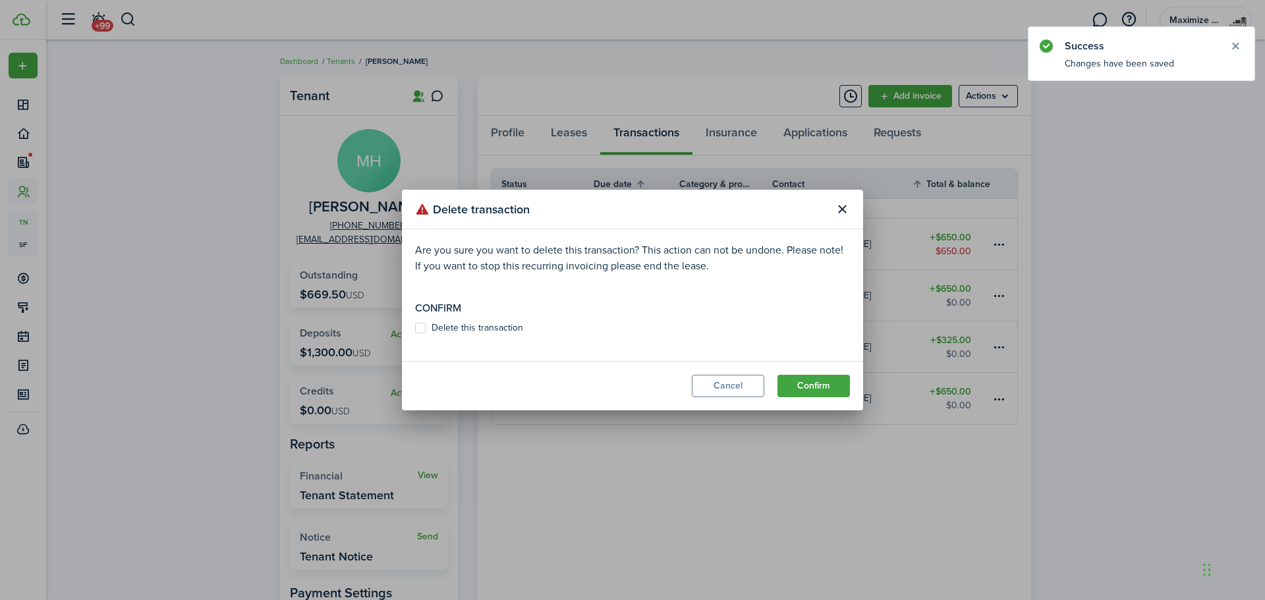
drag, startPoint x: 424, startPoint y: 320, endPoint x: 431, endPoint y: 326, distance: 9.8
click at [429, 323] on modal-body "Are you sure you want to delete this transaction? This action can not be undone…" at bounding box center [632, 295] width 461 height 132
click at [433, 329] on label "Delete this transaction" at bounding box center [469, 328] width 108 height 11
click at [415, 329] on input "Delete this transaction" at bounding box center [415, 328] width 1 height 1
checkbox input "true"
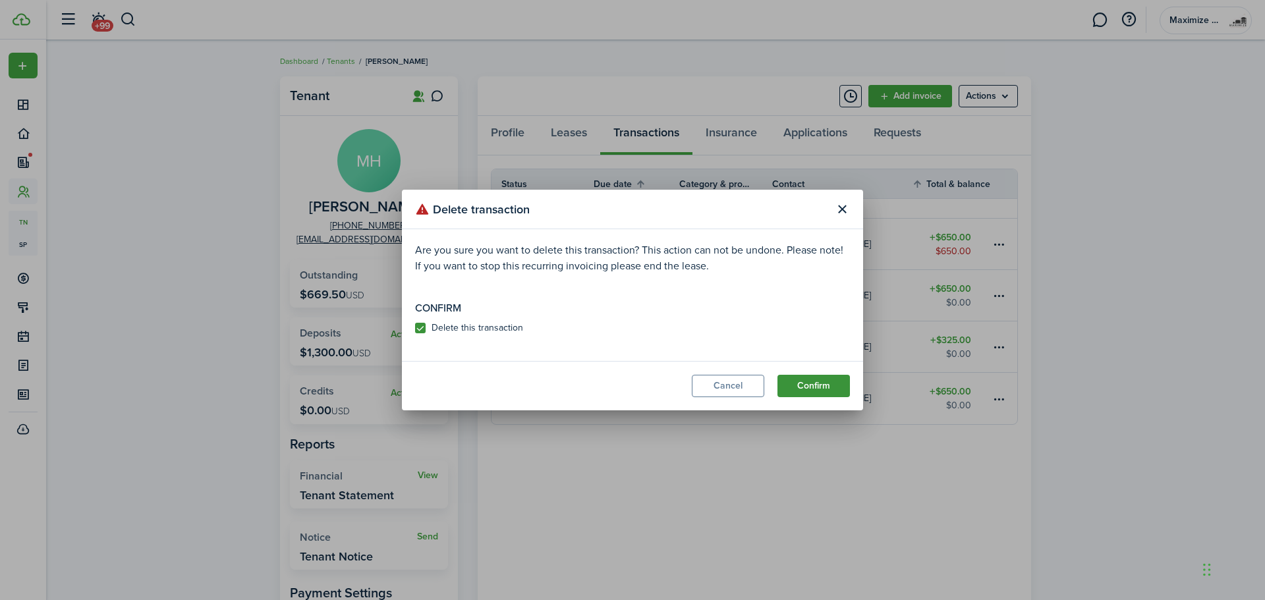
click at [832, 384] on button "Confirm" at bounding box center [814, 386] width 72 height 22
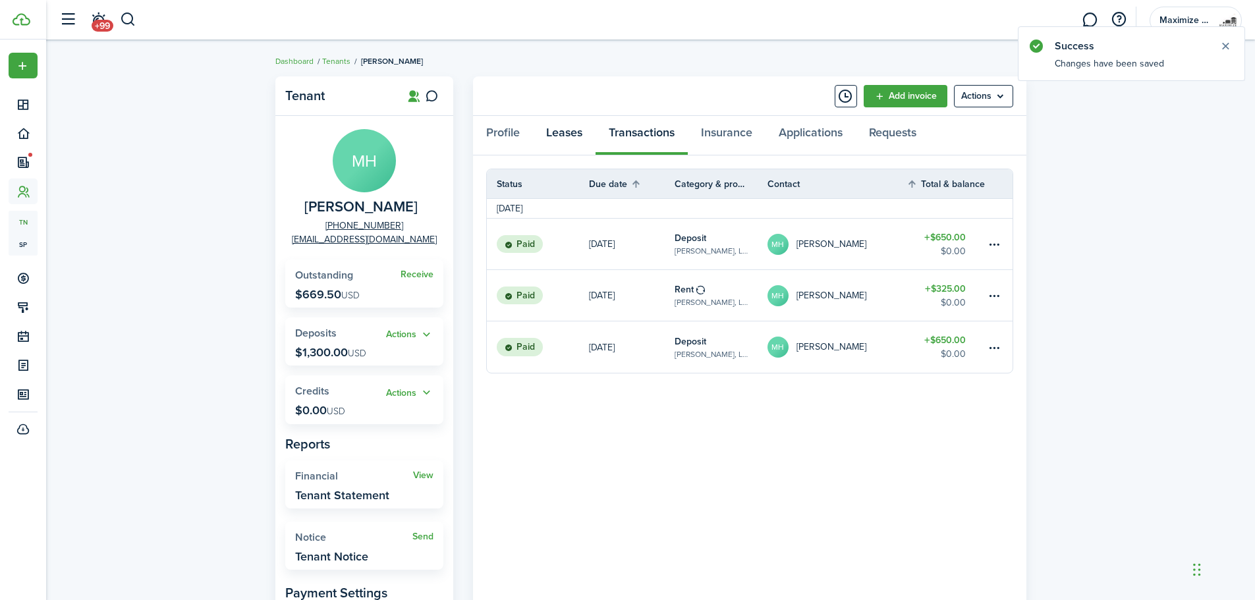
click at [563, 144] on link "Leases" at bounding box center [564, 136] width 63 height 40
